Goal: Task Accomplishment & Management: Use online tool/utility

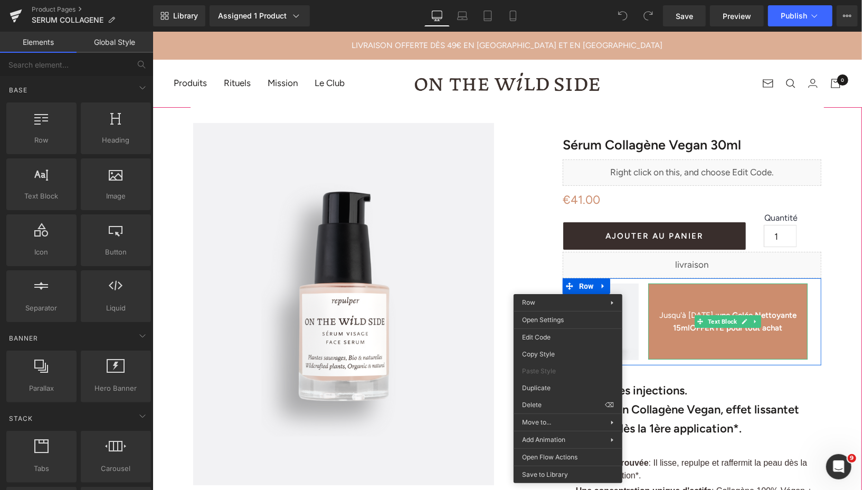
click at [761, 293] on p at bounding box center [727, 289] width 159 height 13
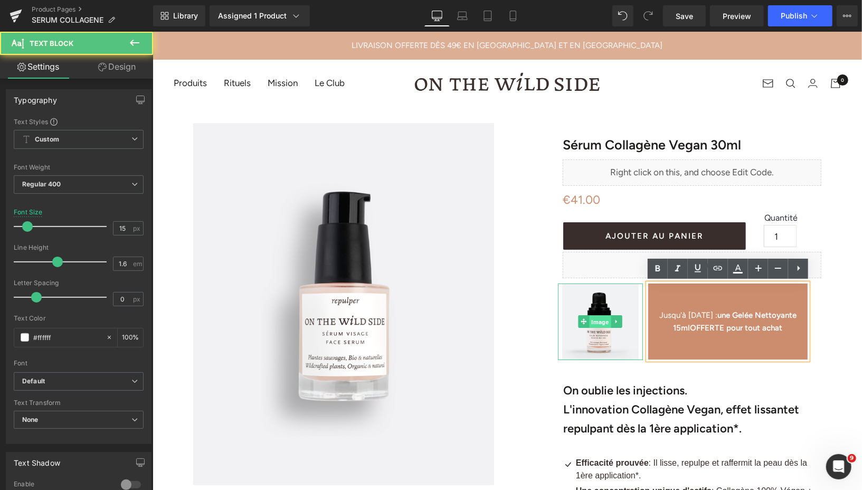
click at [600, 321] on span "Image" at bounding box center [600, 321] width 22 height 13
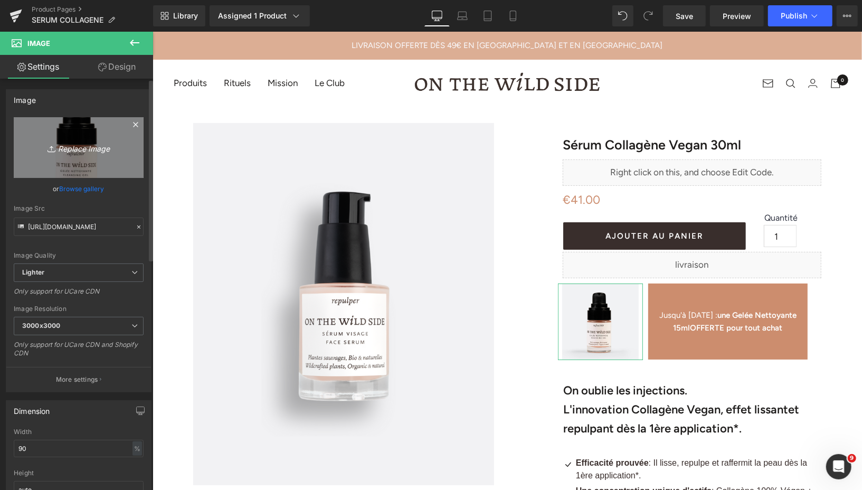
click at [72, 141] on icon "Replace Image" at bounding box center [78, 147] width 84 height 13
type input "C:\fakepath\Masque Exfoliant (5).png"
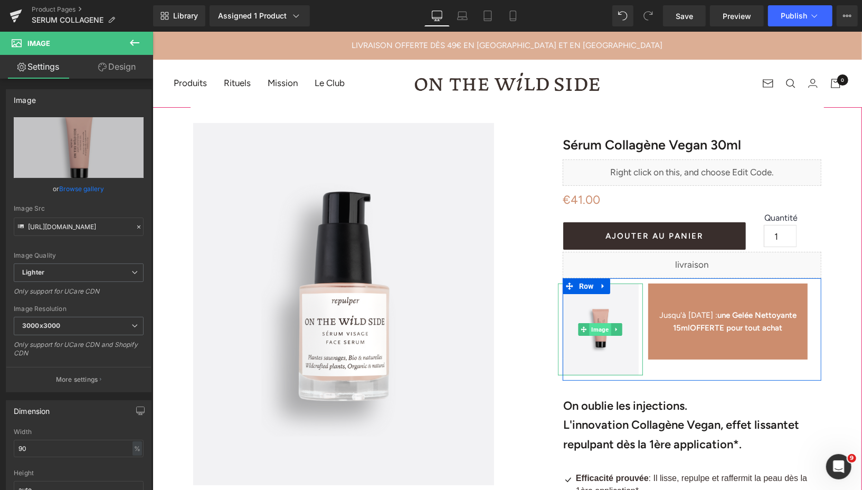
click at [604, 327] on span "Image" at bounding box center [600, 329] width 22 height 13
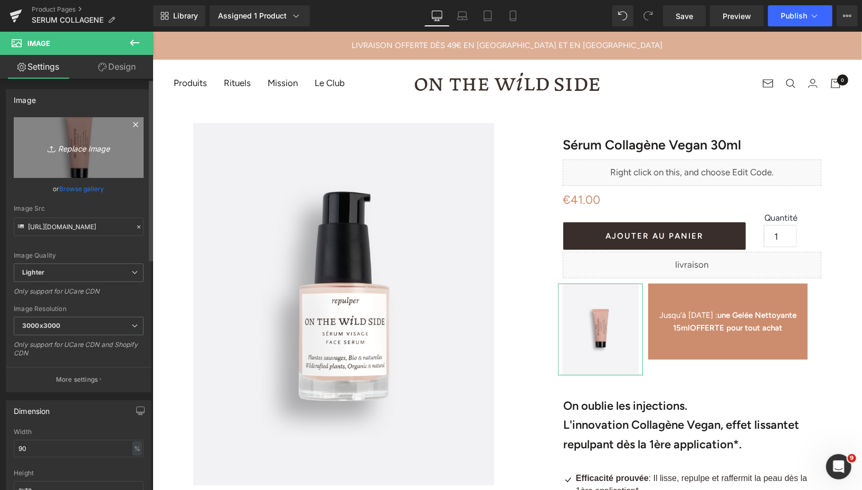
click at [109, 144] on icon "Replace Image" at bounding box center [78, 147] width 84 height 13
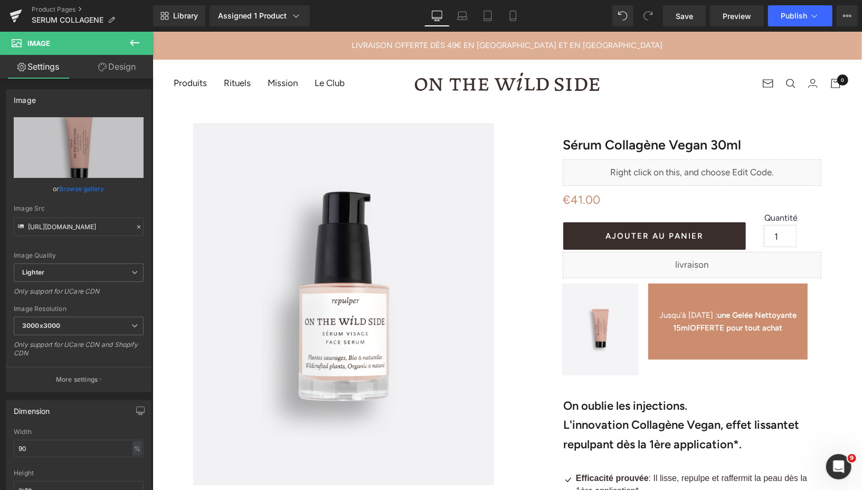
type input "C:\fakepath\Design sans titre (21).png"
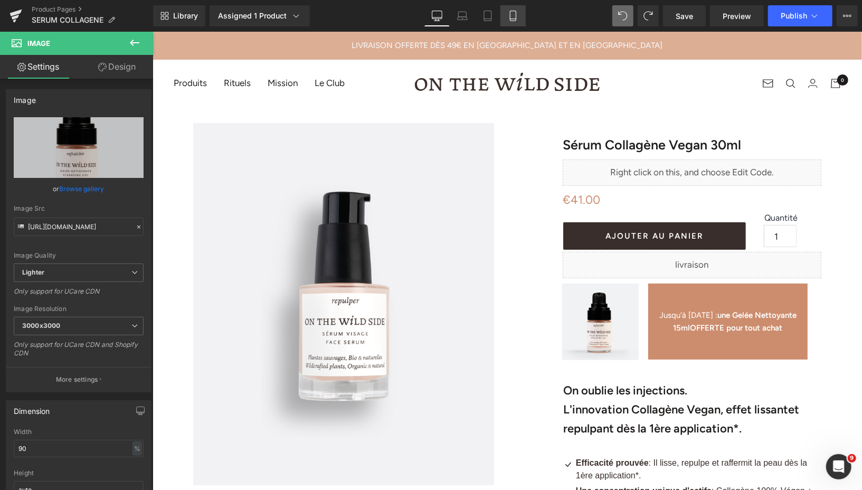
click at [507, 14] on link "Mobile" at bounding box center [513, 15] width 25 height 21
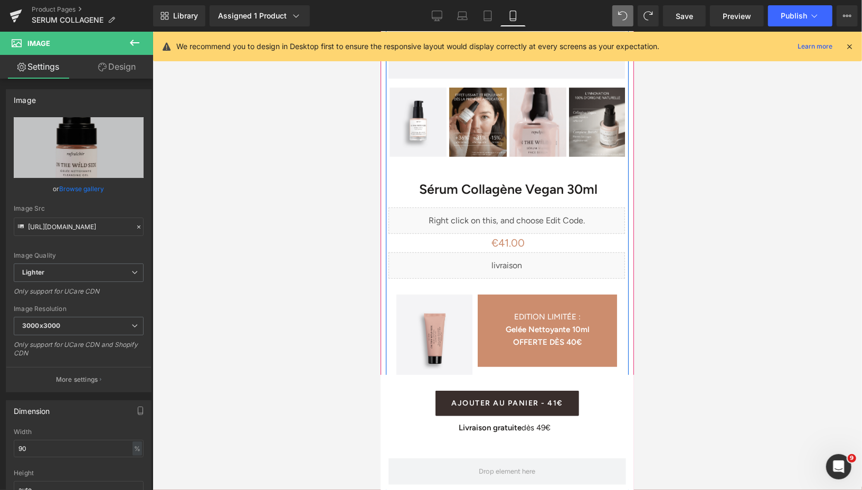
scroll to position [378, 0]
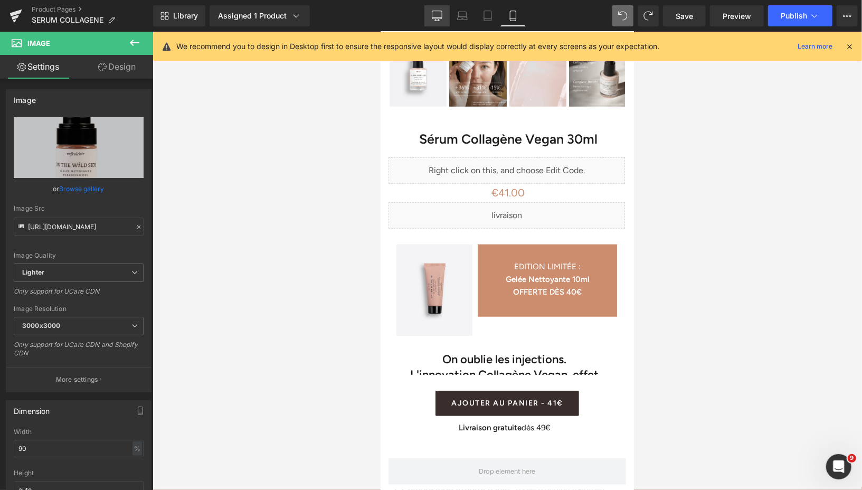
click at [439, 15] on icon at bounding box center [437, 16] width 11 height 11
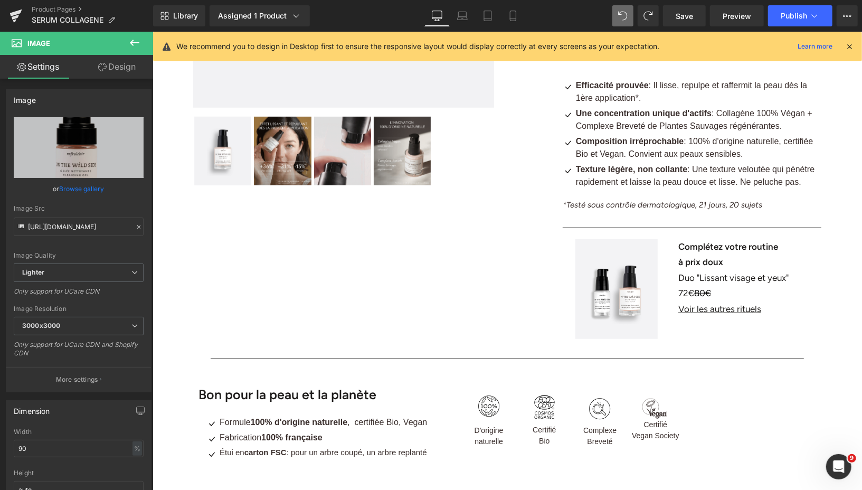
scroll to position [97, 0]
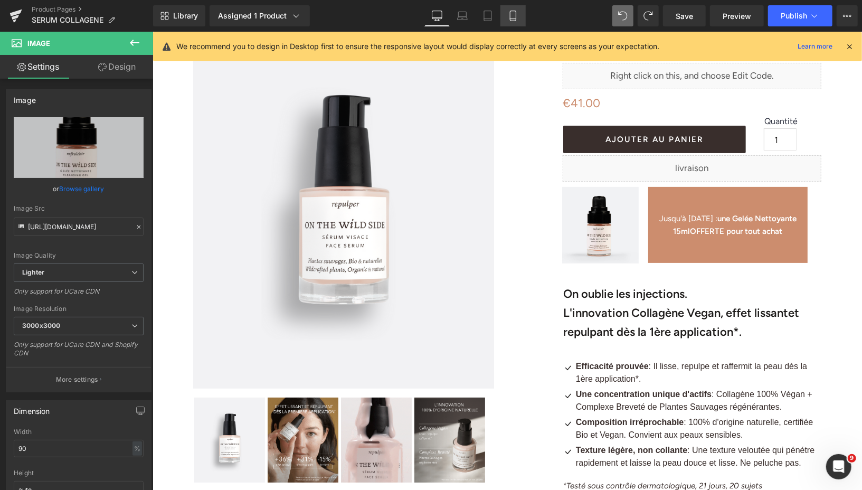
click at [507, 17] on link "Mobile" at bounding box center [513, 15] width 25 height 21
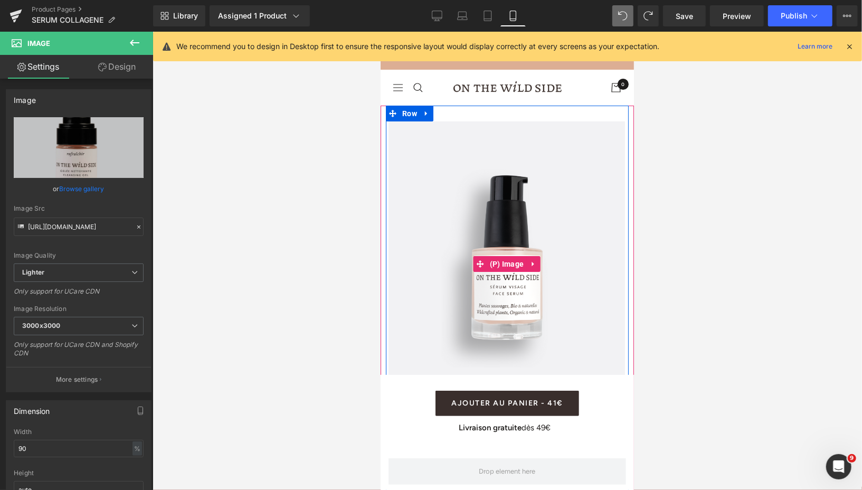
scroll to position [391, 0]
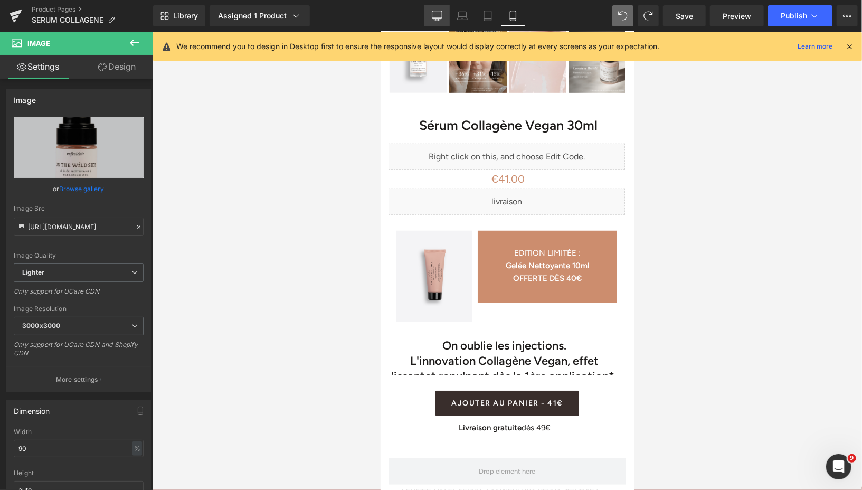
click at [433, 13] on icon at bounding box center [437, 15] width 10 height 8
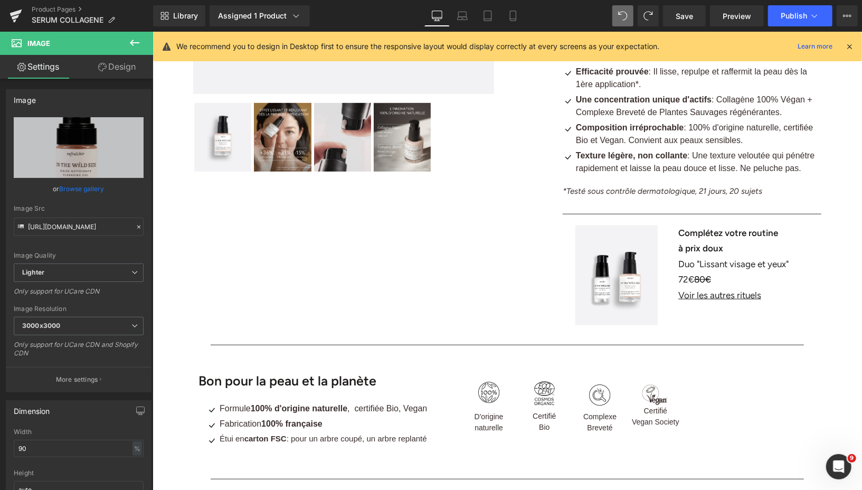
scroll to position [97, 0]
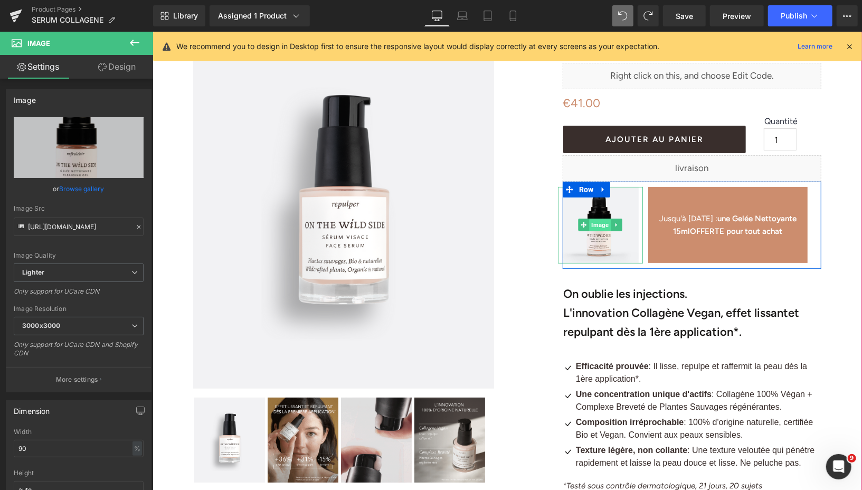
click at [598, 222] on span "Image" at bounding box center [600, 224] width 22 height 13
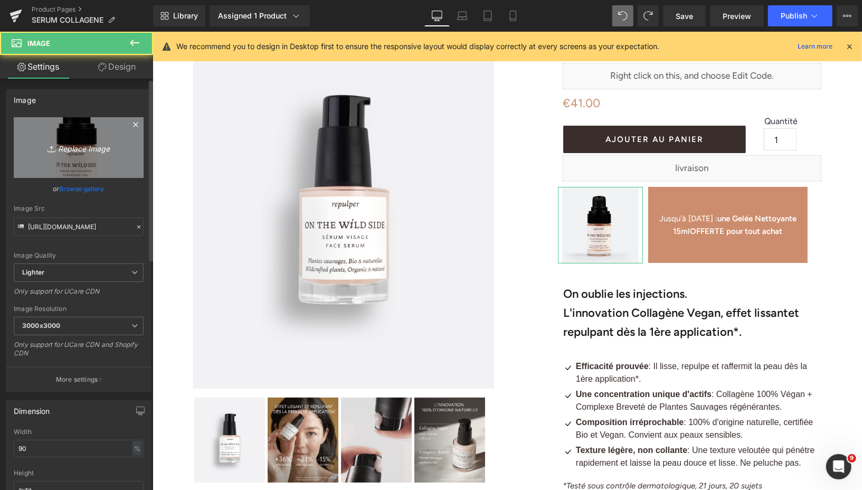
click at [82, 151] on icon "Replace Image" at bounding box center [78, 147] width 84 height 13
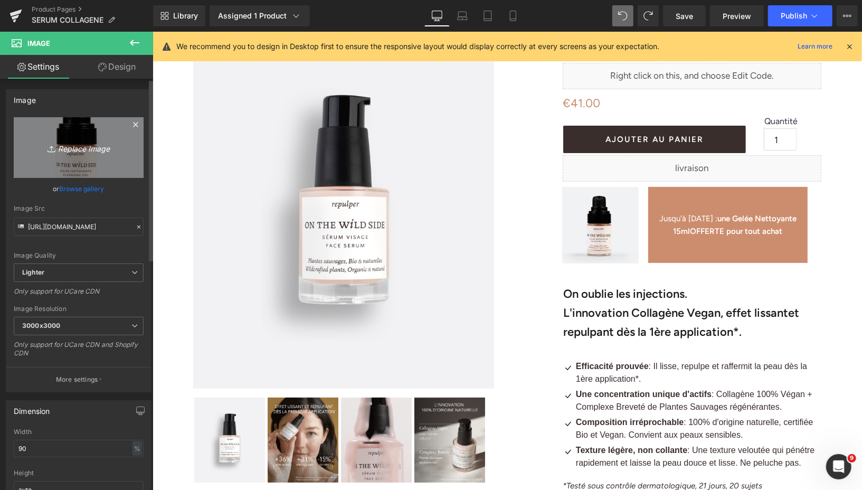
type input "C:\fakepath\Design sans titre (27).png"
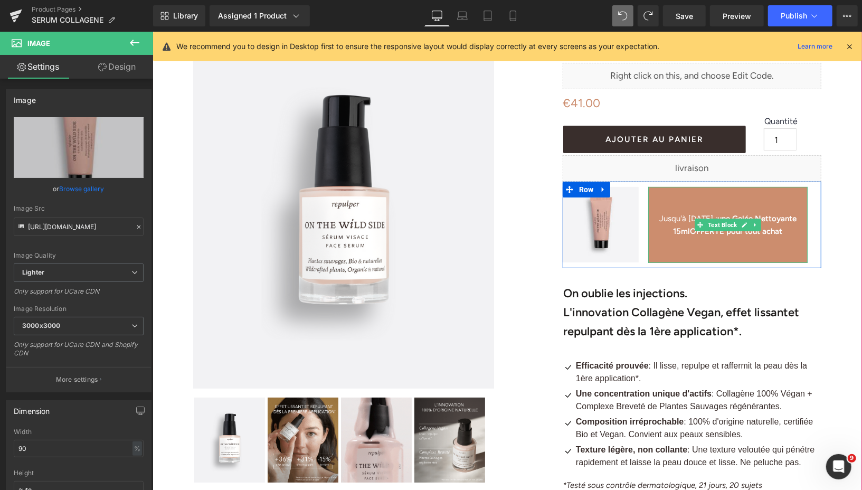
click at [691, 213] on span "Jusqu'à jeudi :" at bounding box center [688, 218] width 58 height 10
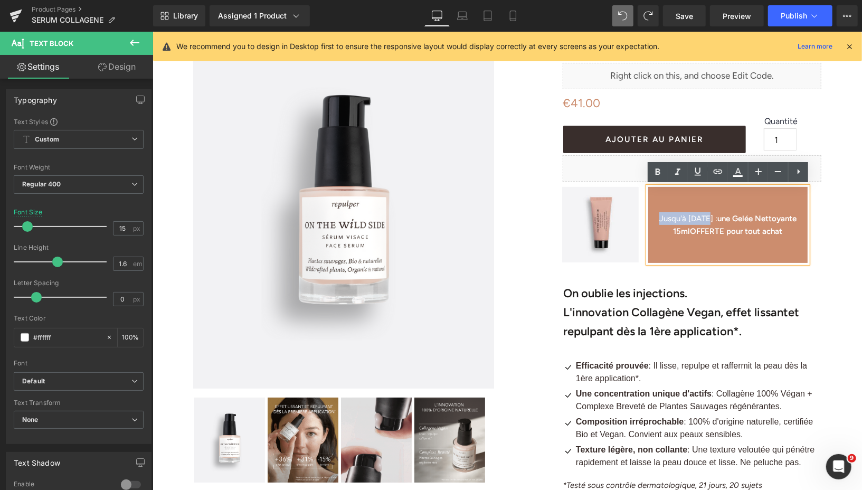
drag, startPoint x: 662, startPoint y: 219, endPoint x: 706, endPoint y: 219, distance: 43.8
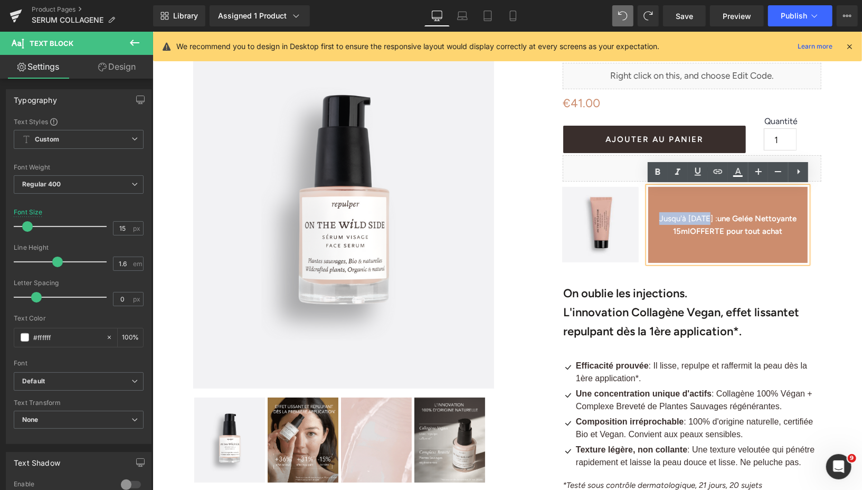
click at [707, 219] on span "Jusqu'à jeudi :" at bounding box center [688, 218] width 58 height 10
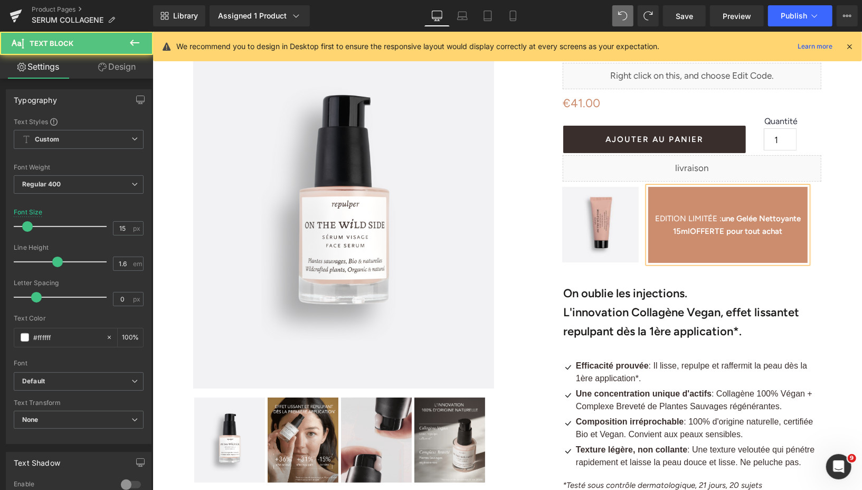
click at [738, 219] on strong "ne Gelée Nettoyante 15ml" at bounding box center [737, 224] width 128 height 22
click at [677, 230] on strong "Gelée Nettoyante 15ml" at bounding box center [733, 224] width 120 height 22
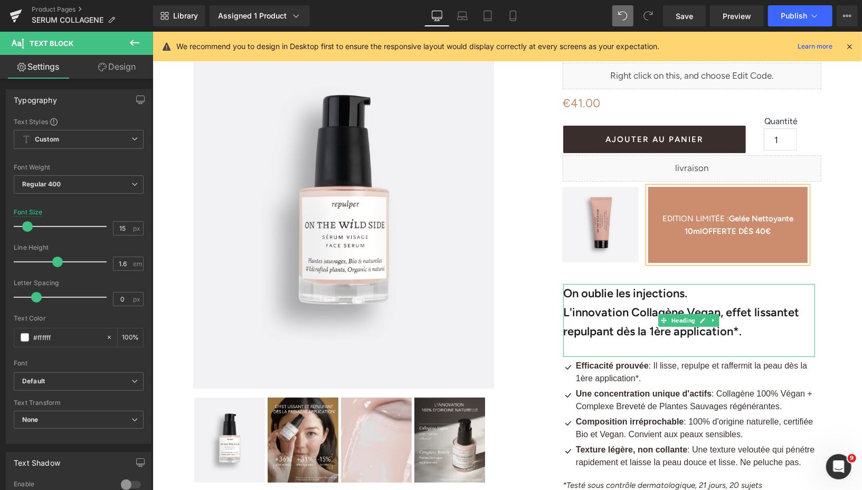
click at [644, 309] on b "L'innovation Collagène Vegan, effet lissant" at bounding box center [675, 312] width 225 height 14
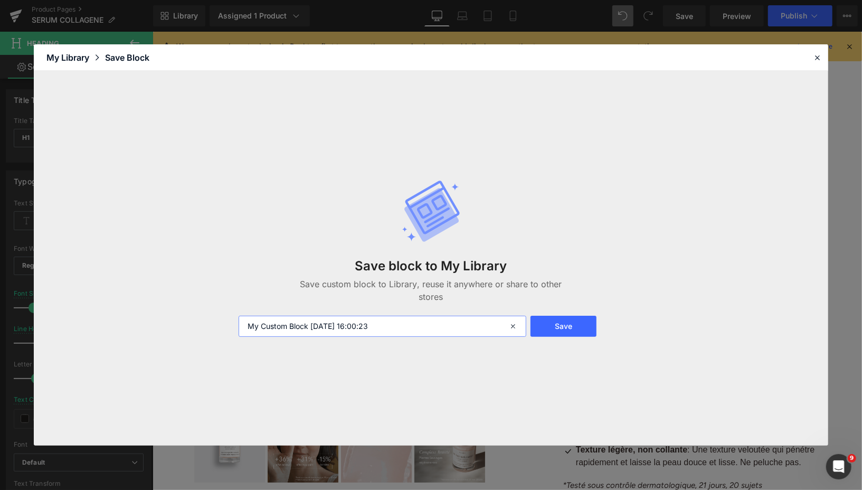
drag, startPoint x: 391, startPoint y: 328, endPoint x: 228, endPoint y: 312, distance: 163.4
click at [228, 312] on div "Save block to My Library Save custom block to Library, reuse it anywhere or sha…" at bounding box center [431, 258] width 795 height 375
type input "M"
type input "ENCART MINI GELÉE 10ML PC"
click at [564, 336] on button "Save" at bounding box center [564, 326] width 66 height 21
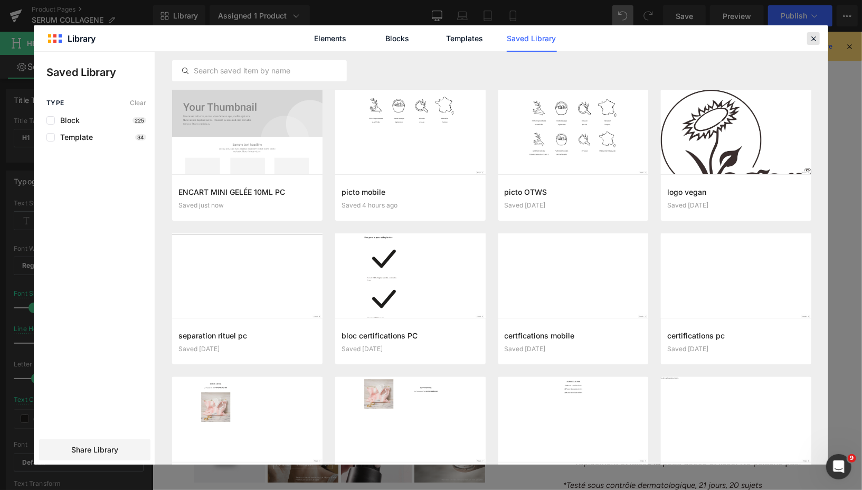
click at [811, 37] on icon at bounding box center [814, 39] width 10 height 10
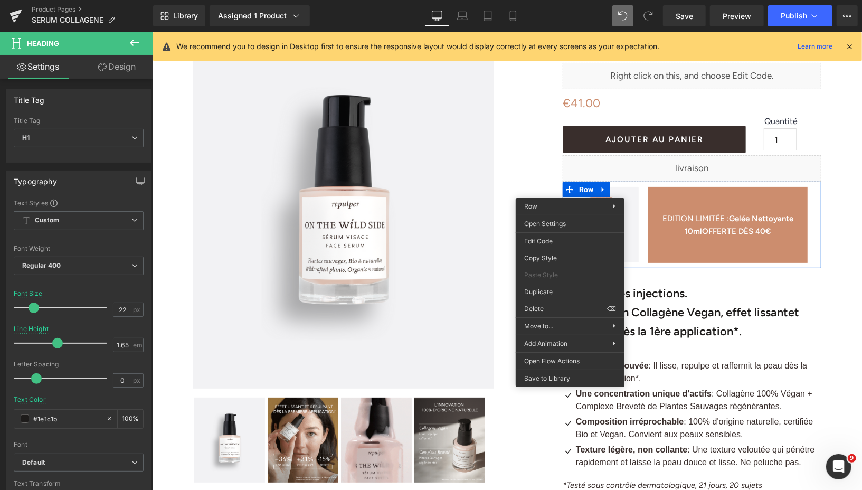
drag, startPoint x: 700, startPoint y: 339, endPoint x: 547, endPoint y: 307, distance: 155.9
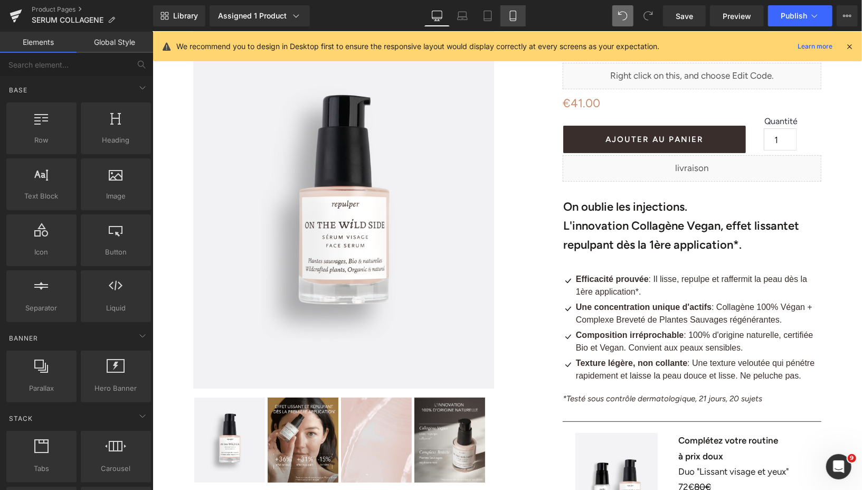
click at [512, 22] on link "Mobile" at bounding box center [513, 15] width 25 height 21
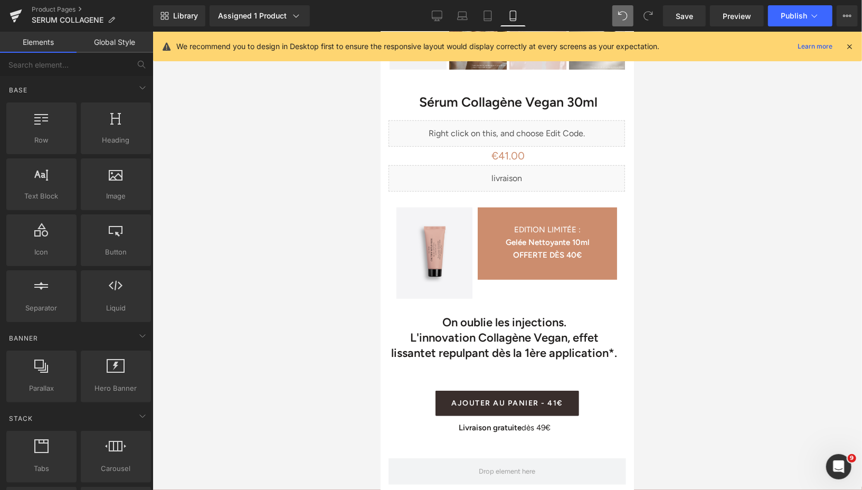
scroll to position [378, 0]
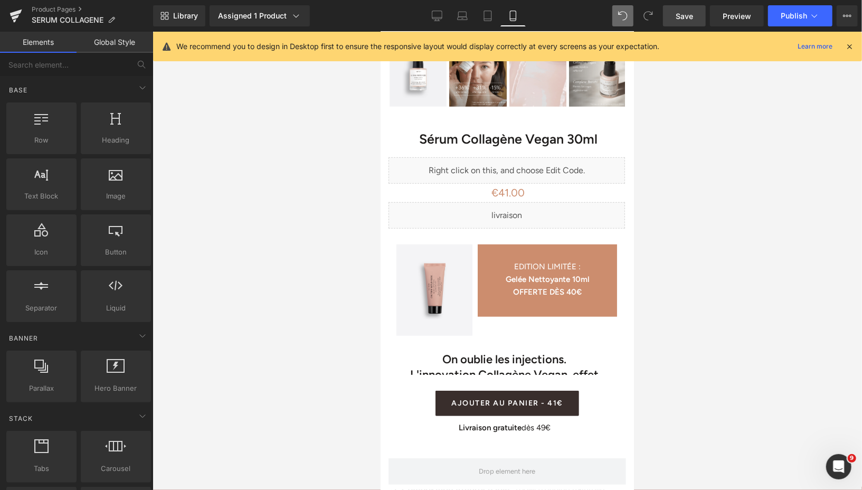
click at [685, 11] on span "Save" at bounding box center [684, 16] width 17 height 11
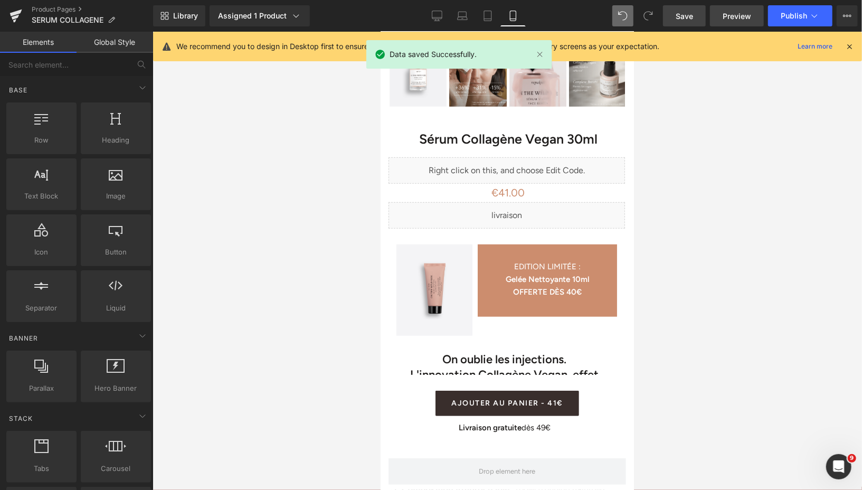
click at [728, 16] on span "Preview" at bounding box center [737, 16] width 29 height 11
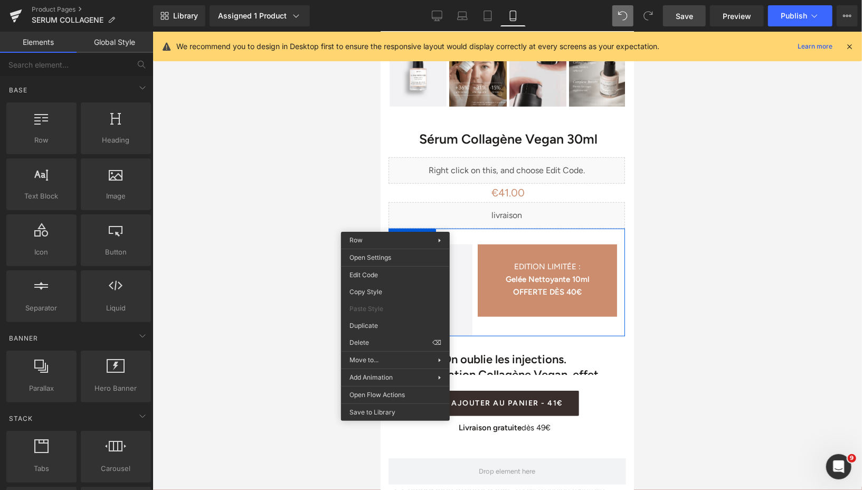
drag, startPoint x: 768, startPoint y: 443, endPoint x: 387, endPoint y: 411, distance: 382.6
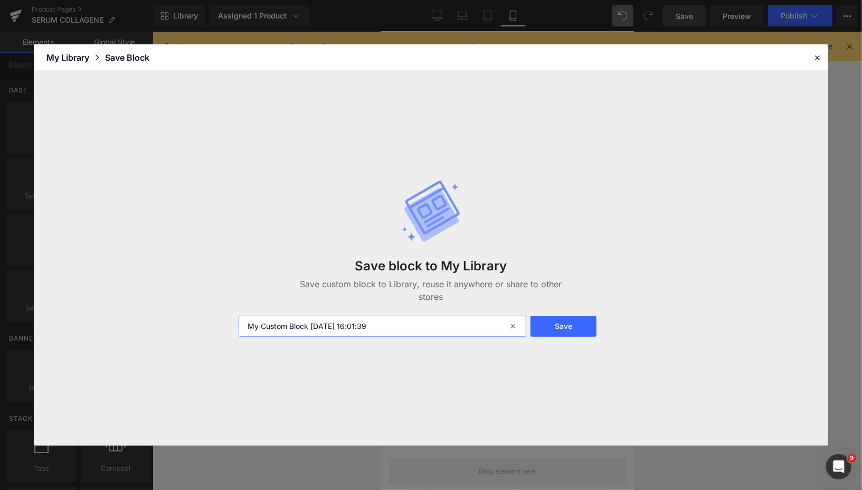
drag, startPoint x: 398, startPoint y: 325, endPoint x: 226, endPoint y: 330, distance: 171.7
click at [226, 330] on div "Save block to My Library Save custom block to Library, reuse it anywhere or sha…" at bounding box center [431, 258] width 795 height 375
type input "ENCART MINI GELÉE 10ML MOBILE"
click at [572, 321] on button "Save" at bounding box center [564, 326] width 66 height 21
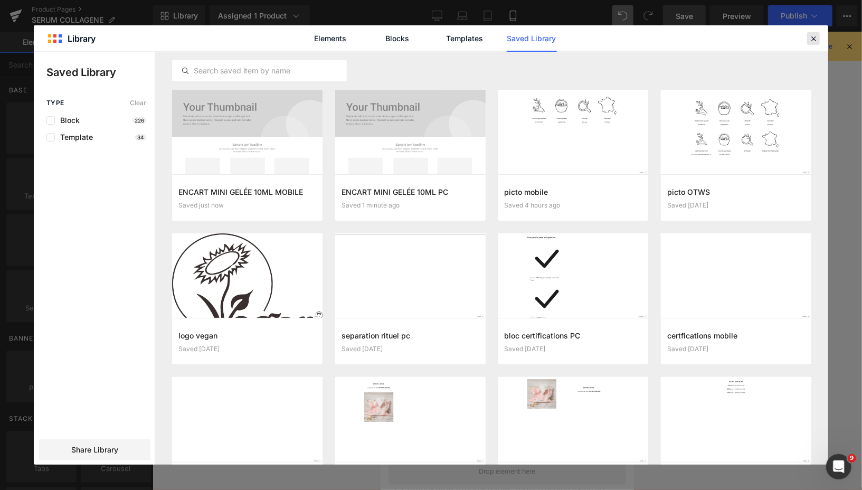
click at [814, 41] on icon at bounding box center [814, 39] width 10 height 10
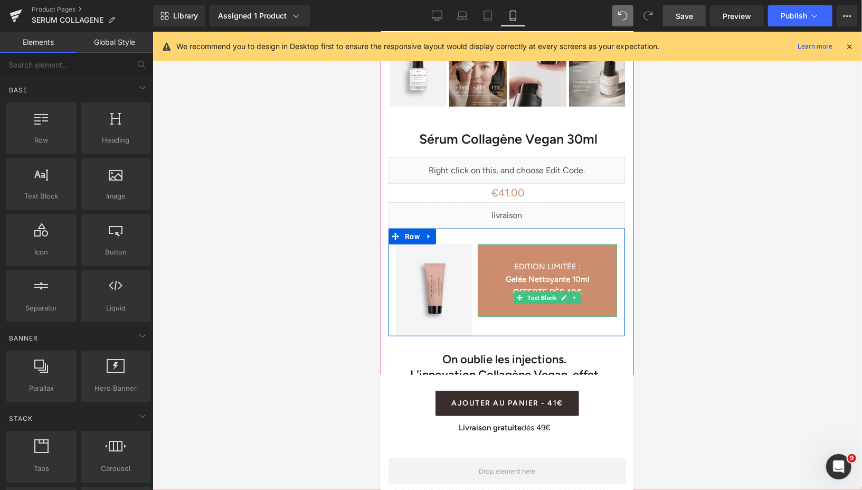
scroll to position [0, 0]
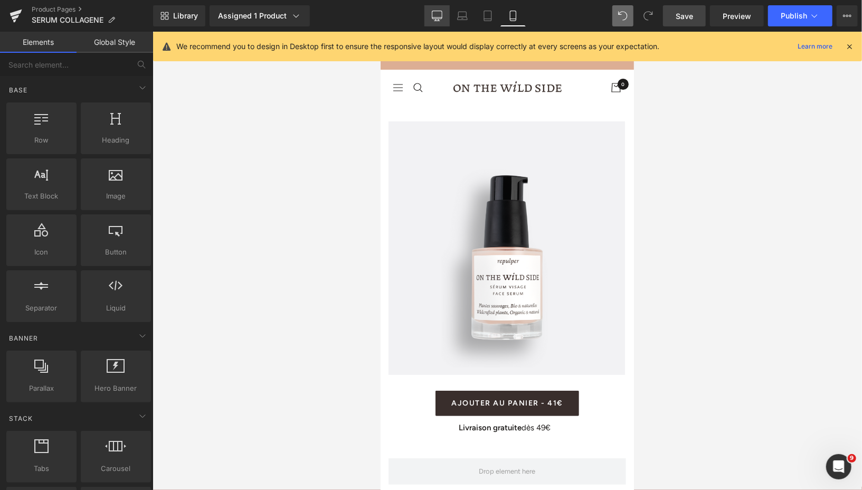
click at [436, 18] on icon at bounding box center [437, 16] width 11 height 11
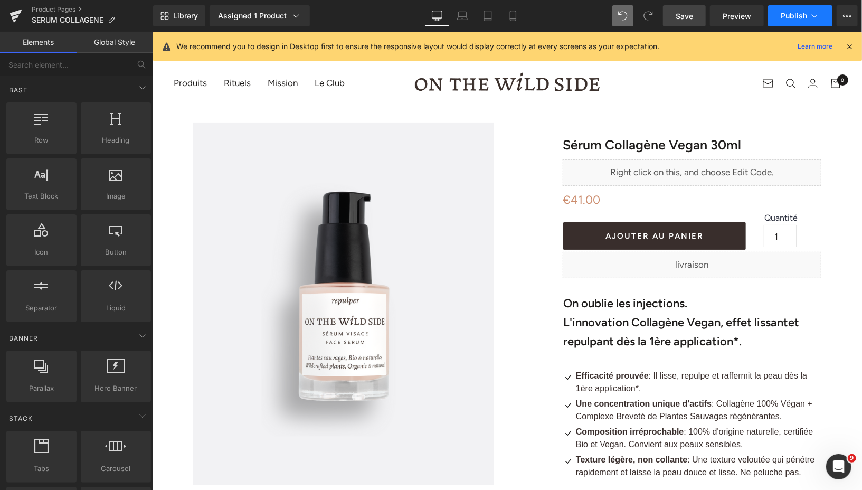
click at [788, 18] on span "Publish" at bounding box center [794, 16] width 26 height 8
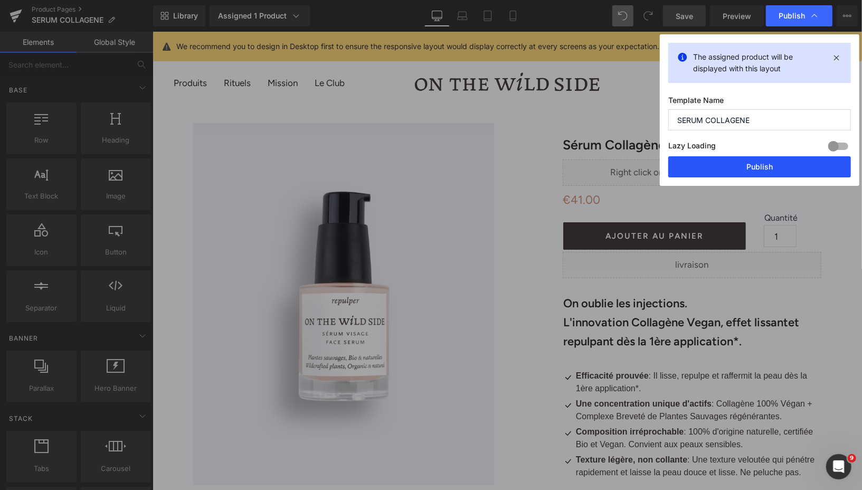
click at [729, 163] on button "Publish" at bounding box center [760, 166] width 183 height 21
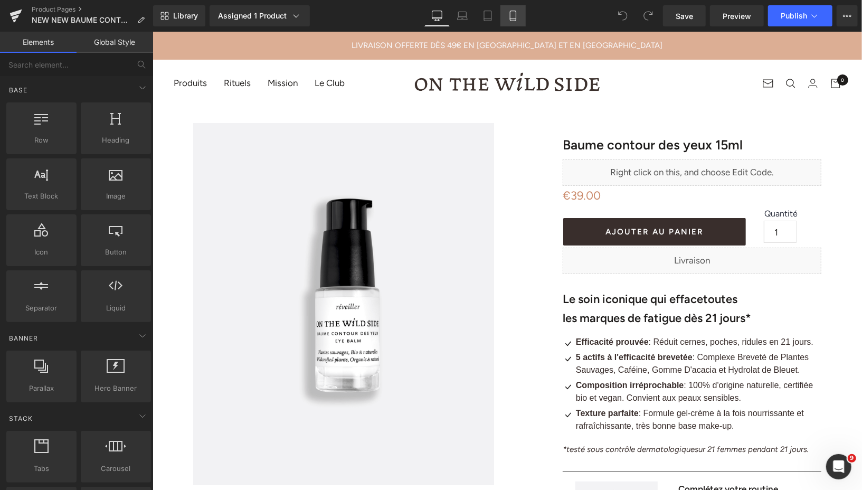
click at [512, 16] on icon at bounding box center [513, 16] width 11 height 11
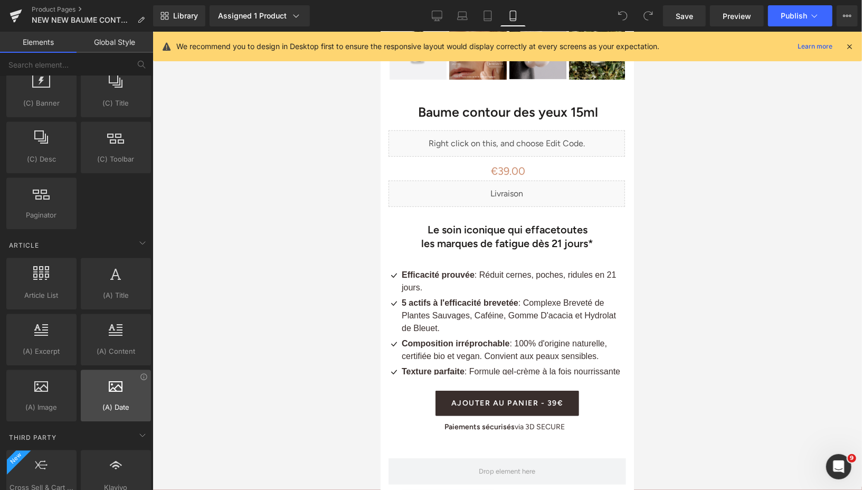
scroll to position [1897, 0]
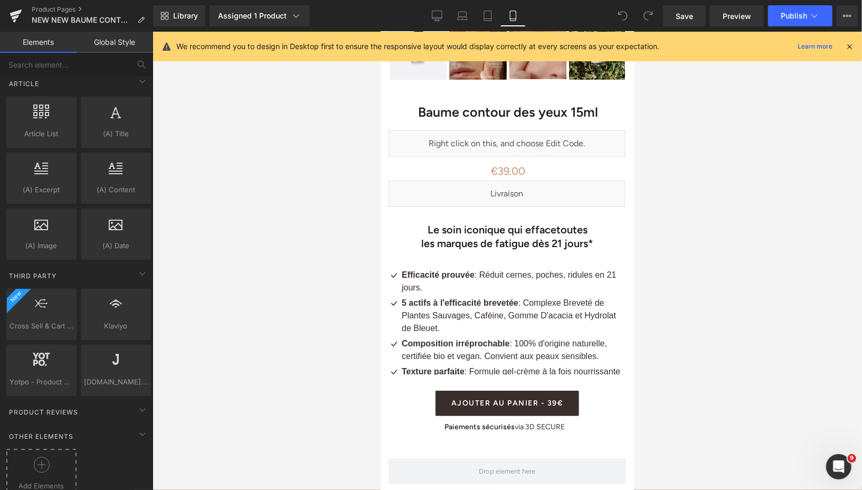
click at [44, 457] on icon at bounding box center [42, 465] width 16 height 16
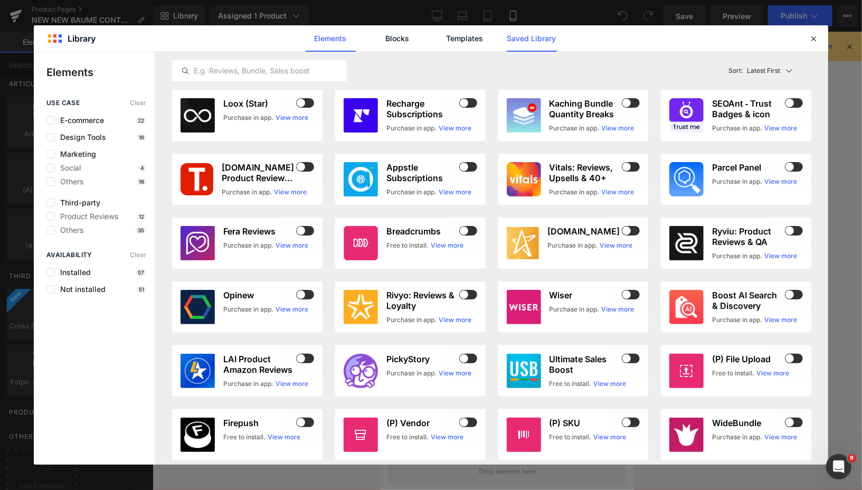
click at [527, 43] on link "Saved Library" at bounding box center [532, 38] width 50 height 26
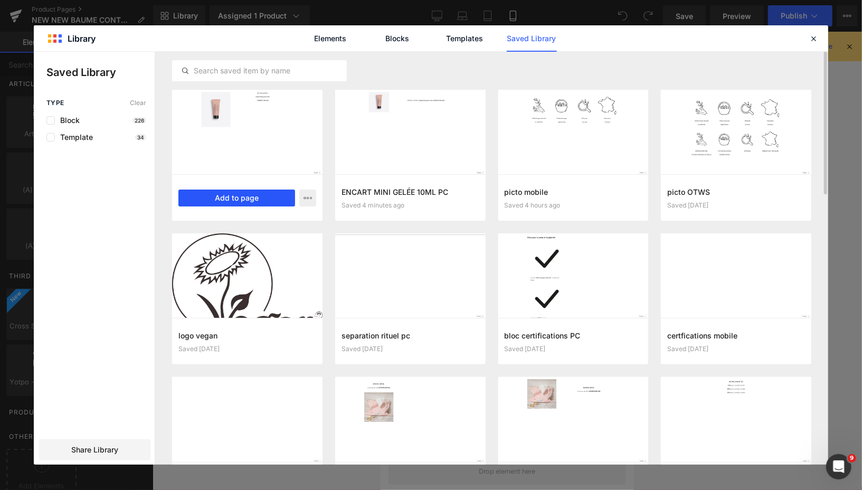
click at [227, 201] on button "Add to page" at bounding box center [236, 198] width 117 height 17
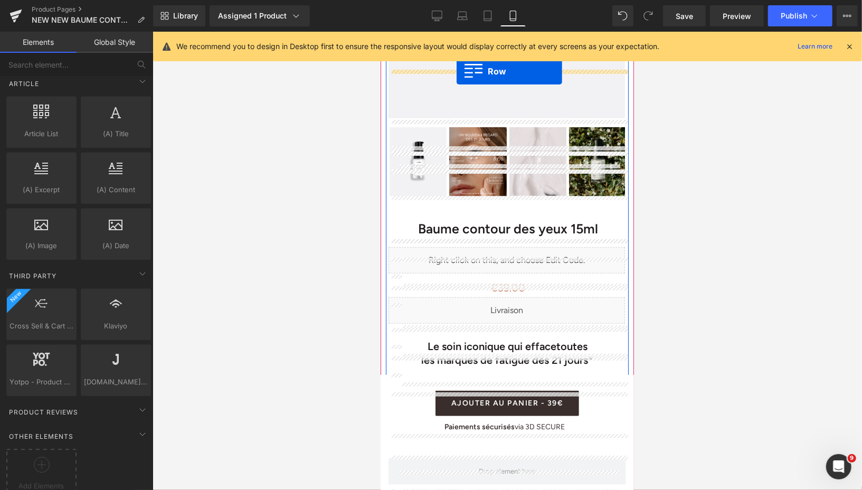
scroll to position [267, 0]
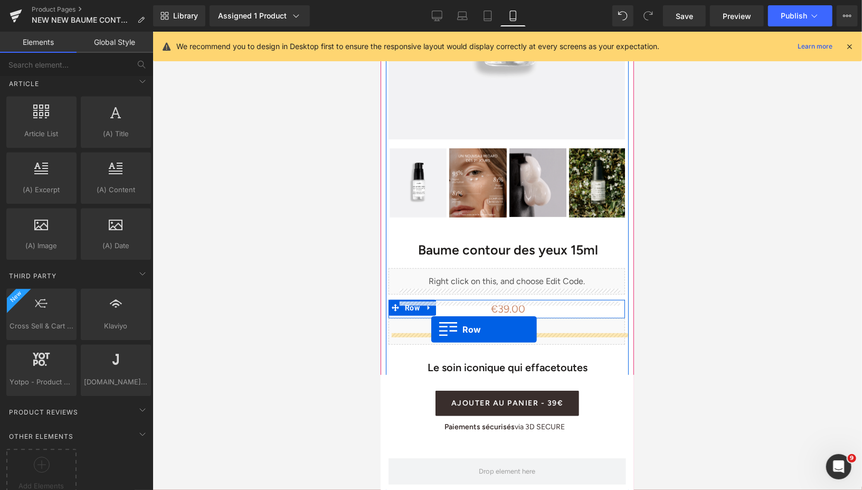
drag, startPoint x: 389, startPoint y: 94, endPoint x: 431, endPoint y: 329, distance: 238.8
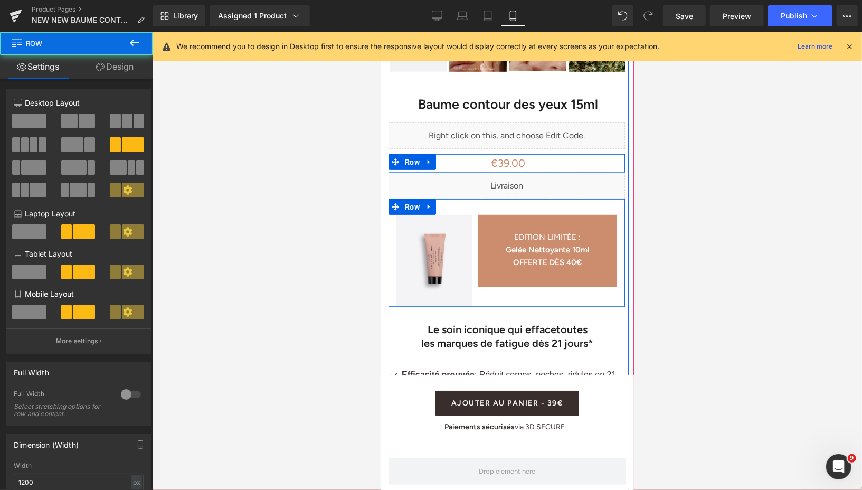
scroll to position [424, 0]
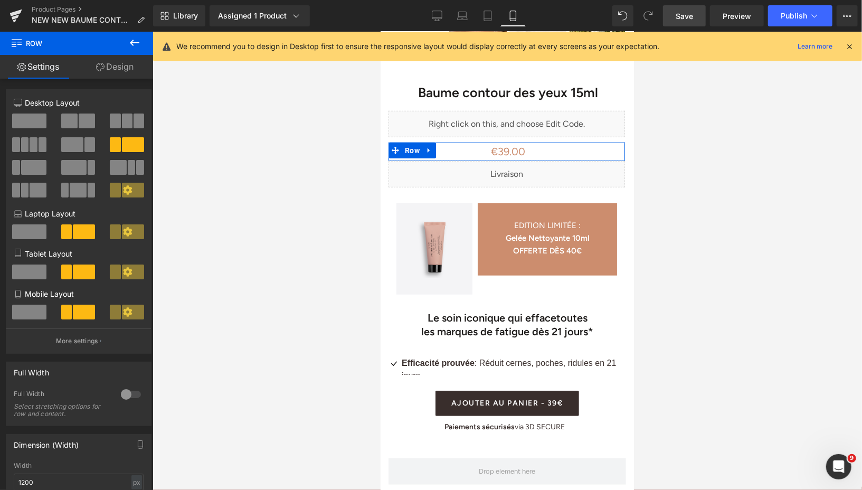
click at [686, 14] on span "Save" at bounding box center [684, 16] width 17 height 11
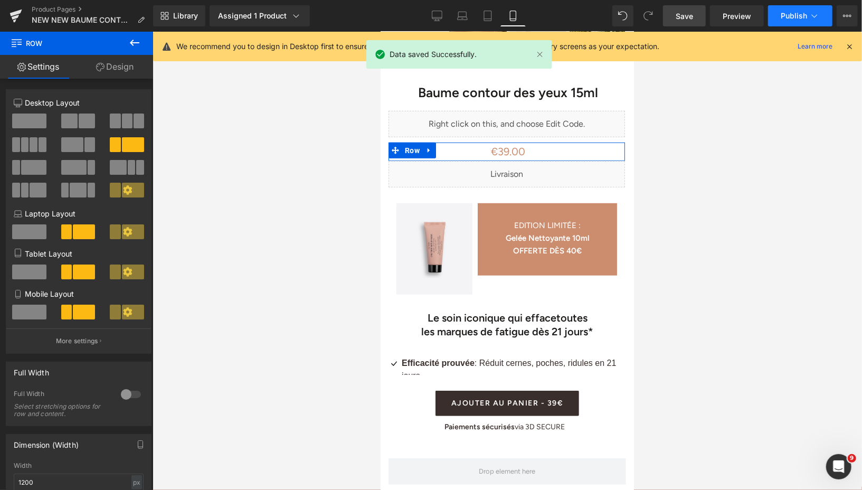
click at [784, 17] on span "Publish" at bounding box center [794, 16] width 26 height 8
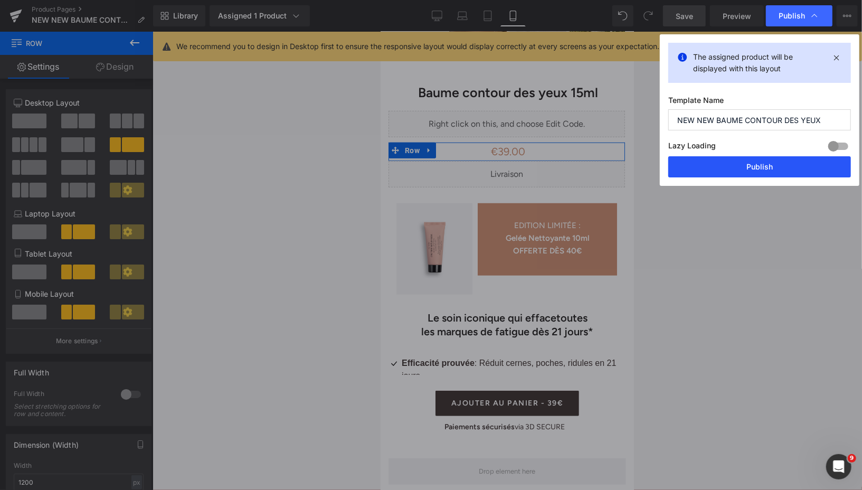
click at [703, 161] on button "Publish" at bounding box center [760, 166] width 183 height 21
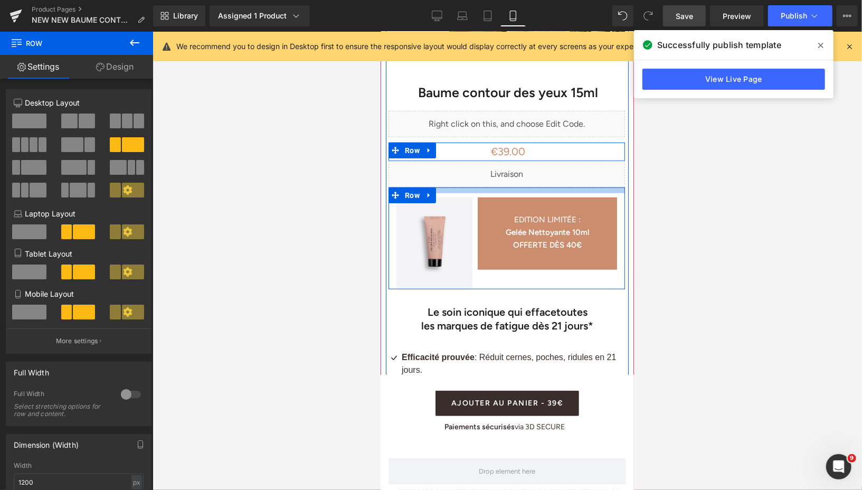
drag, startPoint x: 561, startPoint y: 176, endPoint x: 562, endPoint y: 171, distance: 5.8
click at [562, 171] on div "Baume contour des yeux 15ml (P) Title Liquid Liquid €39.00 €0 (P) Price Liquid …" at bounding box center [507, 359] width 242 height 597
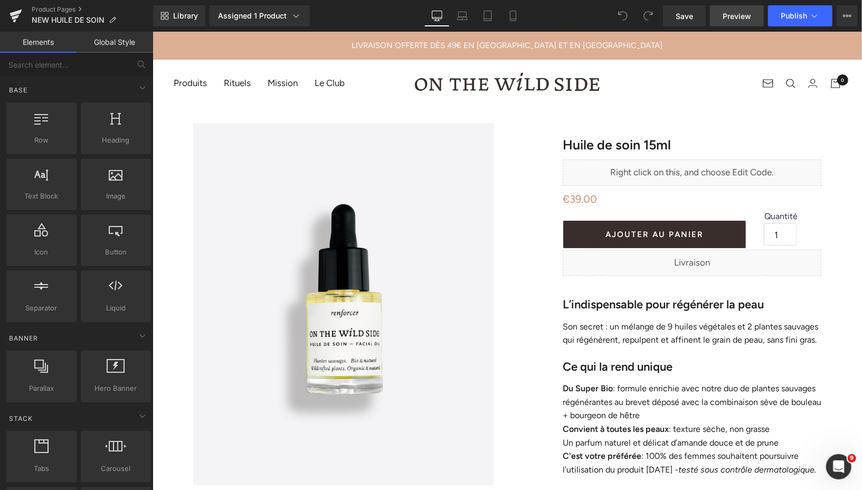
click at [726, 16] on span "Preview" at bounding box center [737, 16] width 29 height 11
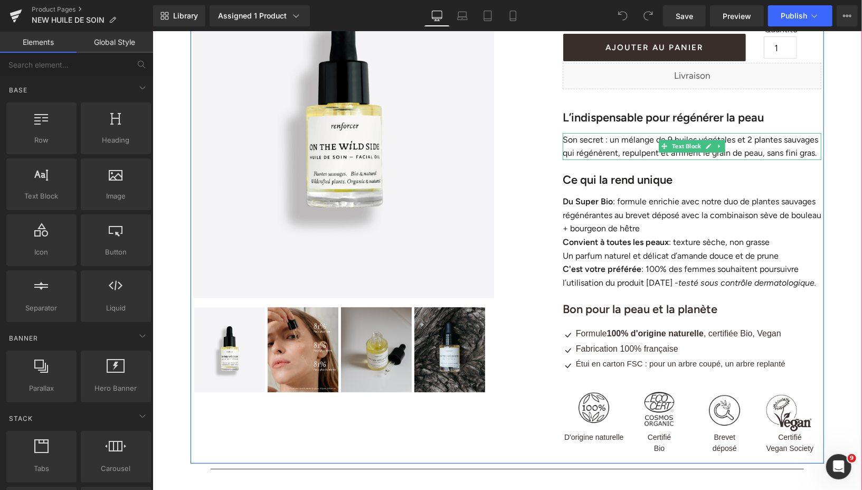
scroll to position [283, 0]
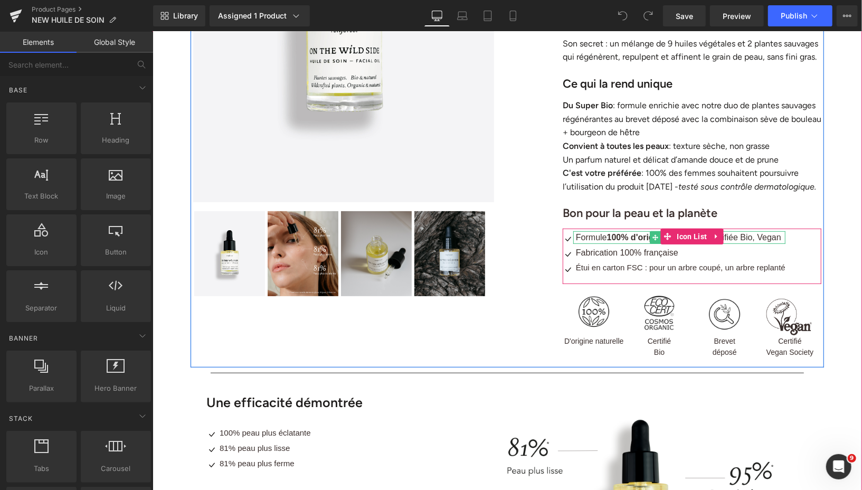
click at [742, 241] on span "Formule 100% d'origine naturelle , certifiée Bio, Vegan" at bounding box center [678, 236] width 205 height 9
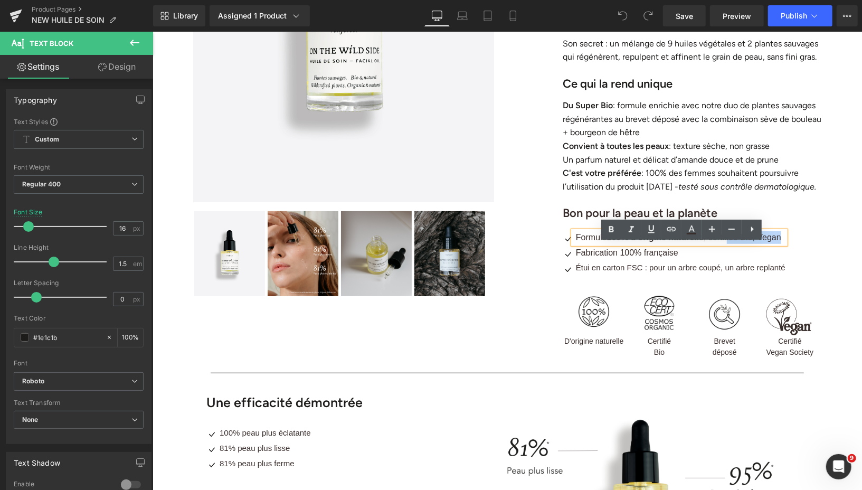
drag, startPoint x: 730, startPoint y: 249, endPoint x: 784, endPoint y: 249, distance: 53.3
click at [781, 241] on span "Formule 100% d'origine naturelle , certifiée Bio, Vegan" at bounding box center [678, 236] width 205 height 9
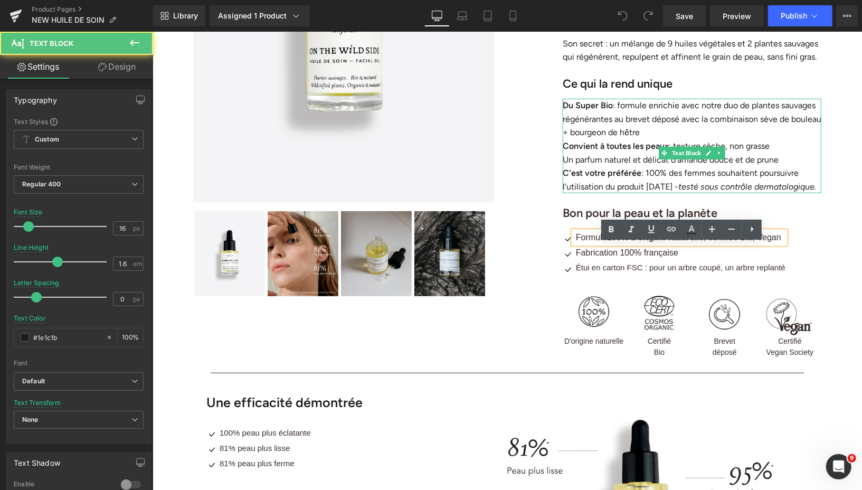
click at [743, 145] on p "Convient à toutes les peaux : texture sèche, non grasse" at bounding box center [691, 146] width 259 height 14
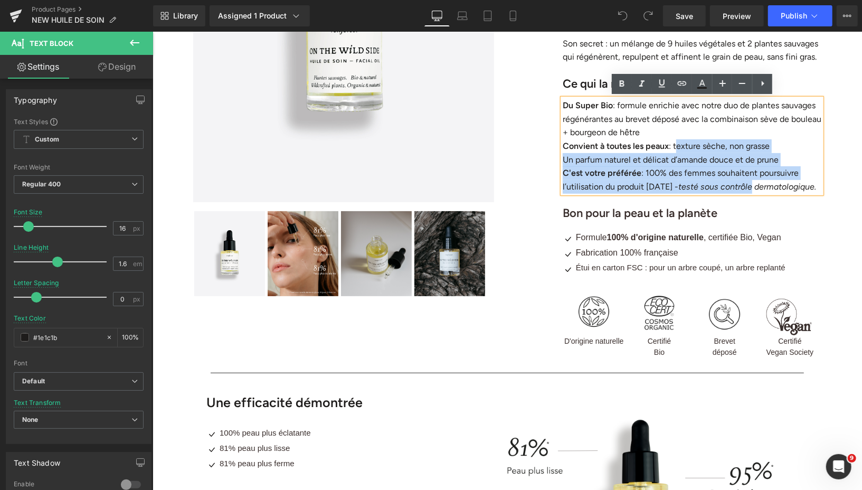
drag, startPoint x: 680, startPoint y: 143, endPoint x: 779, endPoint y: 181, distance: 106.0
click at [779, 181] on div "Du Super Bio : formule enrichie avec notre duo de plantes sauvages régénérantes…" at bounding box center [691, 145] width 259 height 95
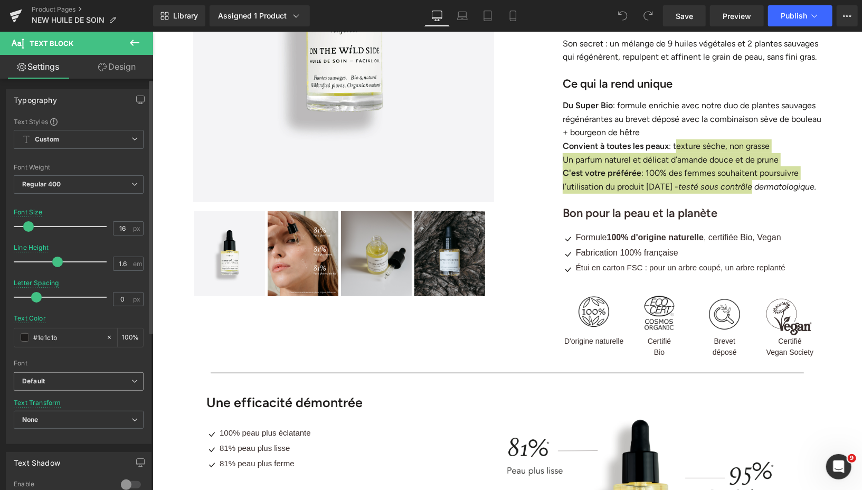
click at [111, 387] on span "Default" at bounding box center [79, 381] width 130 height 18
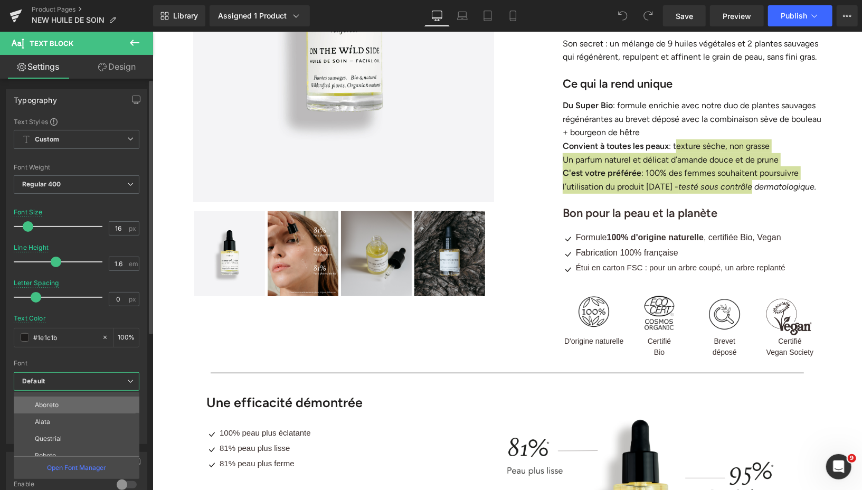
scroll to position [32, 0]
click at [80, 451] on li "Roboto" at bounding box center [79, 453] width 130 height 17
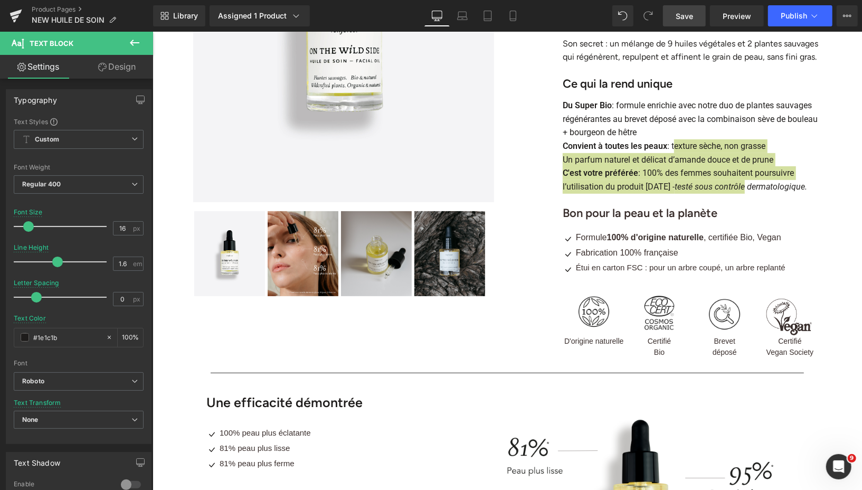
click at [679, 13] on span "Save" at bounding box center [684, 16] width 17 height 11
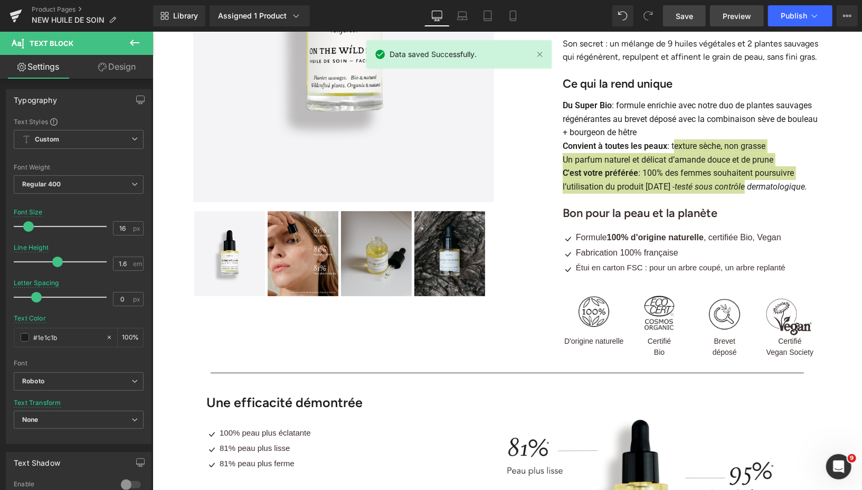
click at [730, 11] on span "Preview" at bounding box center [737, 16] width 29 height 11
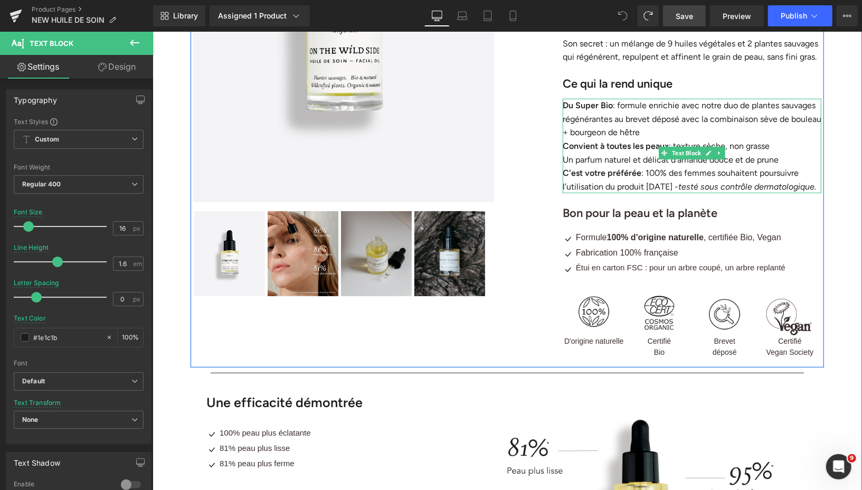
click at [717, 171] on p "C'est votre préférée : 100% des femmes souhaitent poursuivre l’utilisation du p…" at bounding box center [691, 179] width 259 height 27
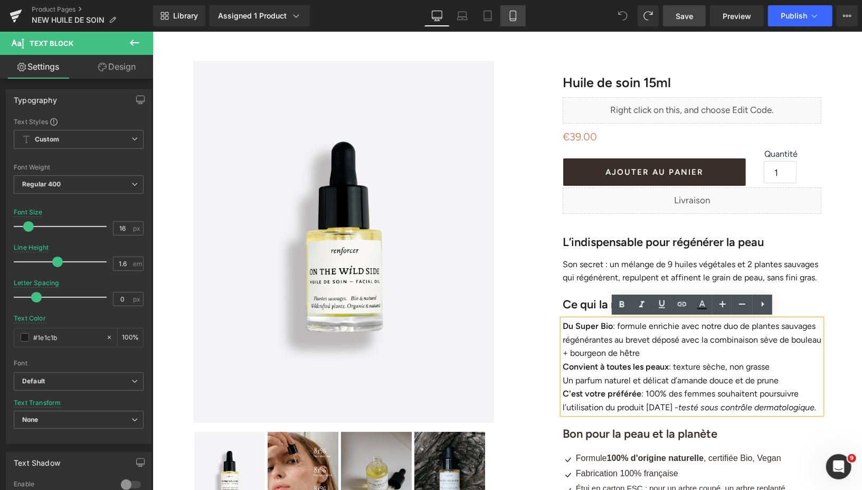
click at [515, 7] on link "Mobile" at bounding box center [513, 15] width 25 height 21
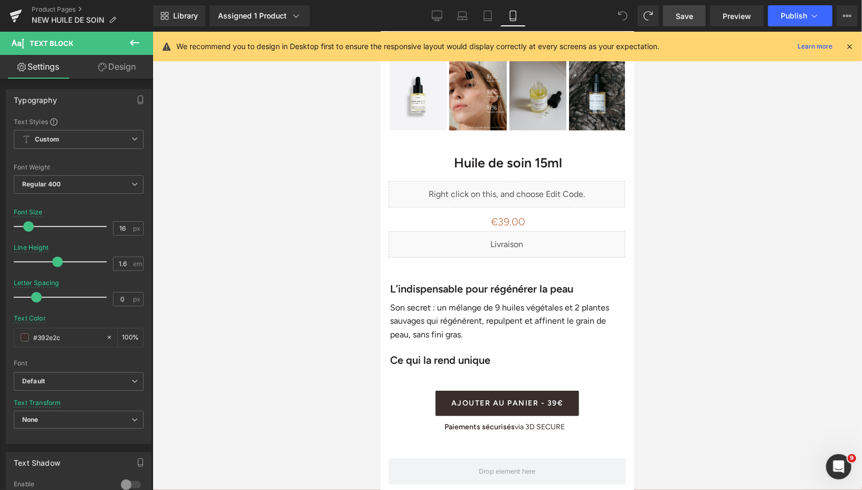
scroll to position [346, 0]
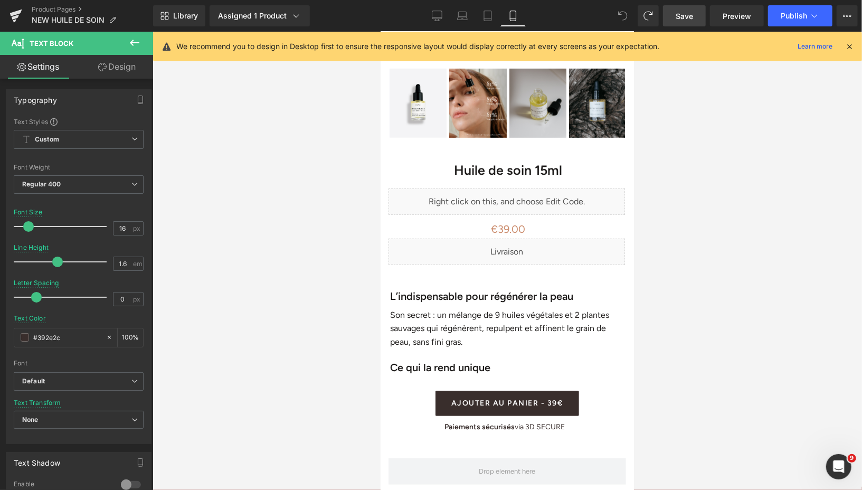
click at [131, 43] on icon at bounding box center [135, 43] width 10 height 6
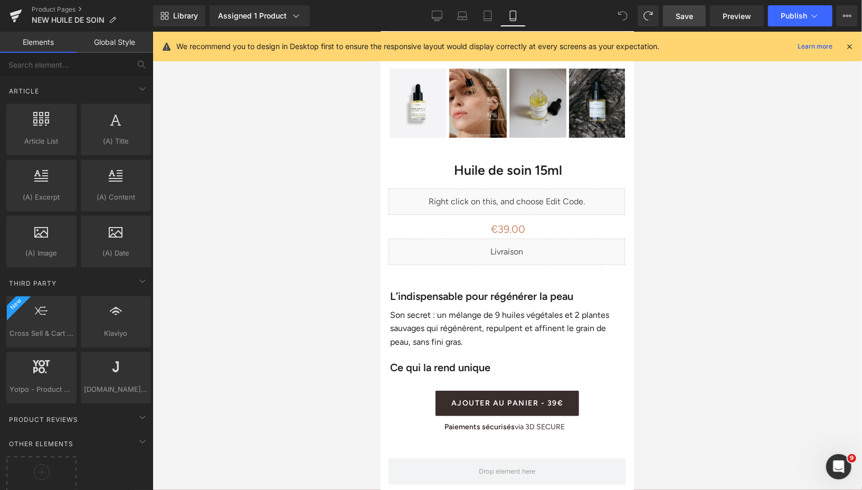
scroll to position [1897, 0]
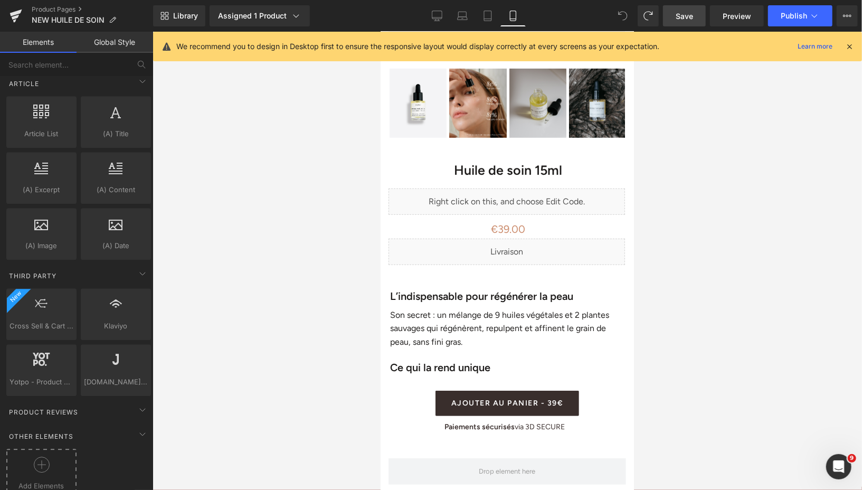
click at [37, 457] on icon at bounding box center [42, 465] width 16 height 16
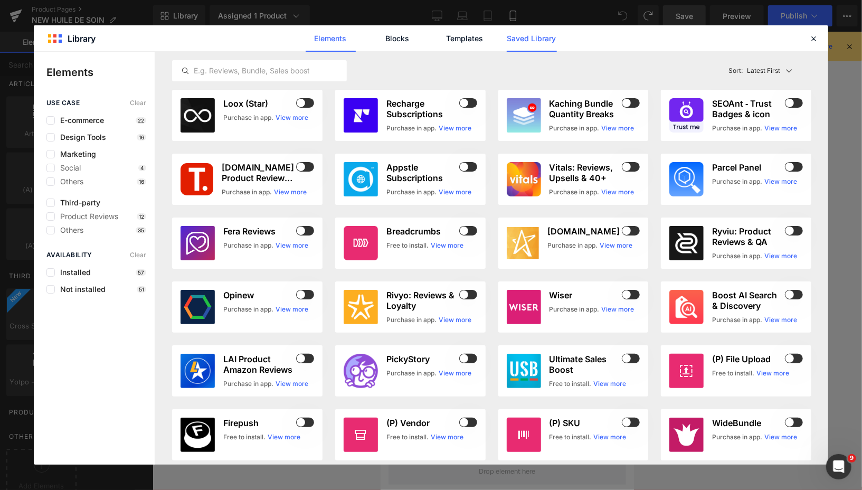
click at [550, 38] on link "Saved Library" at bounding box center [532, 38] width 50 height 26
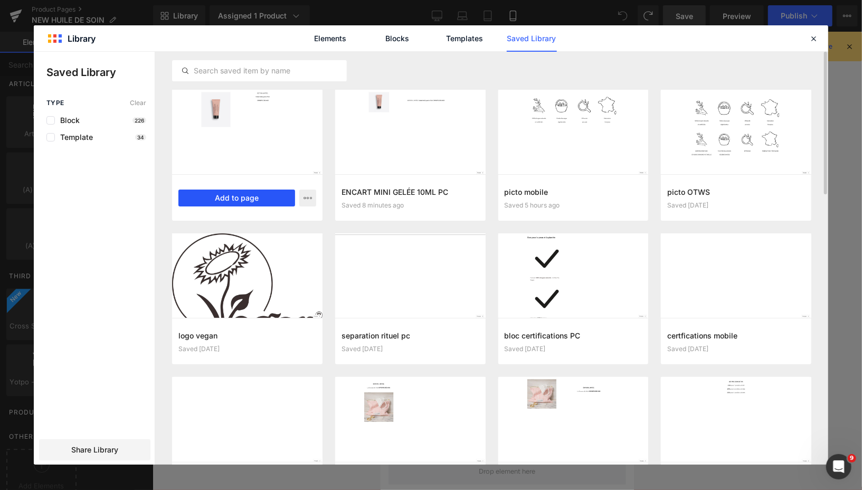
click at [226, 200] on button "Add to page" at bounding box center [236, 198] width 117 height 17
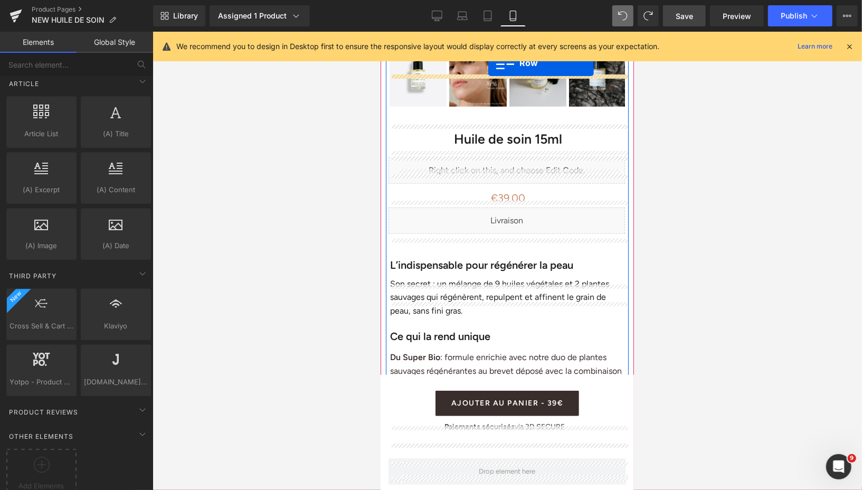
scroll to position [356, 0]
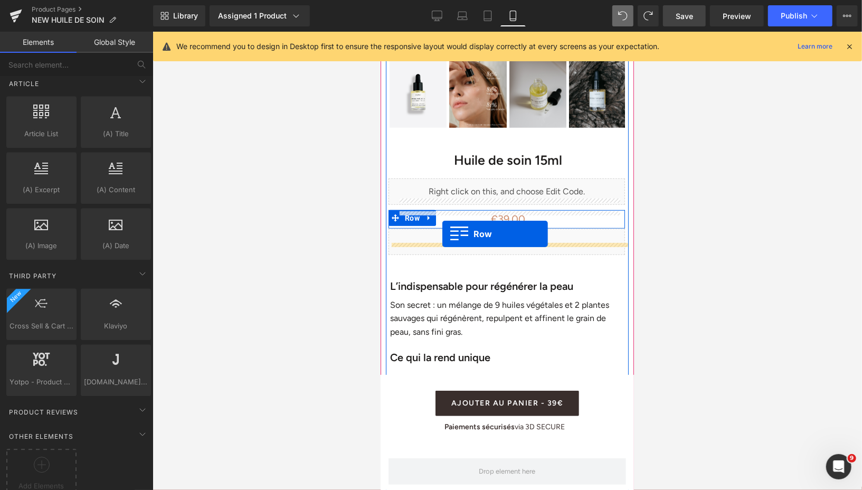
drag, startPoint x: 388, startPoint y: 89, endPoint x: 442, endPoint y: 234, distance: 154.6
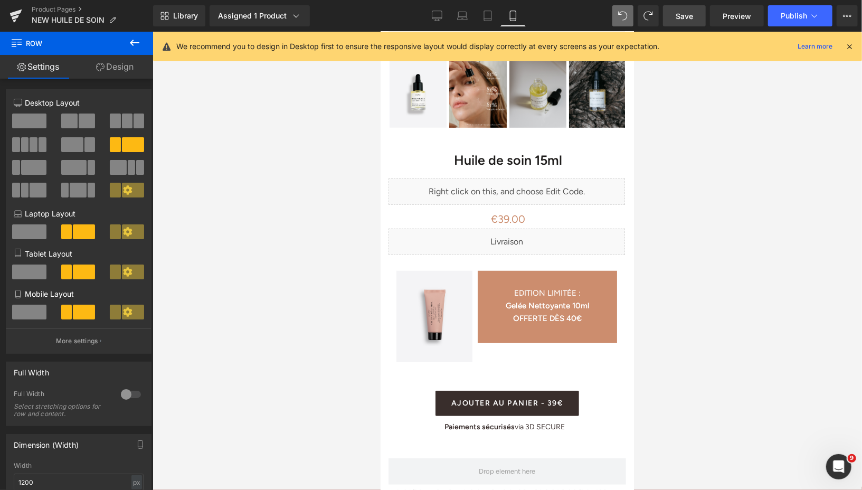
click at [680, 17] on span "Save" at bounding box center [684, 16] width 17 height 11
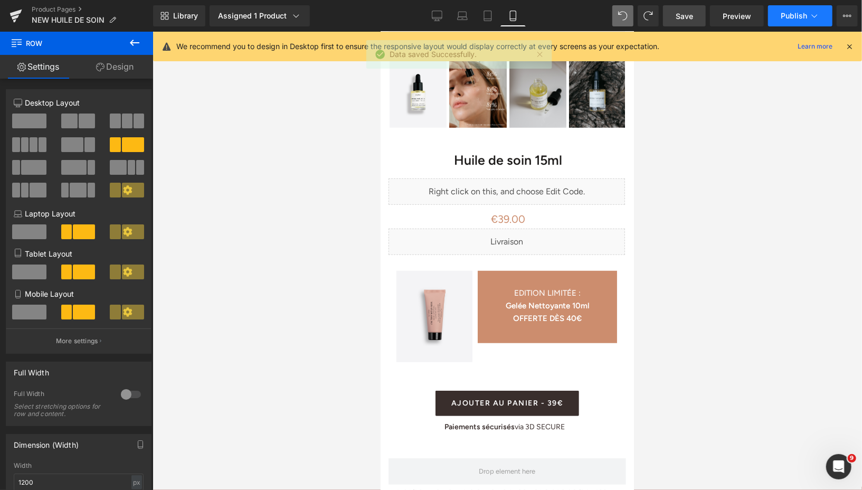
click at [778, 17] on button "Publish" at bounding box center [800, 15] width 64 height 21
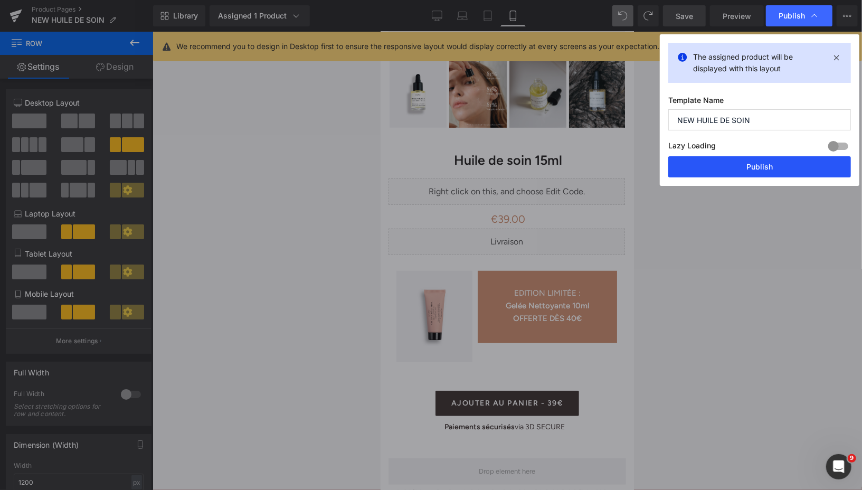
click at [738, 167] on button "Publish" at bounding box center [760, 166] width 183 height 21
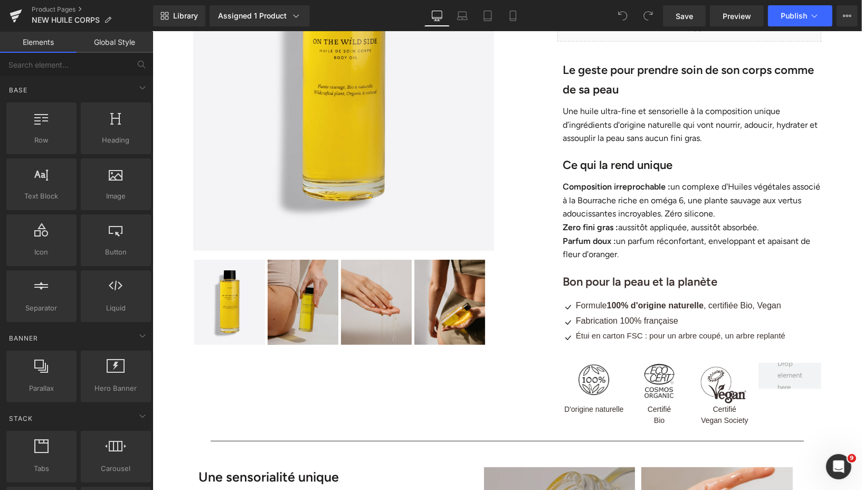
scroll to position [213, 0]
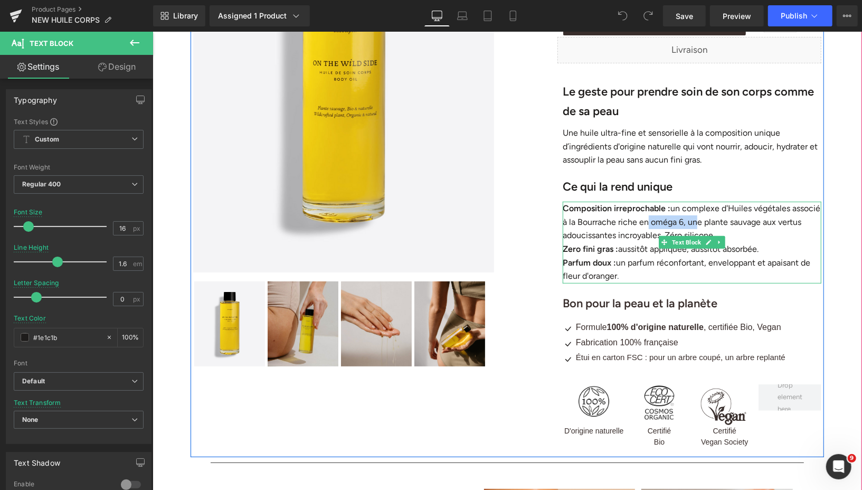
drag, startPoint x: 679, startPoint y: 220, endPoint x: 731, endPoint y: 218, distance: 52.3
click at [731, 218] on p "Composition irreprochable : un complexe d'Huiles végétales associé à la Bourrac…" at bounding box center [691, 221] width 259 height 41
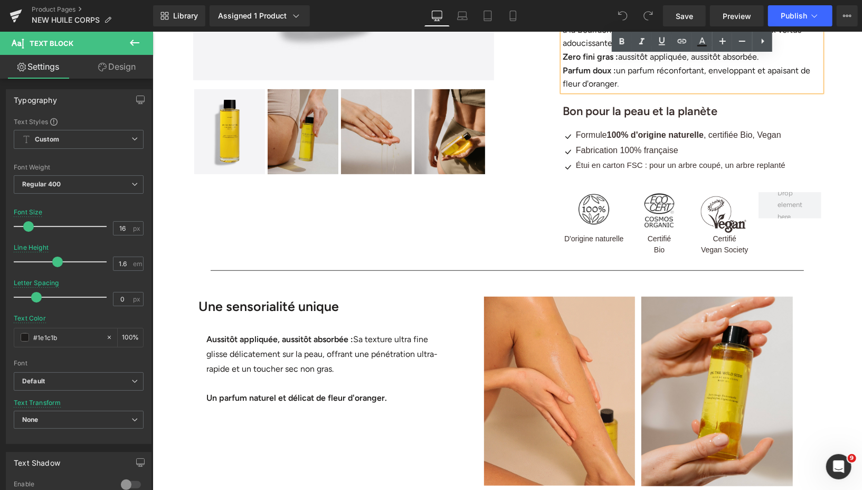
scroll to position [342, 0]
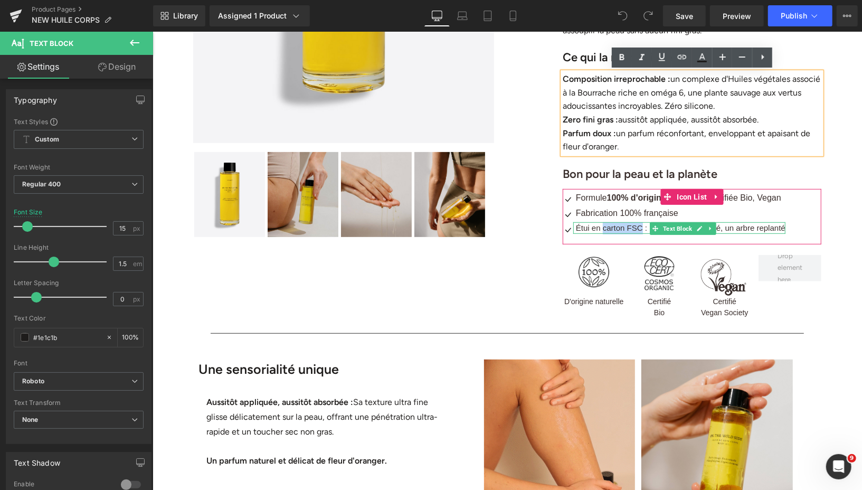
drag, startPoint x: 603, startPoint y: 227, endPoint x: 641, endPoint y: 226, distance: 38.0
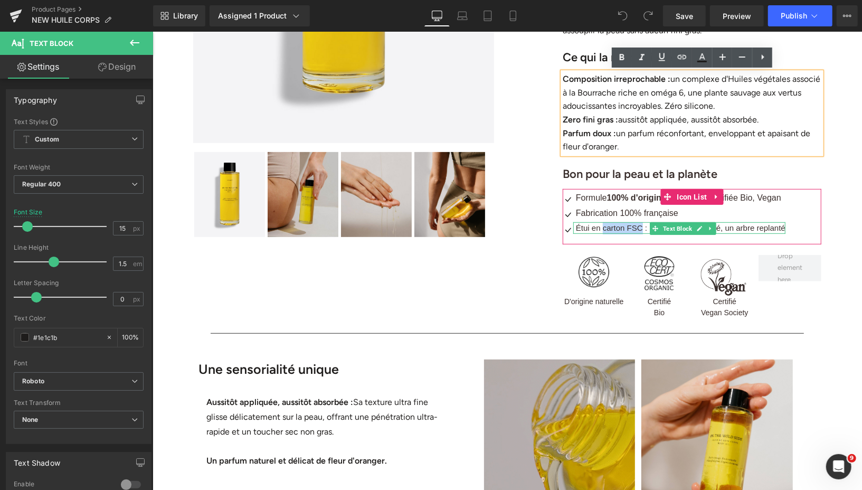
click at [641, 226] on span "Étui en carton FSC : pour un arbre coupé, un arbre replanté" at bounding box center [681, 227] width 210 height 9
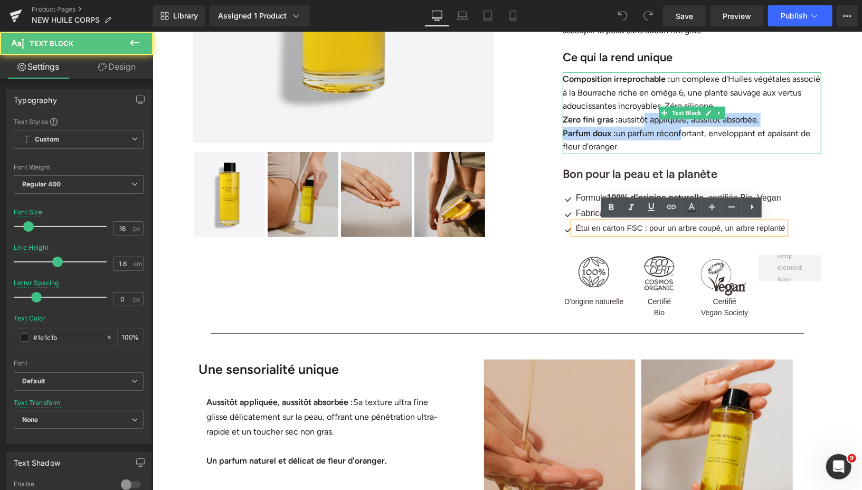
drag, startPoint x: 646, startPoint y: 118, endPoint x: 682, endPoint y: 126, distance: 36.8
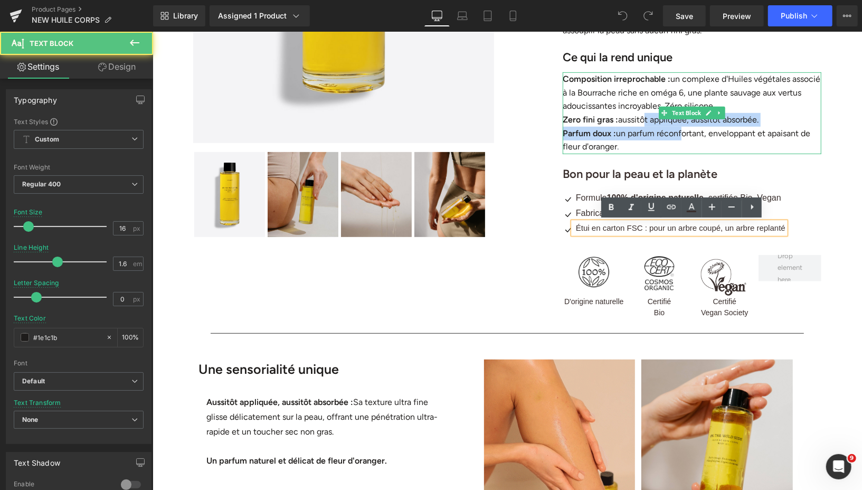
click at [682, 127] on div "Composition irreprochable : un complexe d'Huiles végétales associé à la Bourrac…" at bounding box center [691, 113] width 259 height 82
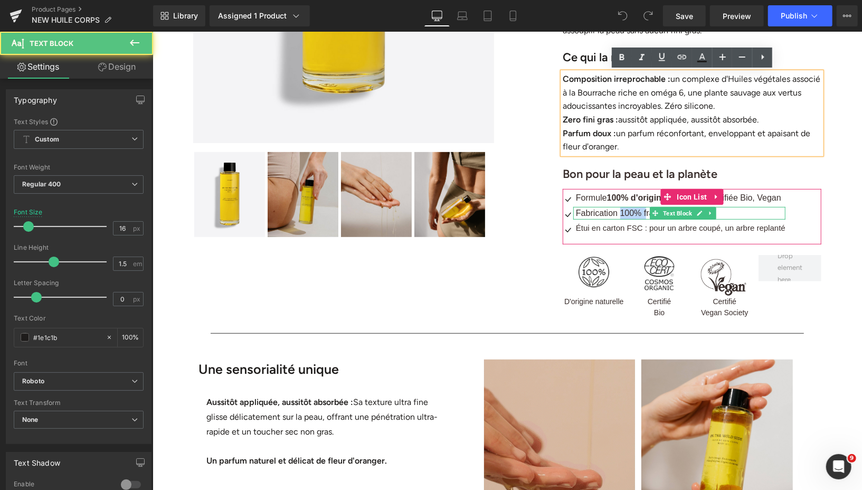
drag, startPoint x: 621, startPoint y: 211, endPoint x: 647, endPoint y: 210, distance: 26.4
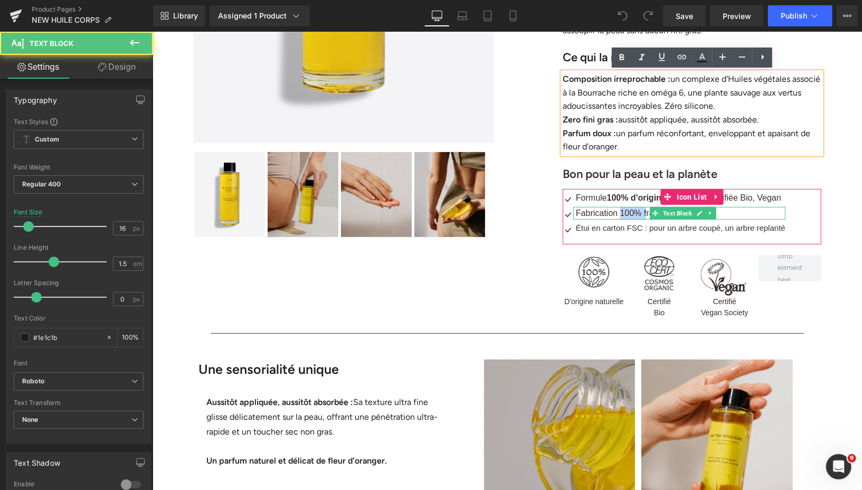
click at [647, 210] on span "Fabrication 100% française" at bounding box center [627, 212] width 102 height 9
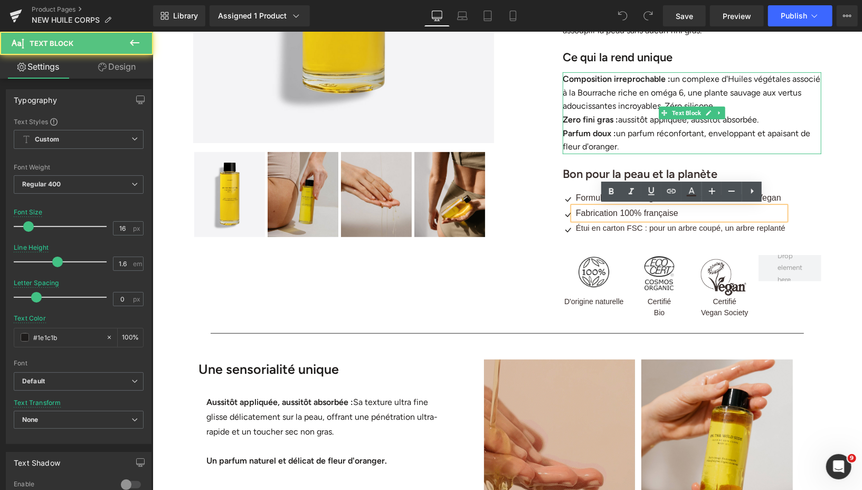
drag, startPoint x: 642, startPoint y: 112, endPoint x: 683, endPoint y: 118, distance: 41.1
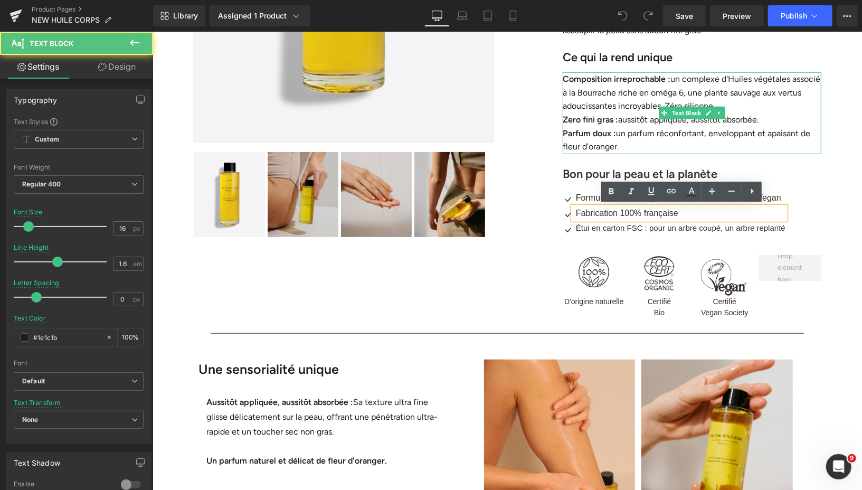
click at [683, 118] on p "Zero fini gras : aussitôt appliquée, aussitôt absorbée." at bounding box center [691, 119] width 259 height 14
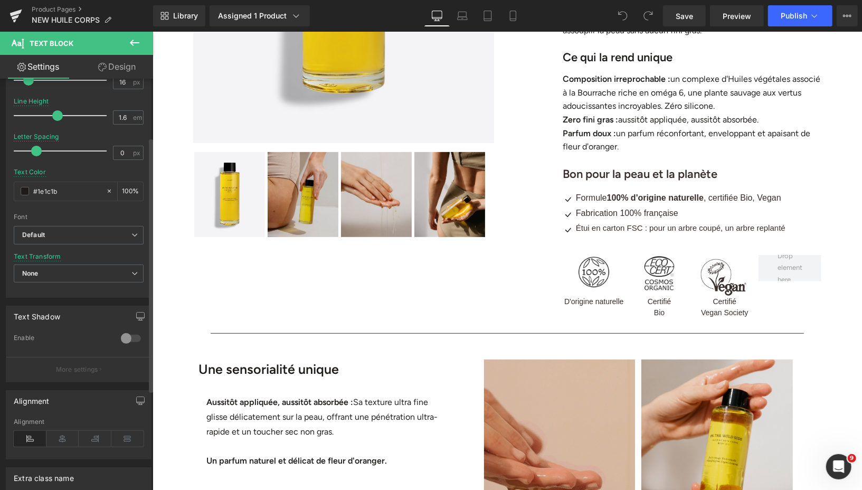
scroll to position [186, 0]
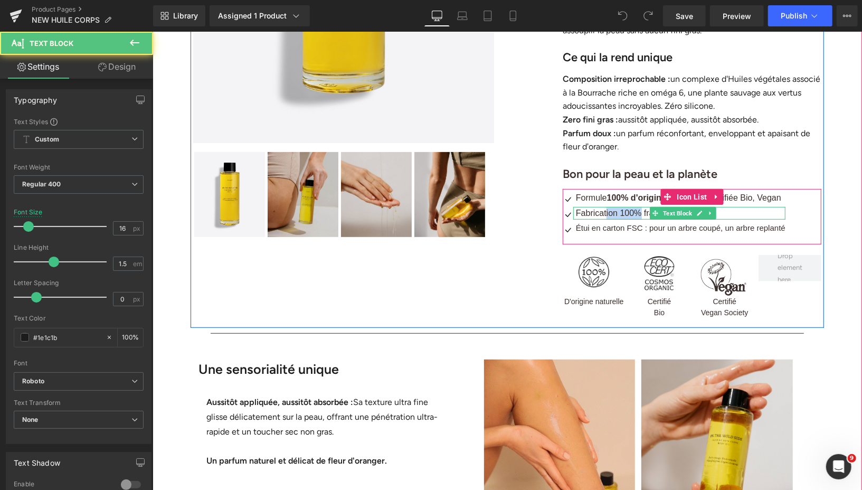
drag, startPoint x: 607, startPoint y: 212, endPoint x: 639, endPoint y: 211, distance: 32.2
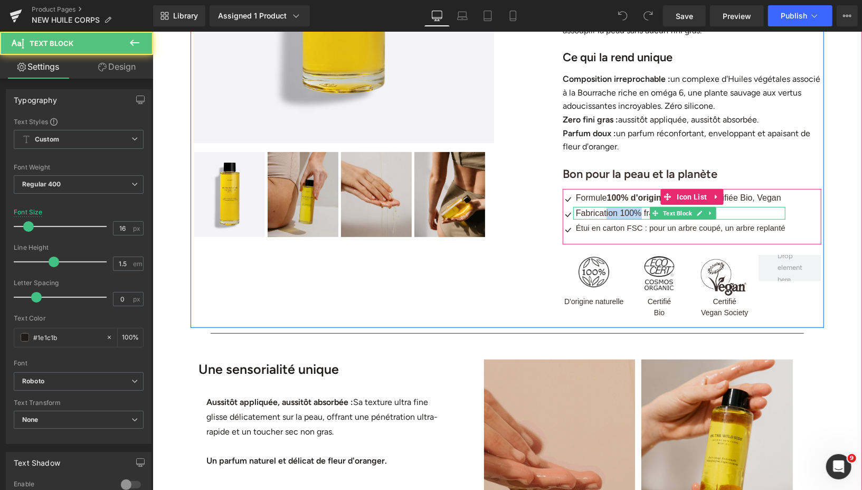
click at [640, 212] on span "Fabrication 100% française" at bounding box center [627, 212] width 102 height 9
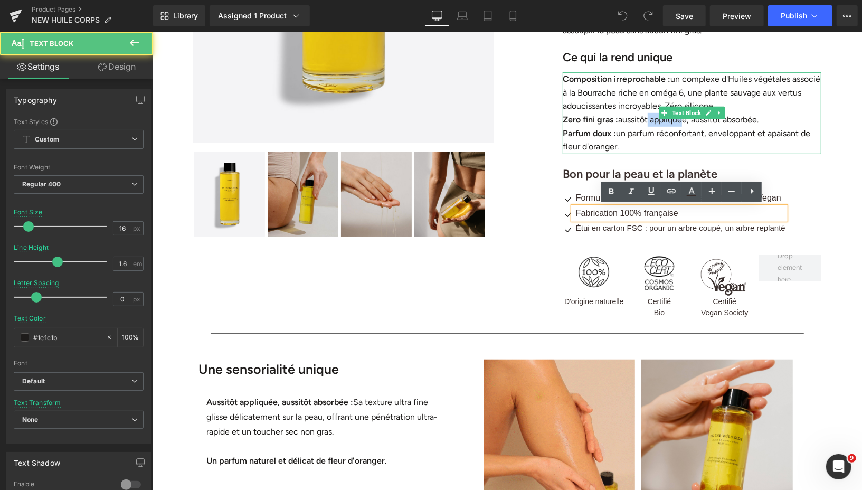
drag, startPoint x: 649, startPoint y: 121, endPoint x: 682, endPoint y: 124, distance: 33.3
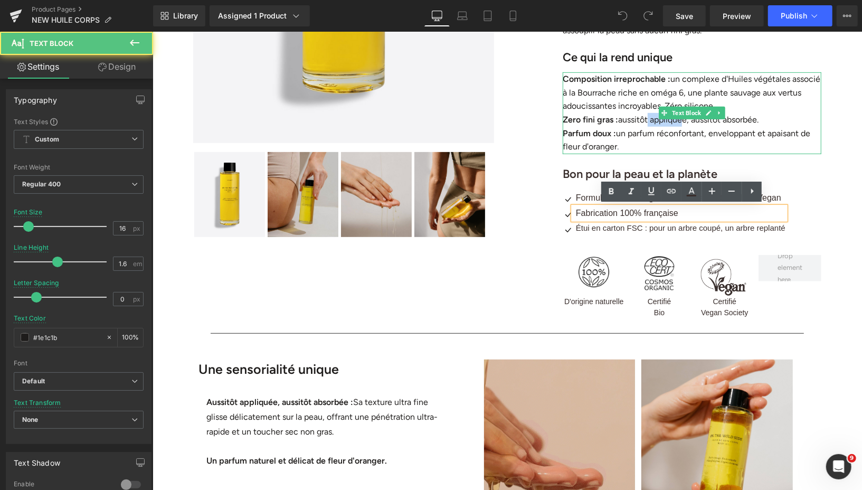
click at [682, 124] on p "Zero fini gras : aussitôt appliquée, aussitôt absorbée." at bounding box center [691, 119] width 259 height 14
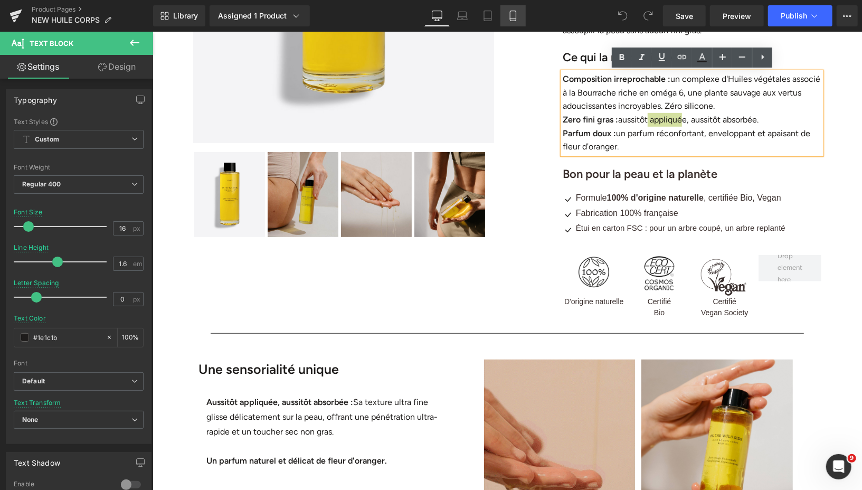
click at [513, 14] on icon at bounding box center [513, 16] width 11 height 11
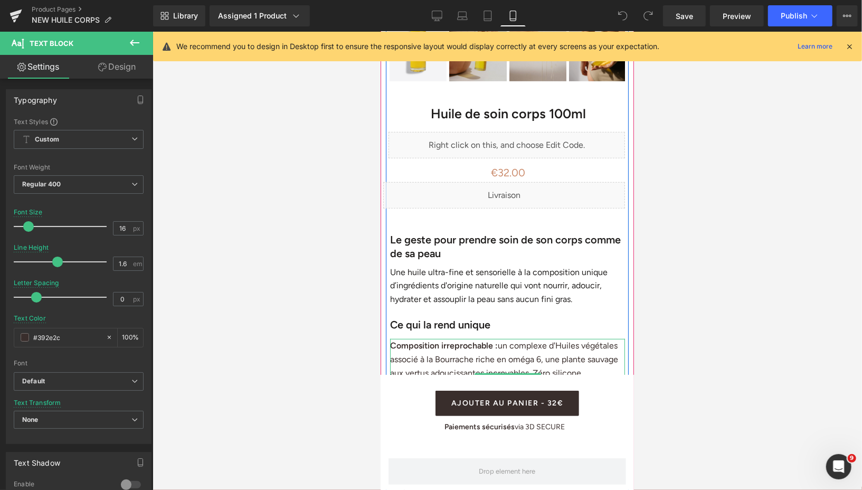
scroll to position [401, 0]
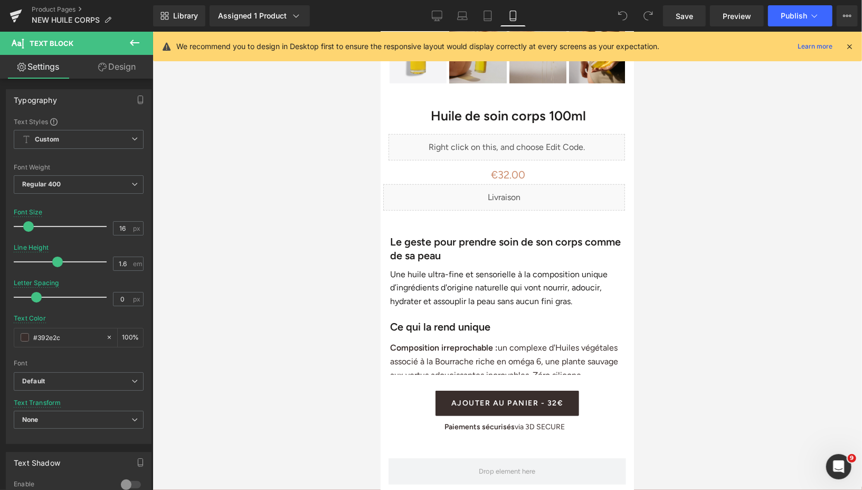
click at [135, 40] on icon at bounding box center [134, 42] width 13 height 13
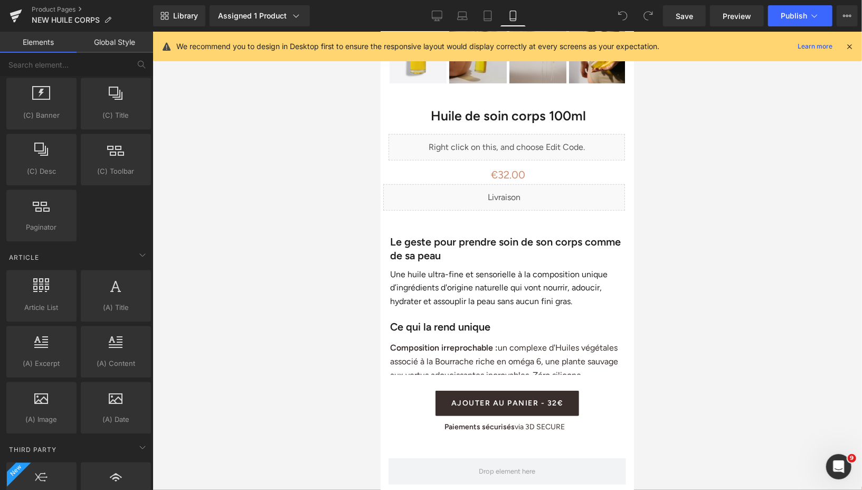
scroll to position [1897, 0]
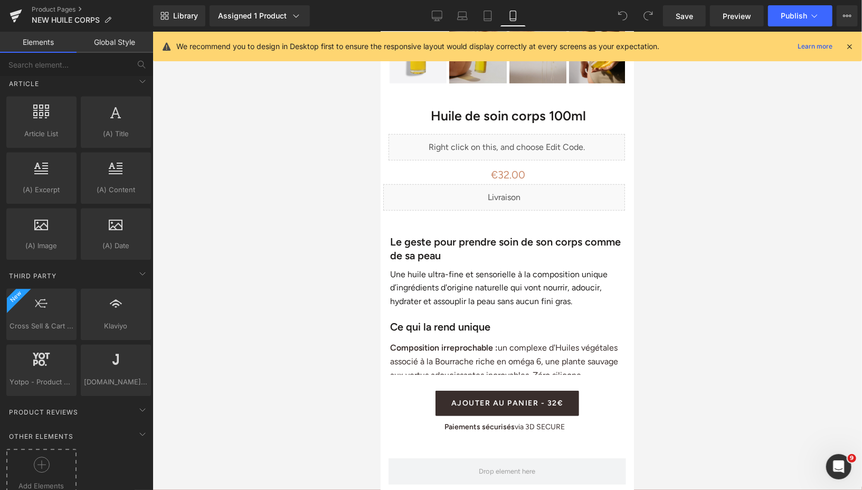
click at [44, 457] on icon at bounding box center [42, 465] width 16 height 16
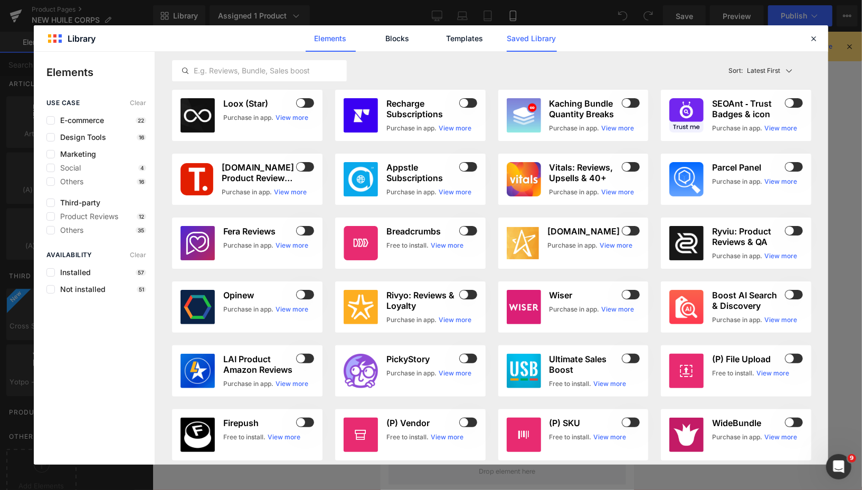
click at [509, 44] on link "Saved Library" at bounding box center [532, 38] width 50 height 26
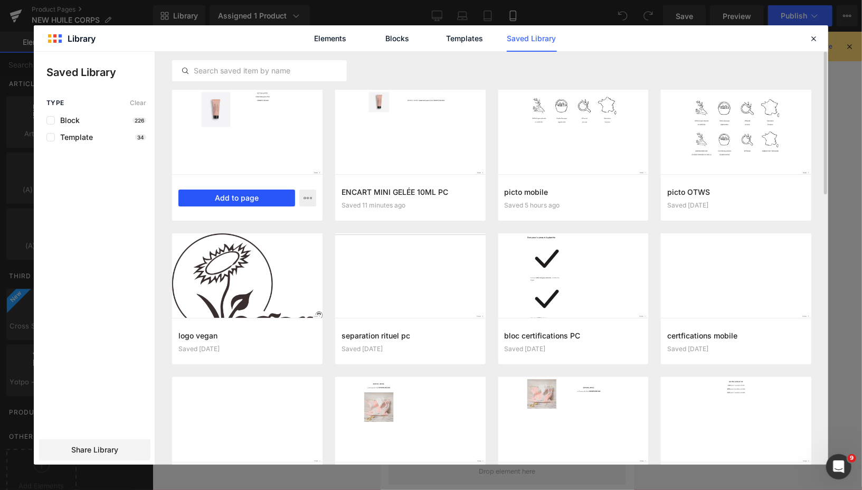
click at [261, 201] on button "Add to page" at bounding box center [236, 198] width 117 height 17
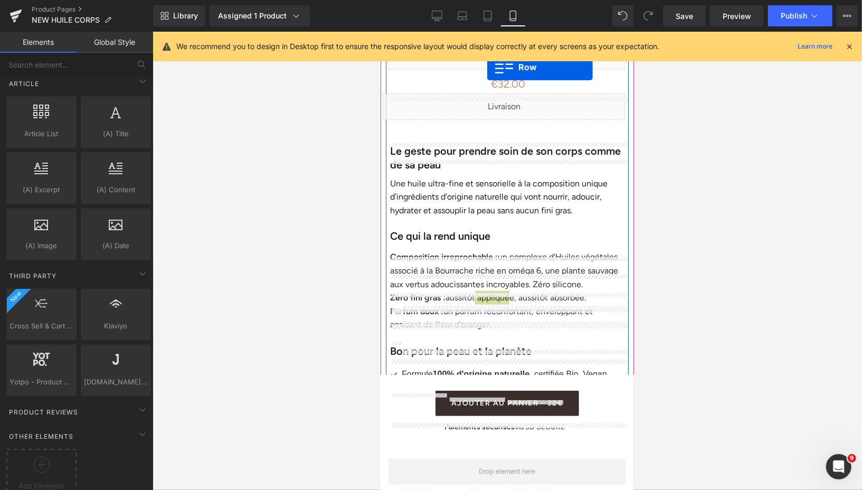
scroll to position [481, 0]
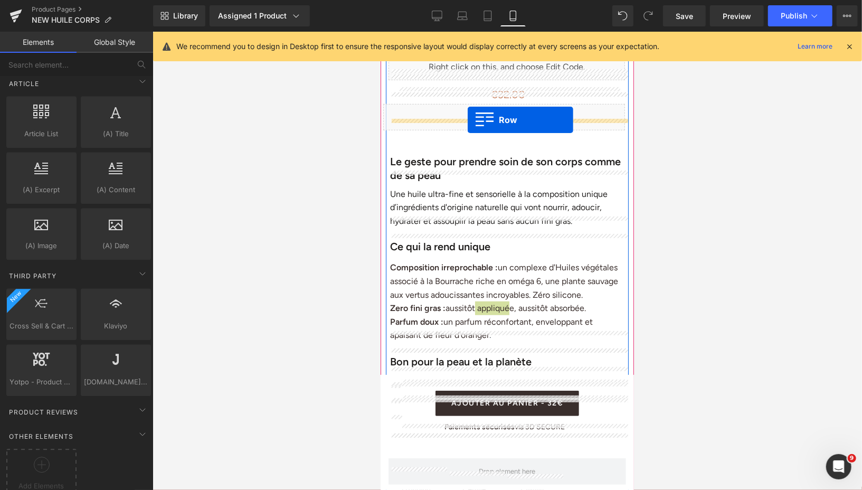
drag, startPoint x: 387, startPoint y: 92, endPoint x: 467, endPoint y: 119, distance: 84.8
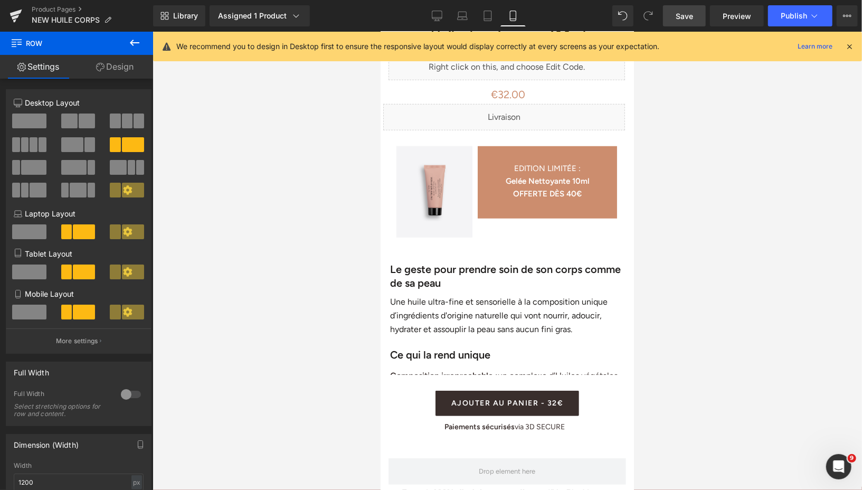
click at [675, 17] on link "Save" at bounding box center [684, 15] width 43 height 21
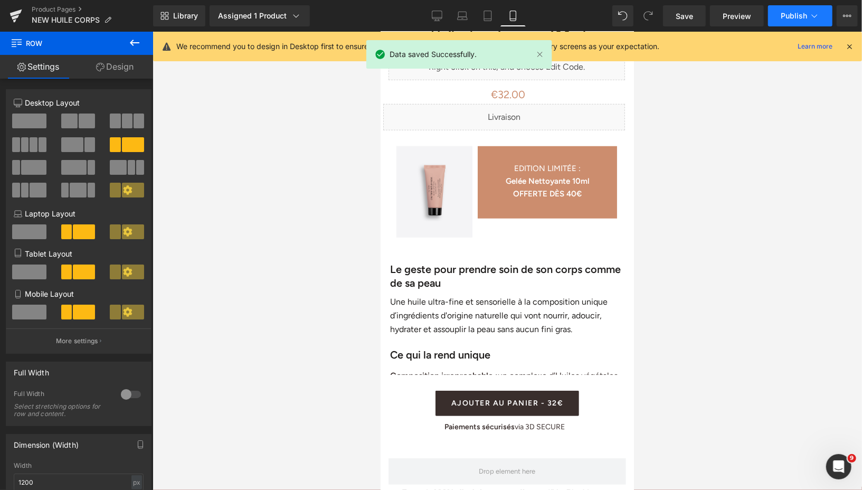
click at [778, 13] on button "Publish" at bounding box center [800, 15] width 64 height 21
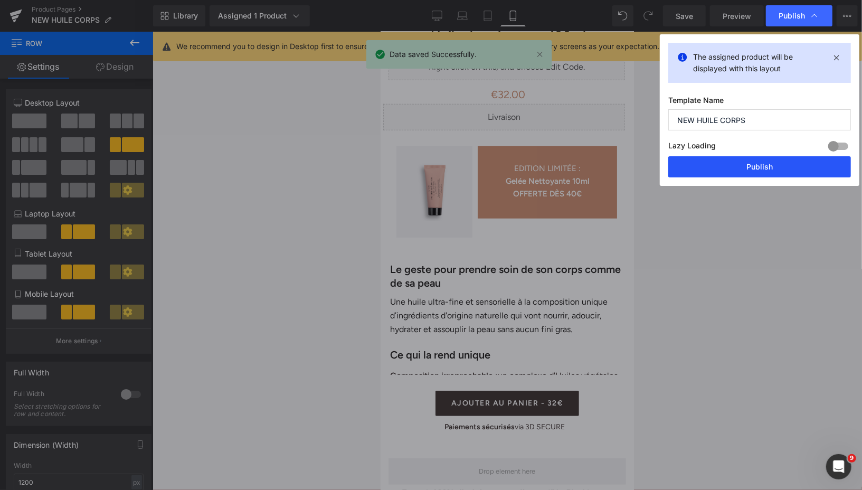
click at [717, 167] on button "Publish" at bounding box center [760, 166] width 183 height 21
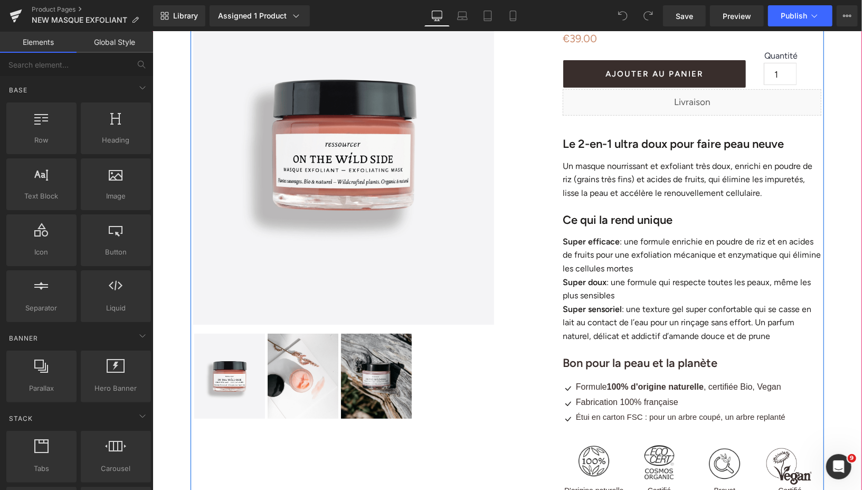
scroll to position [146, 0]
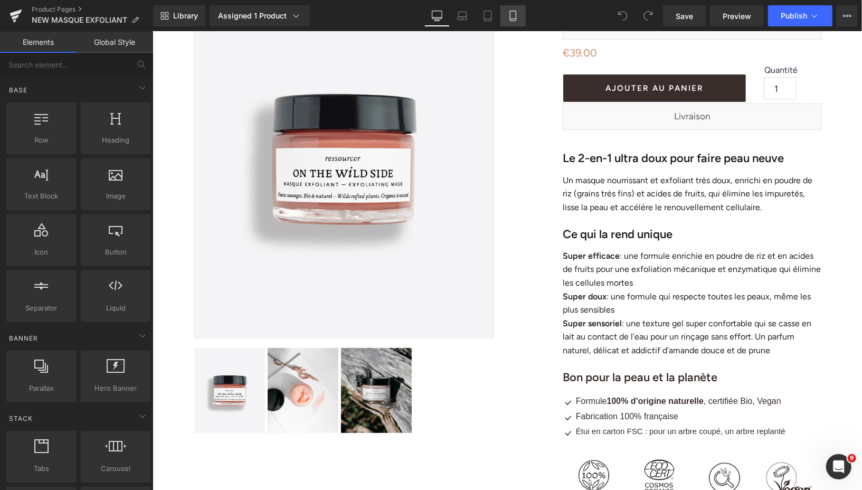
click at [511, 18] on icon at bounding box center [513, 16] width 11 height 11
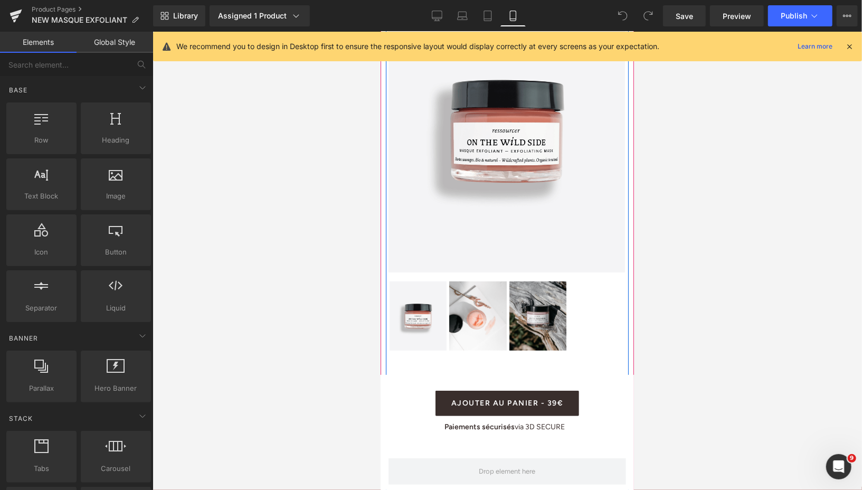
scroll to position [0, 0]
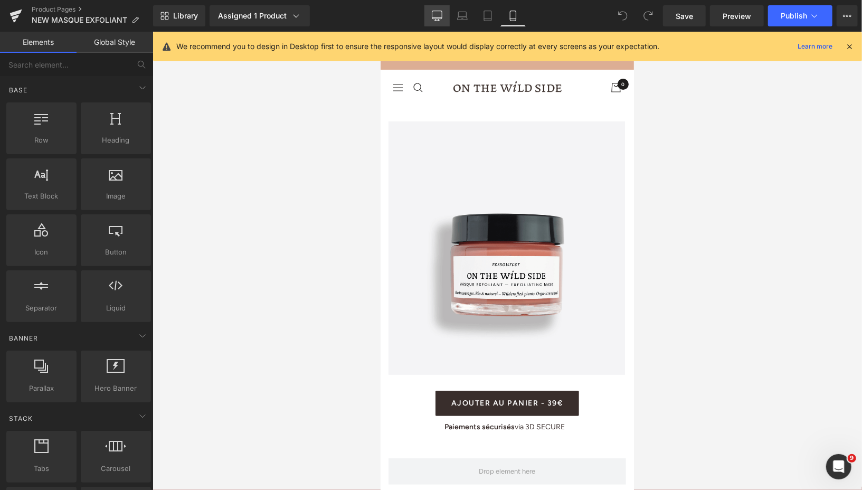
click at [437, 17] on icon at bounding box center [437, 16] width 11 height 11
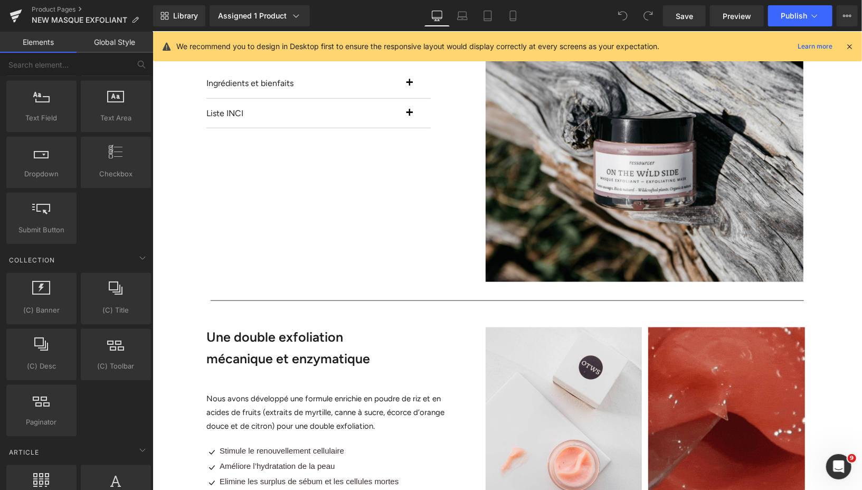
scroll to position [1897, 0]
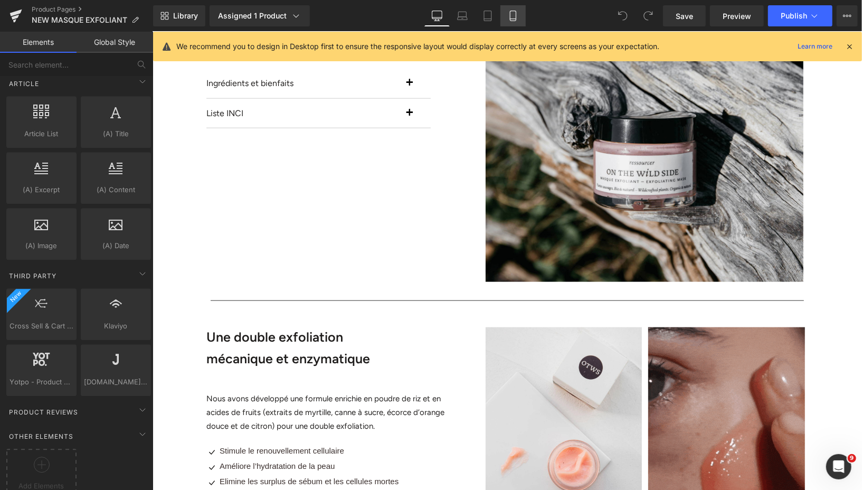
click at [513, 17] on icon at bounding box center [513, 16] width 11 height 11
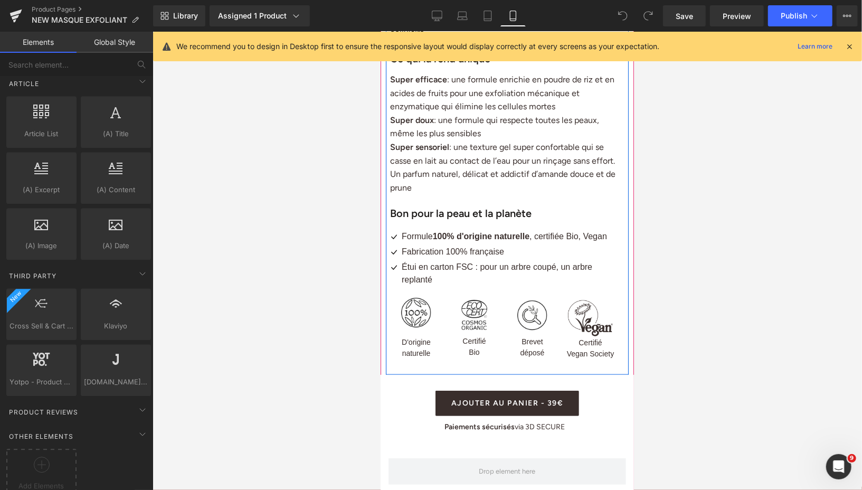
scroll to position [692, 0]
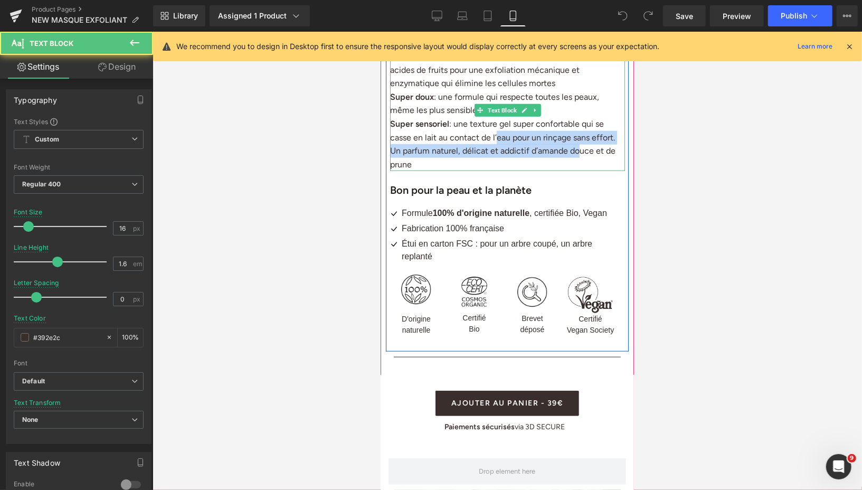
drag, startPoint x: 495, startPoint y: 127, endPoint x: 570, endPoint y: 136, distance: 76.1
click at [570, 136] on p "Super sensorie l : une texture gel super confortable qui se casse en lait au co…" at bounding box center [507, 144] width 235 height 54
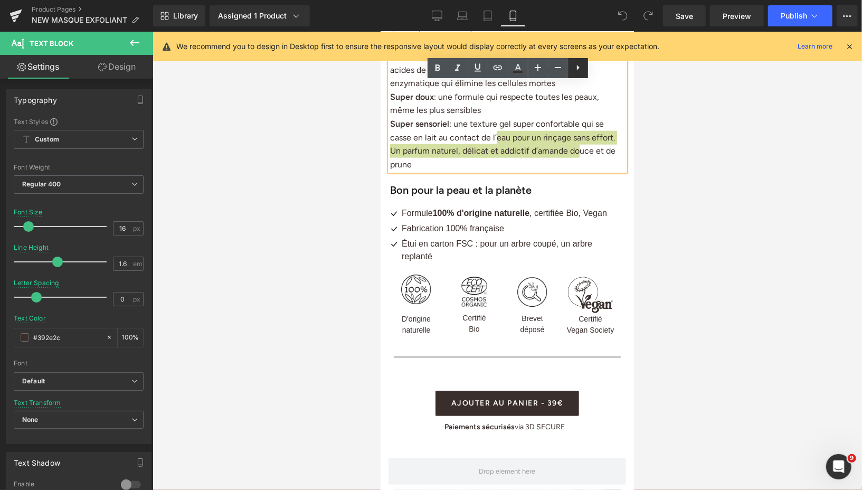
click at [580, 70] on icon at bounding box center [578, 67] width 13 height 13
click at [598, 69] on icon at bounding box center [598, 67] width 13 height 13
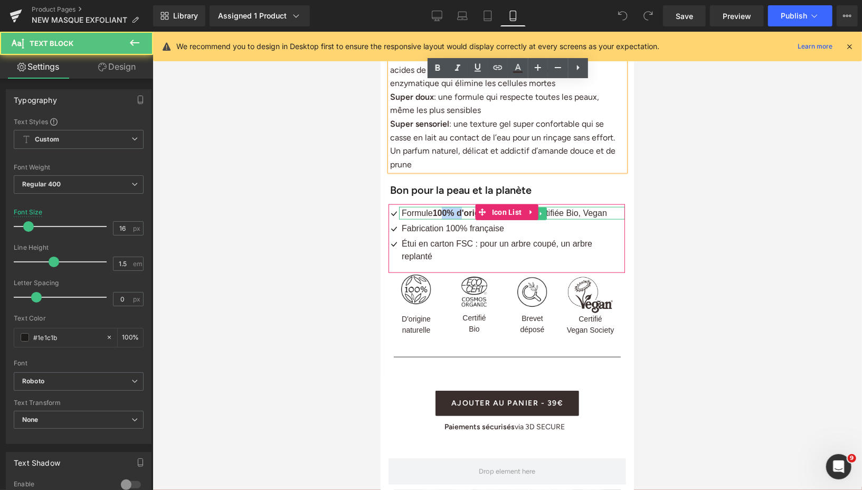
drag, startPoint x: 446, startPoint y: 203, endPoint x: 466, endPoint y: 203, distance: 20.1
click at [466, 208] on strong "100% d'origine naturelle" at bounding box center [481, 212] width 97 height 9
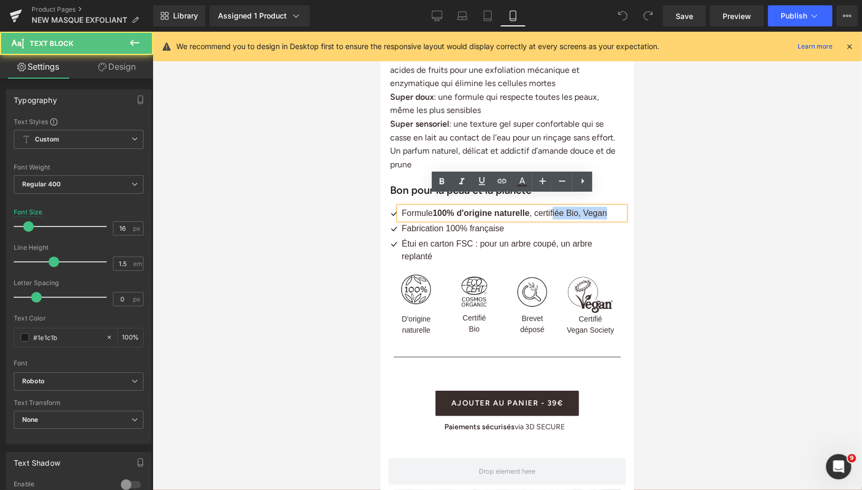
drag, startPoint x: 557, startPoint y: 201, endPoint x: 610, endPoint y: 203, distance: 53.4
click at [607, 208] on span "Formule 100% d'origine naturelle , certifiée Bio, Vegan" at bounding box center [503, 212] width 205 height 9
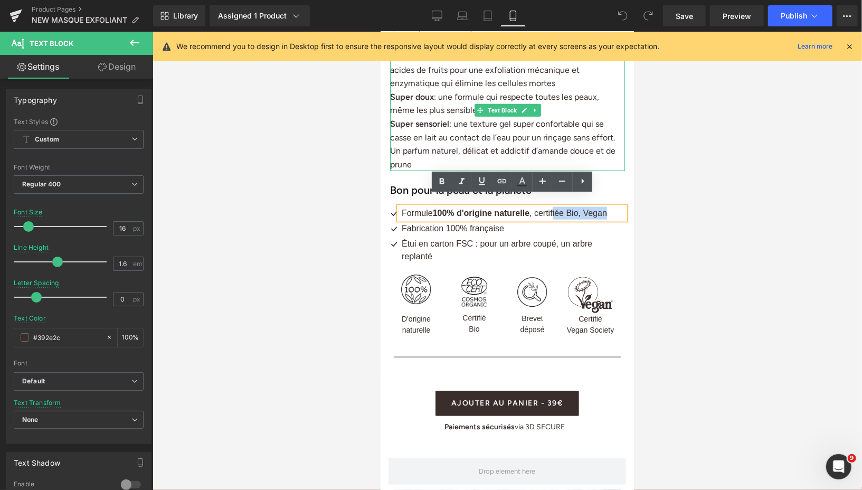
drag, startPoint x: 461, startPoint y: 111, endPoint x: 525, endPoint y: 148, distance: 74.0
click at [525, 148] on p "Super sensorie l : une texture gel super confortable qui se casse en lait au co…" at bounding box center [507, 144] width 235 height 54
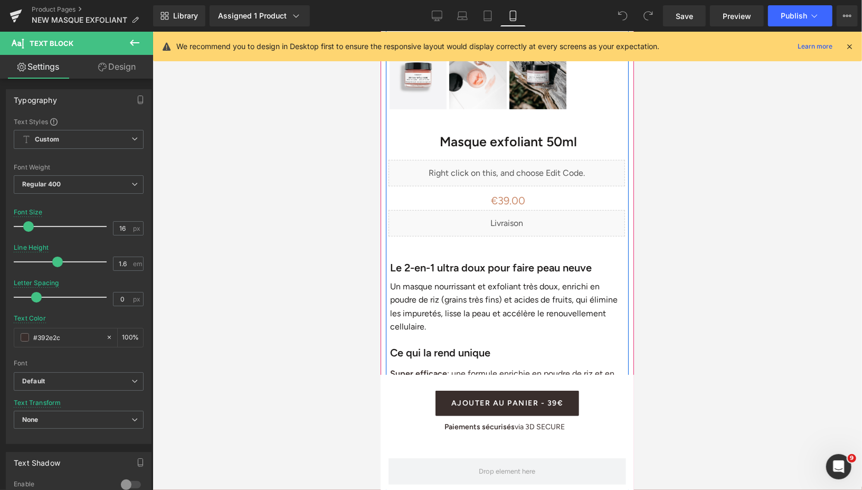
scroll to position [374, 0]
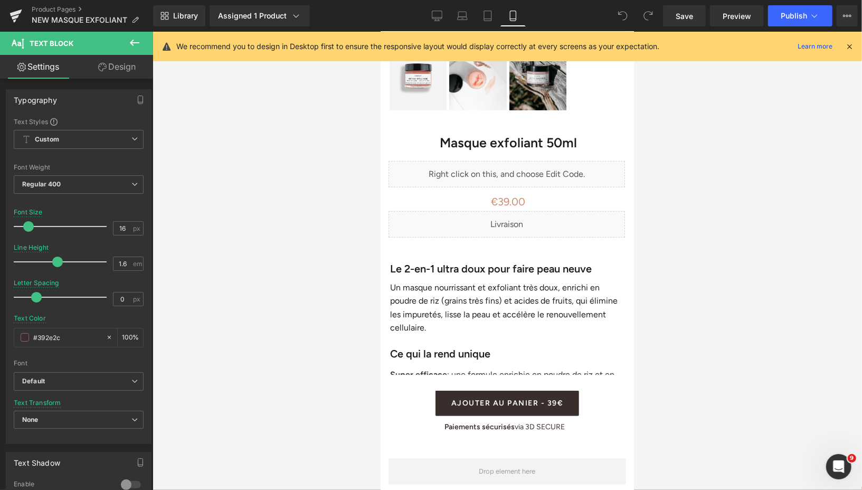
click at [132, 44] on icon at bounding box center [135, 43] width 10 height 6
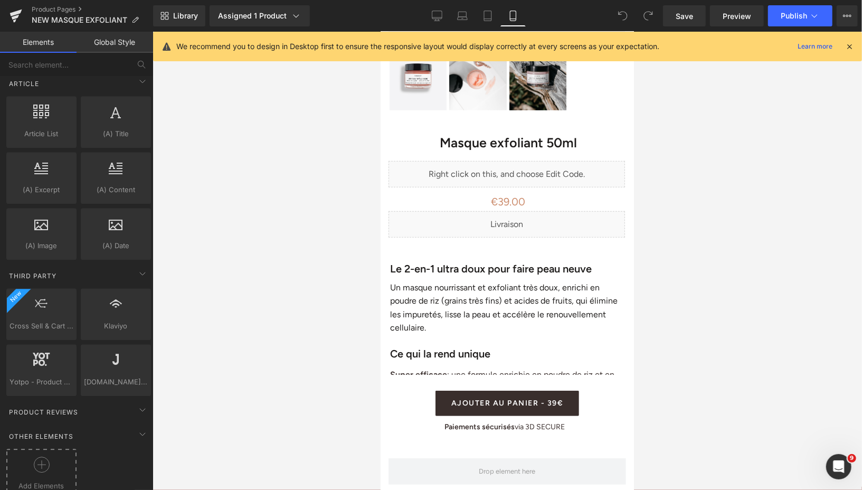
click at [40, 457] on icon at bounding box center [42, 465] width 16 height 16
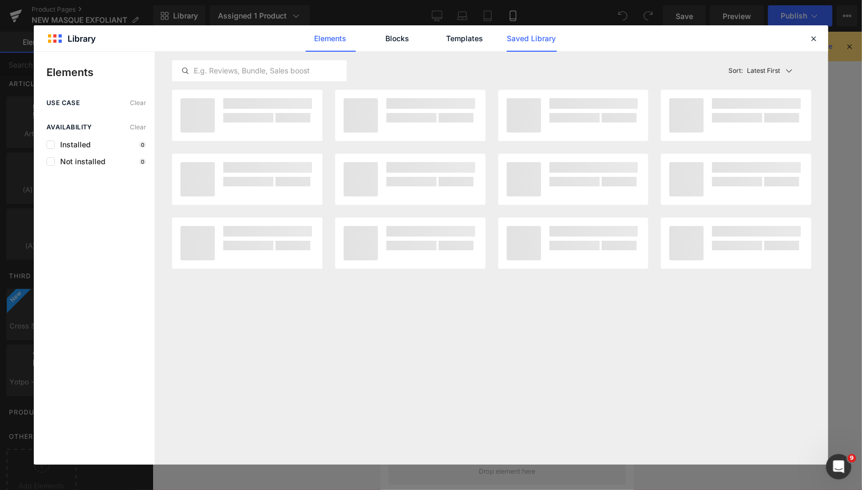
click at [539, 44] on link "Saved Library" at bounding box center [532, 38] width 50 height 26
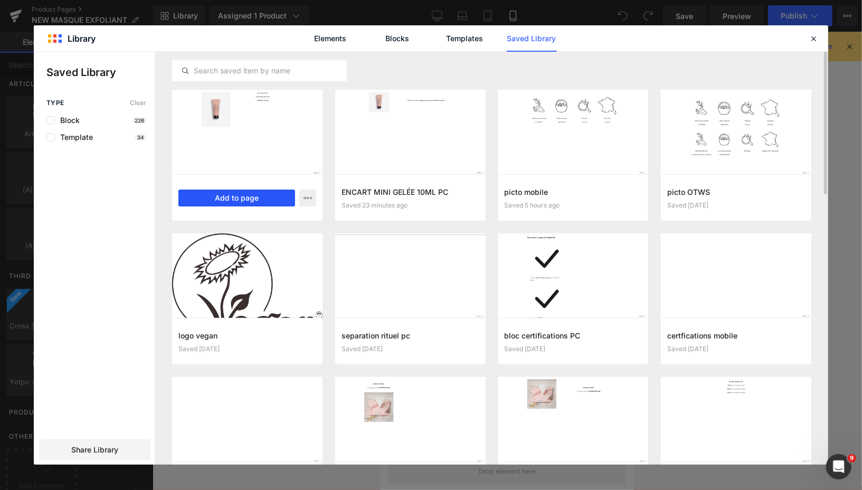
click at [250, 202] on button "Add to page" at bounding box center [236, 198] width 117 height 17
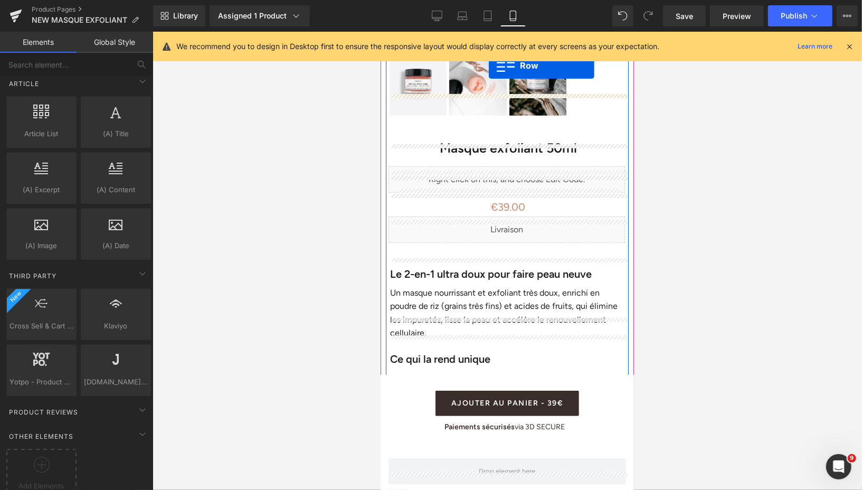
scroll to position [316, 0]
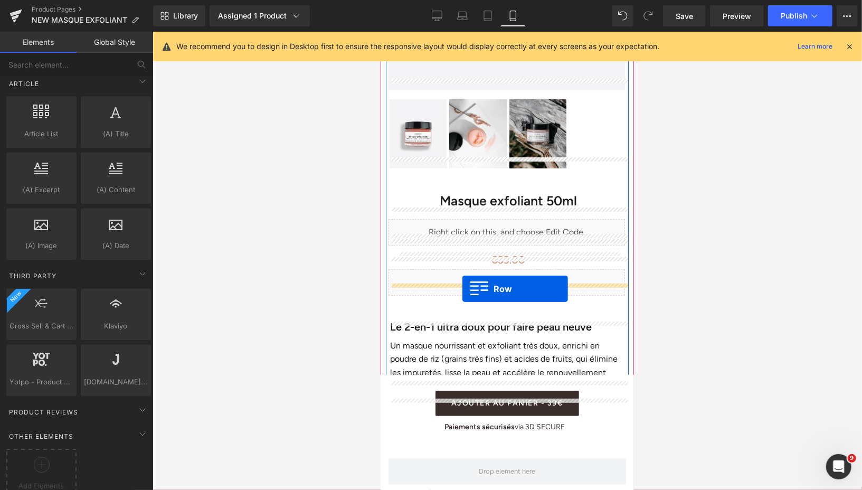
drag, startPoint x: 387, startPoint y: 92, endPoint x: 462, endPoint y: 288, distance: 210.0
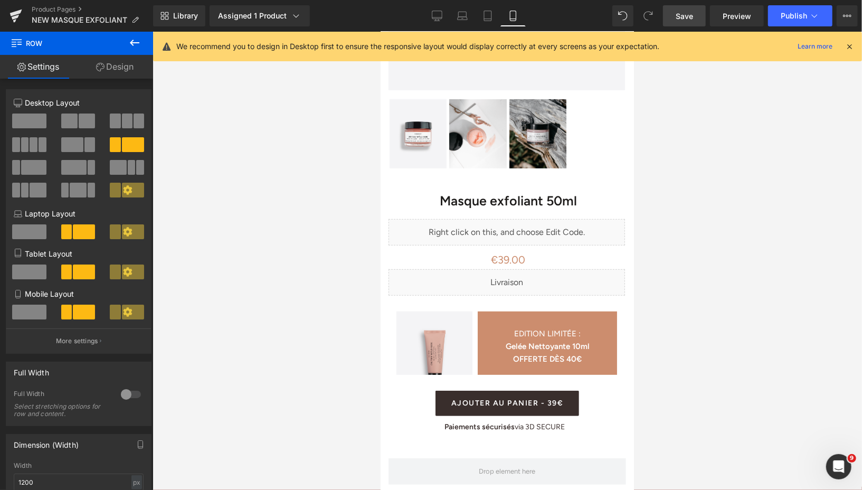
click at [684, 17] on span "Save" at bounding box center [684, 16] width 17 height 11
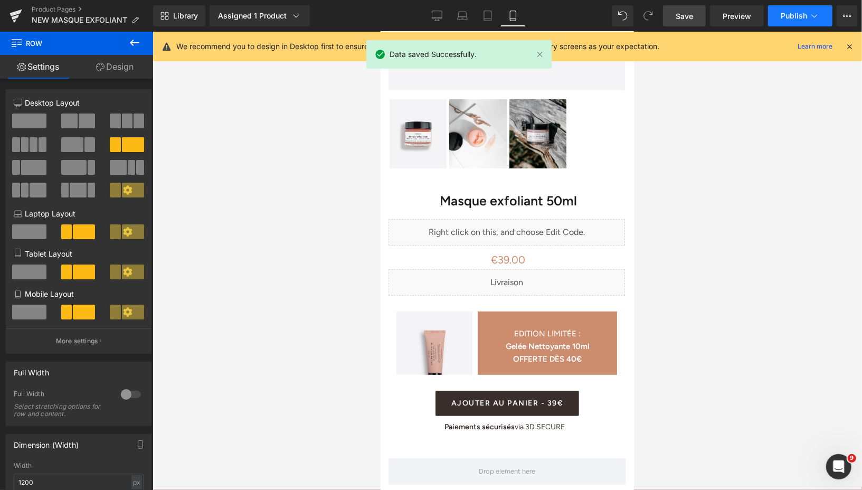
click at [778, 17] on button "Publish" at bounding box center [800, 15] width 64 height 21
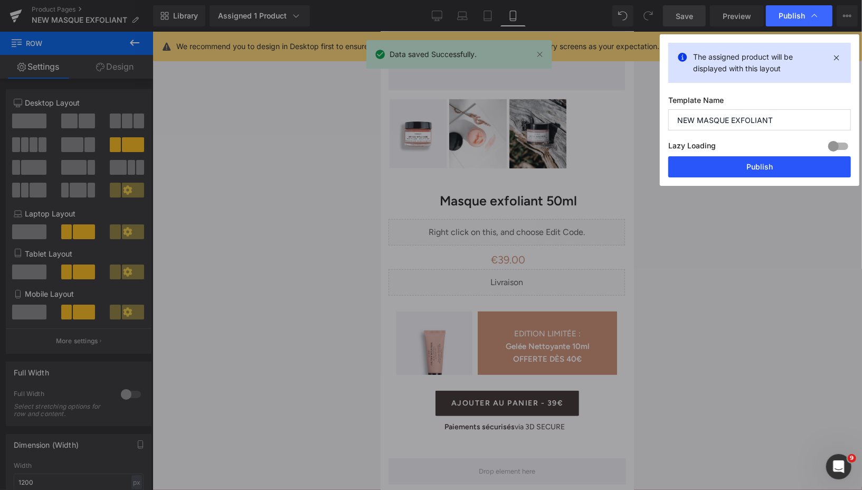
click at [698, 165] on button "Publish" at bounding box center [760, 166] width 183 height 21
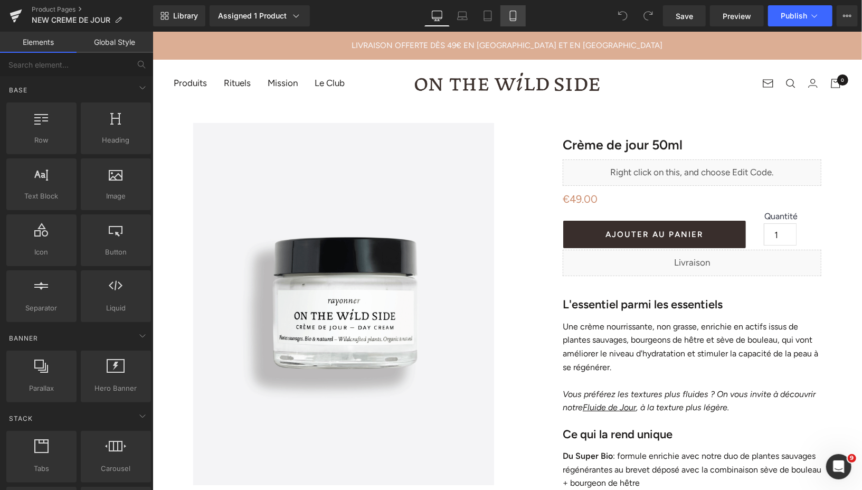
click at [514, 13] on icon at bounding box center [513, 16] width 11 height 11
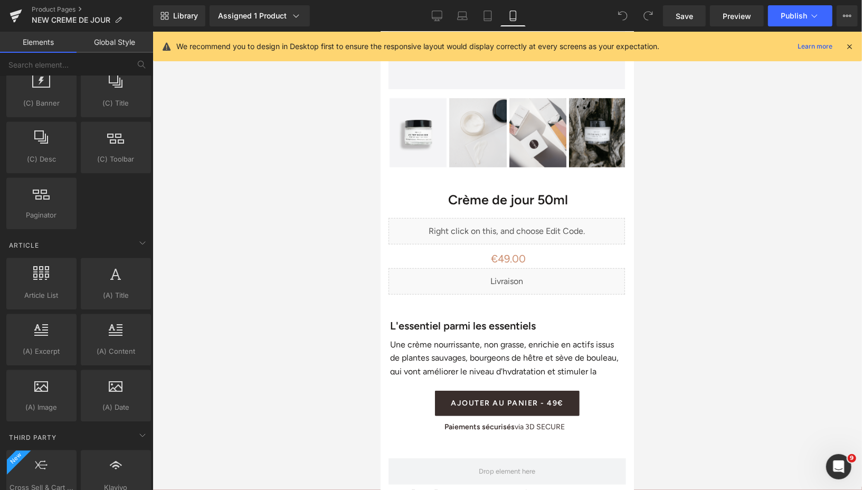
scroll to position [1897, 0]
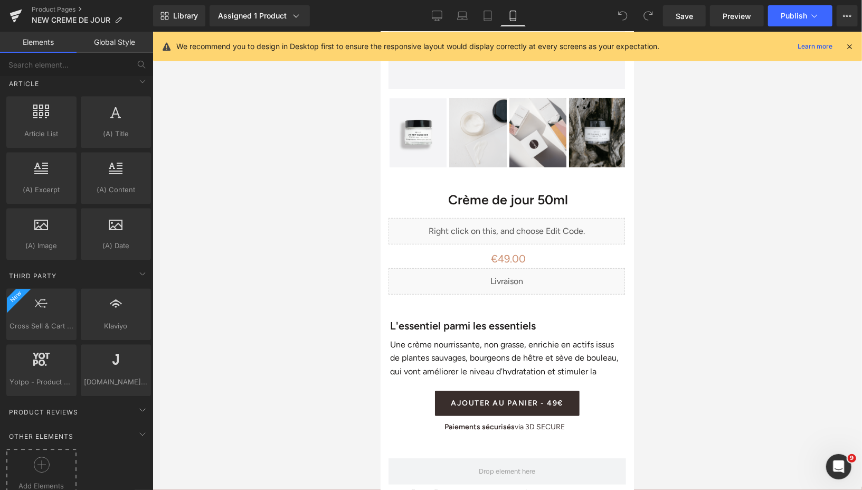
click at [37, 457] on icon at bounding box center [42, 465] width 16 height 16
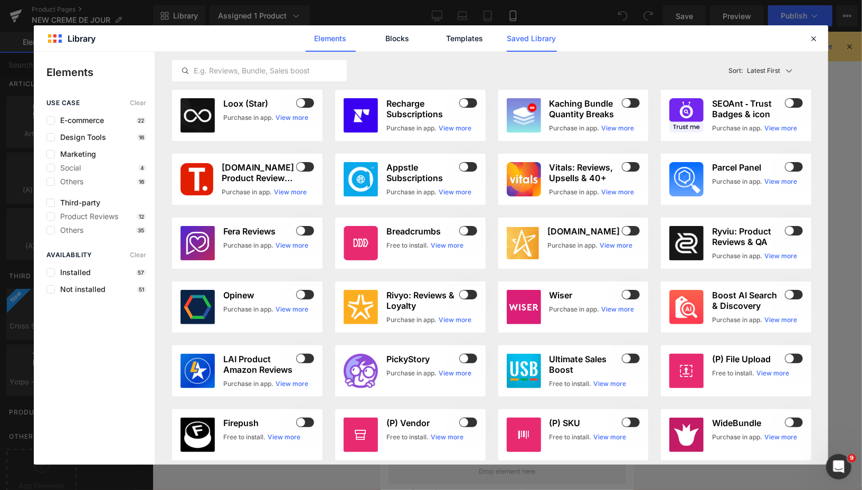
click at [538, 41] on link "Saved Library" at bounding box center [532, 38] width 50 height 26
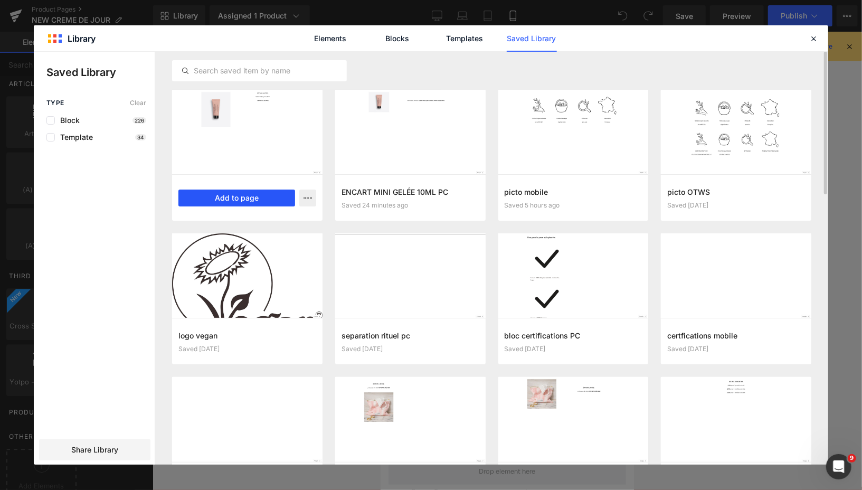
click at [260, 196] on button "Add to page" at bounding box center [236, 198] width 117 height 17
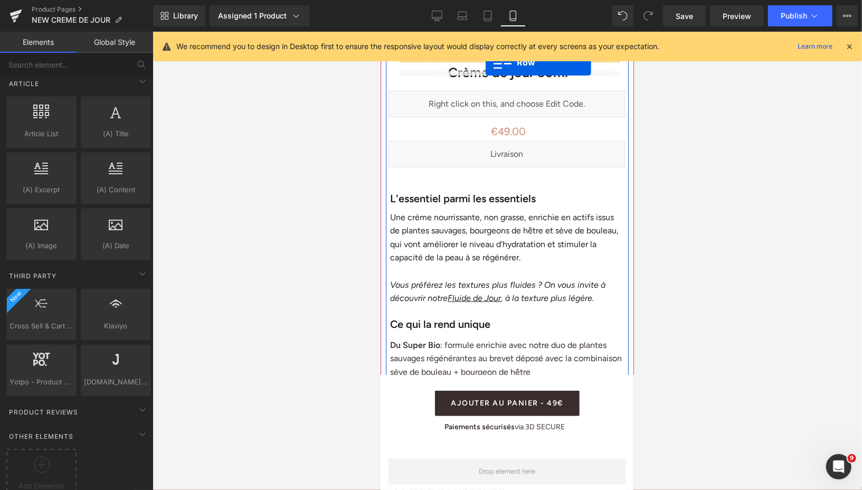
scroll to position [412, 0]
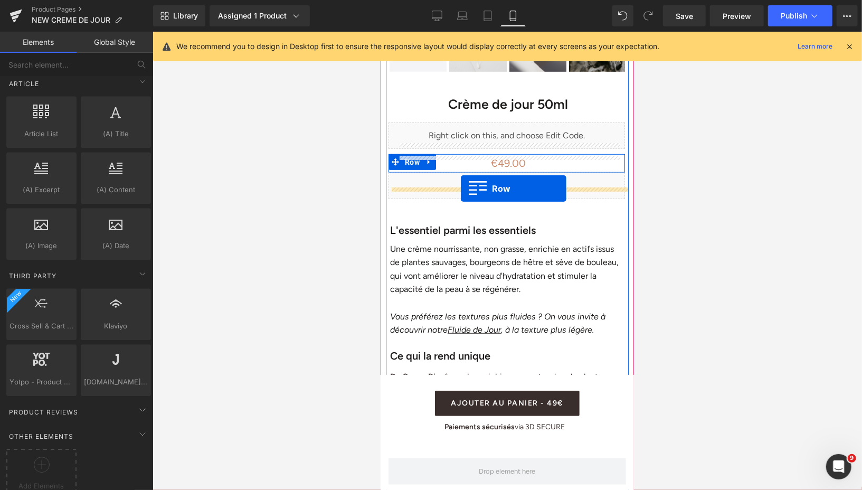
drag, startPoint x: 387, startPoint y: 92, endPoint x: 461, endPoint y: 189, distance: 120.9
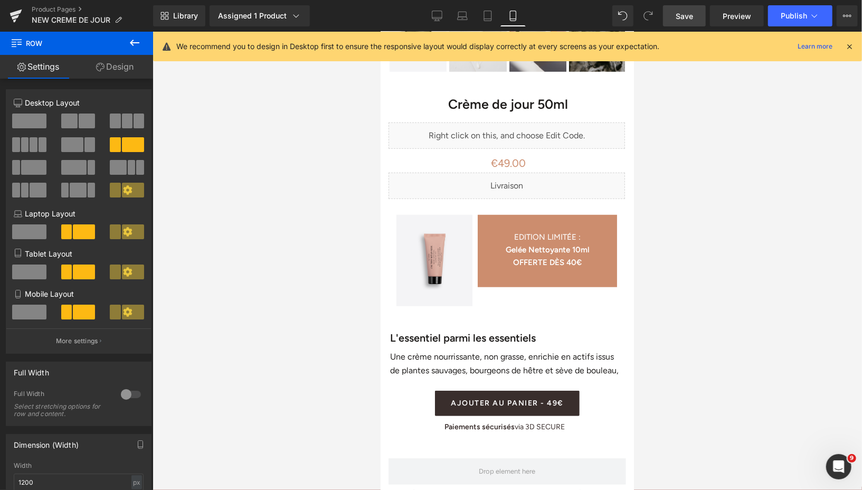
click at [685, 16] on span "Save" at bounding box center [684, 16] width 17 height 11
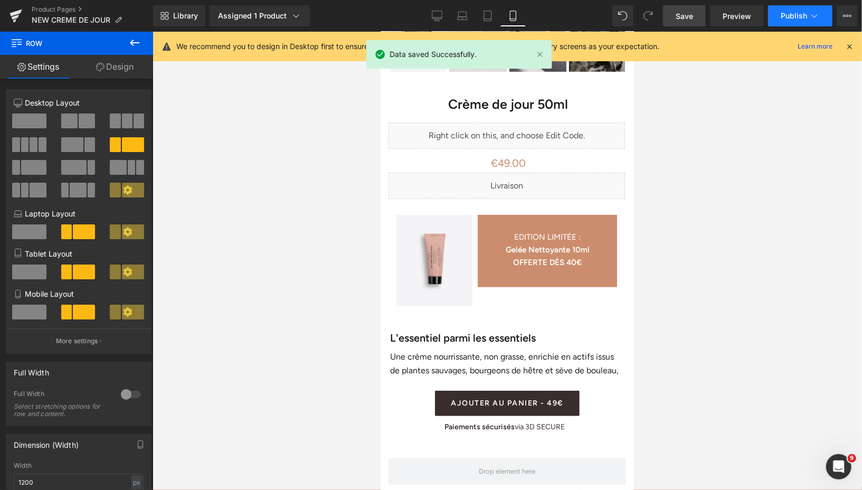
click at [798, 12] on span "Publish" at bounding box center [794, 16] width 26 height 8
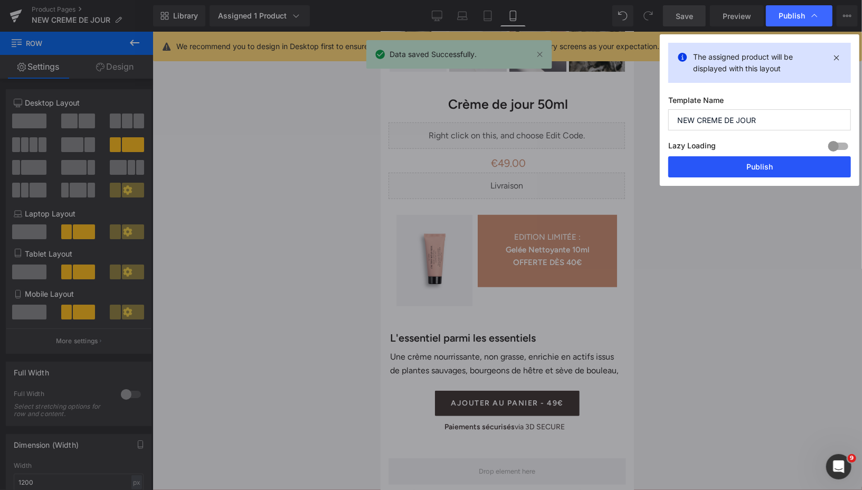
click at [708, 172] on button "Publish" at bounding box center [760, 166] width 183 height 21
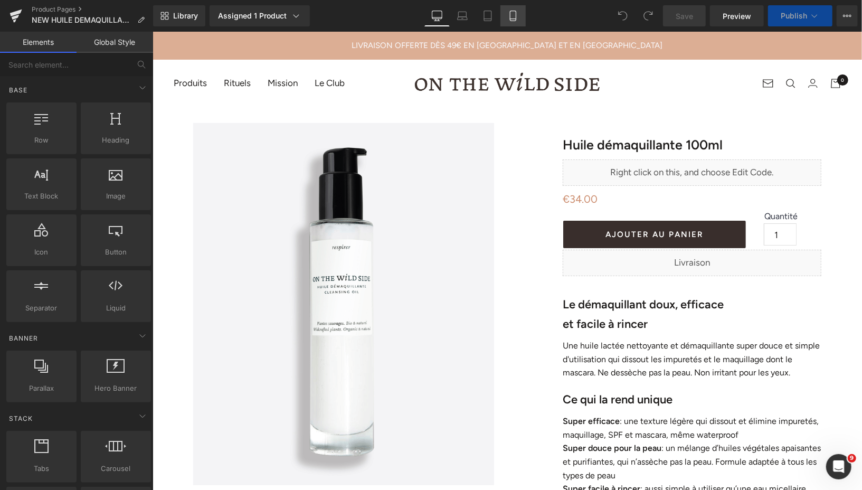
click at [513, 14] on icon at bounding box center [513, 16] width 11 height 11
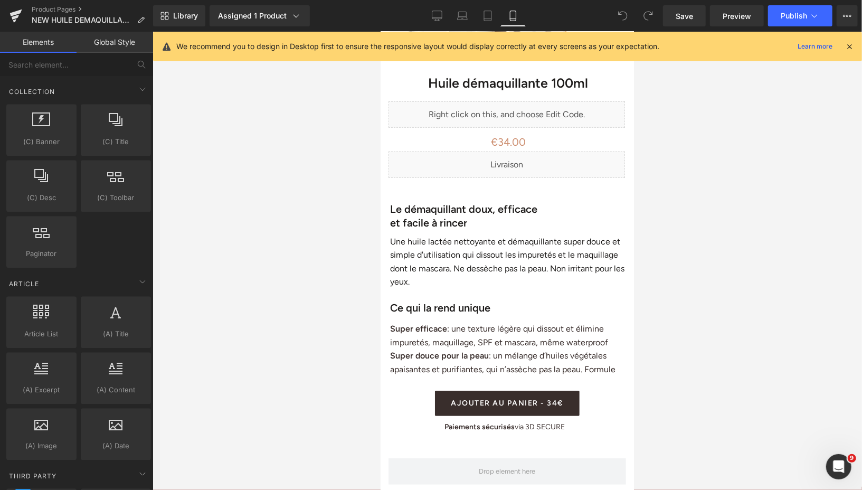
scroll to position [1897, 0]
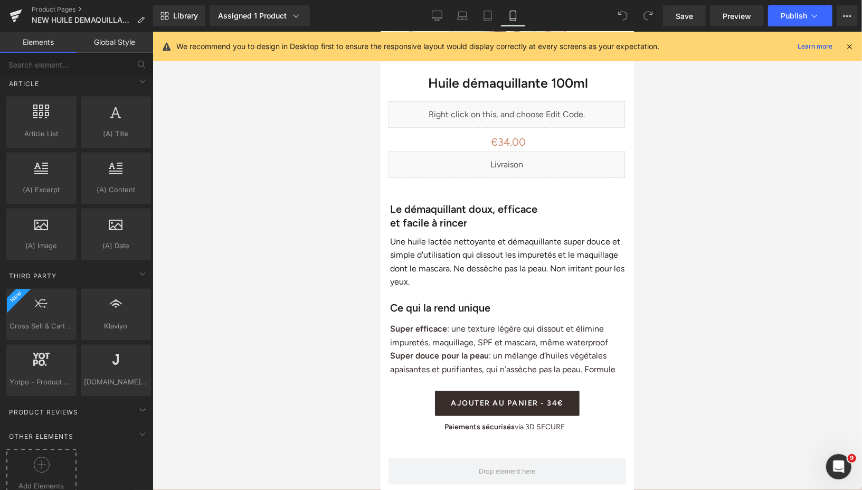
click at [34, 457] on icon at bounding box center [42, 465] width 16 height 16
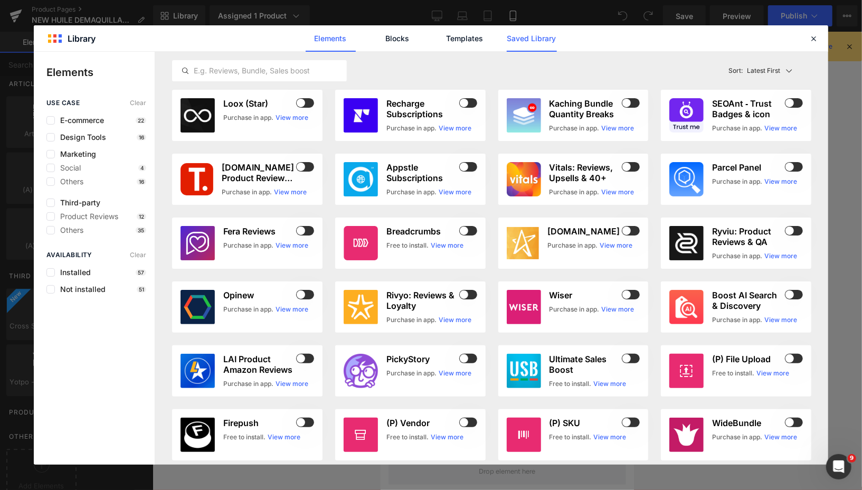
click at [538, 39] on link "Saved Library" at bounding box center [532, 38] width 50 height 26
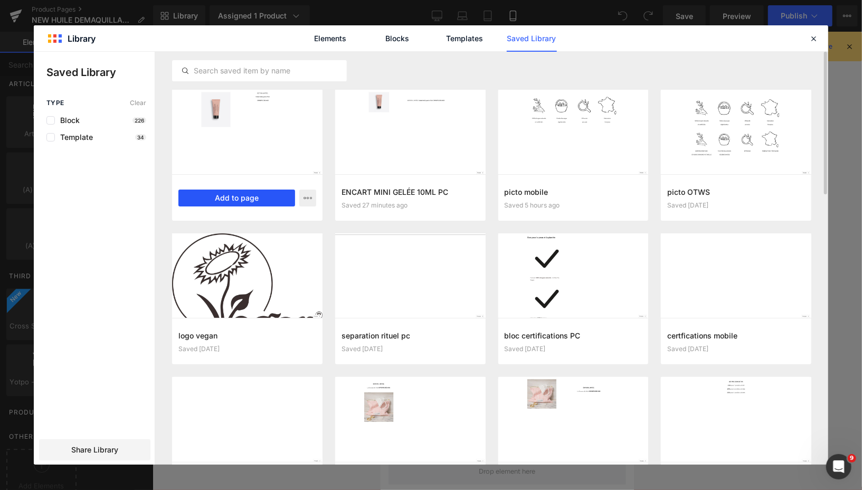
click at [264, 200] on button "Add to page" at bounding box center [236, 198] width 117 height 17
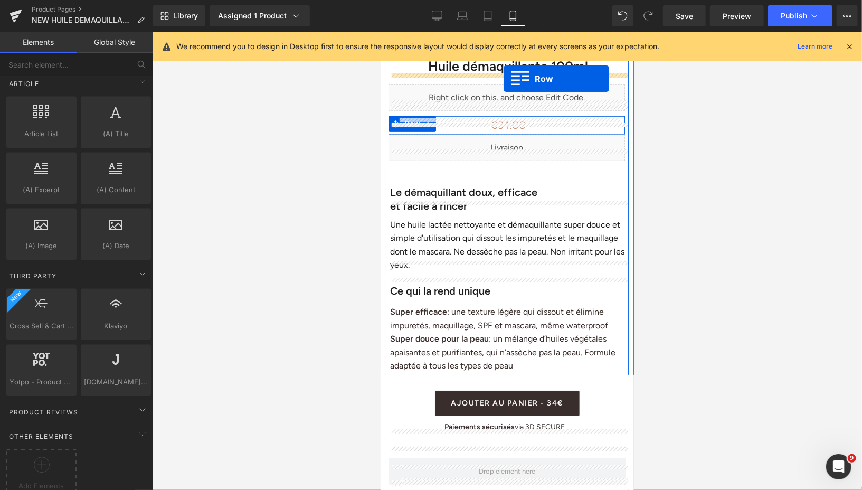
scroll to position [429, 0]
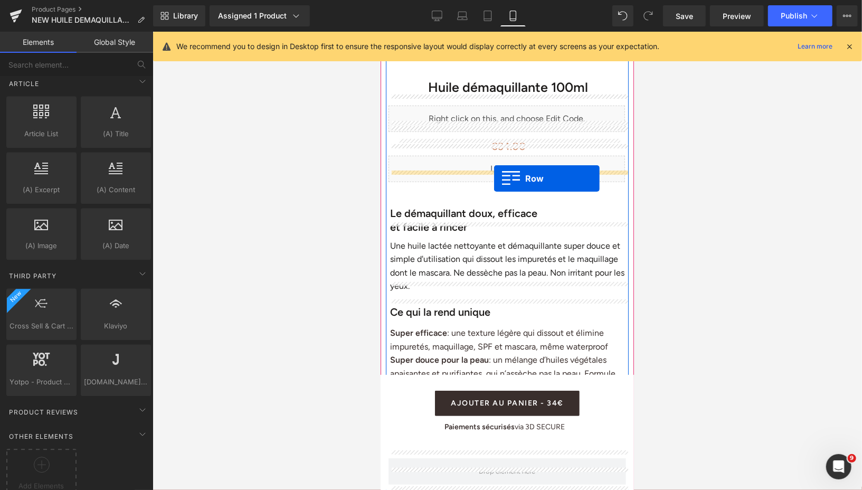
drag, startPoint x: 388, startPoint y: 89, endPoint x: 494, endPoint y: 177, distance: 137.3
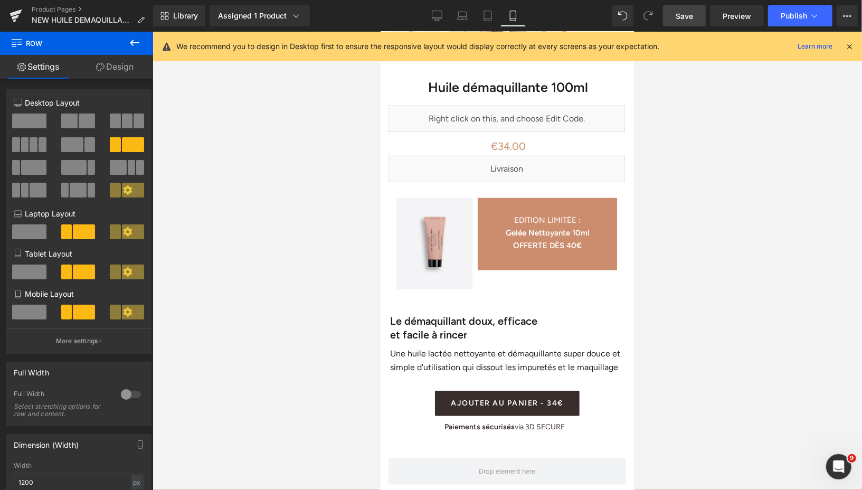
click at [682, 17] on span "Save" at bounding box center [684, 16] width 17 height 11
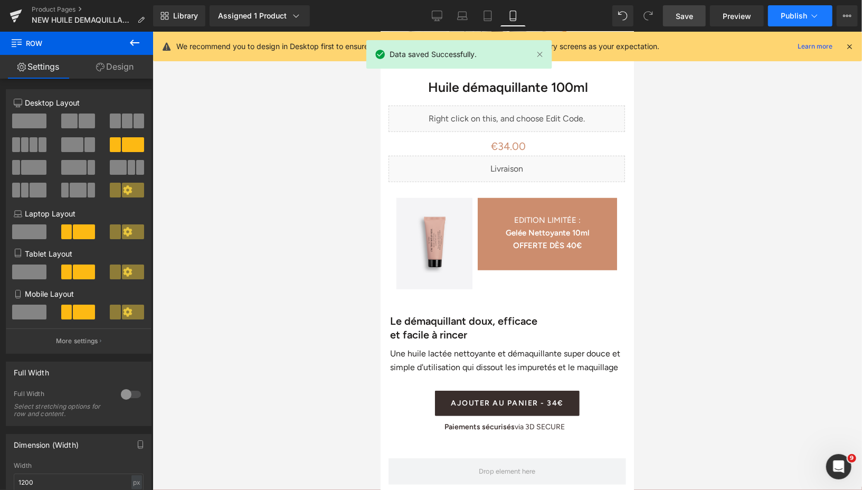
click at [785, 21] on button "Publish" at bounding box center [800, 15] width 64 height 21
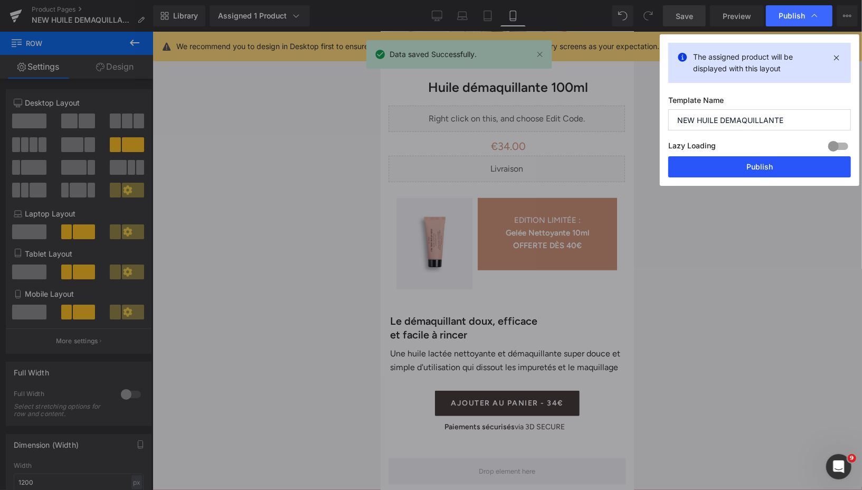
click at [730, 163] on button "Publish" at bounding box center [760, 166] width 183 height 21
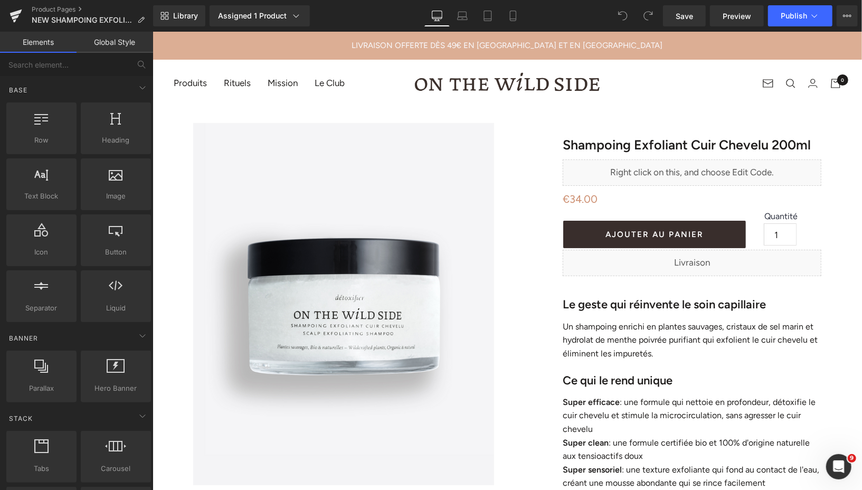
drag, startPoint x: 514, startPoint y: 21, endPoint x: 361, endPoint y: 41, distance: 153.9
click at [514, 21] on icon at bounding box center [513, 16] width 6 height 10
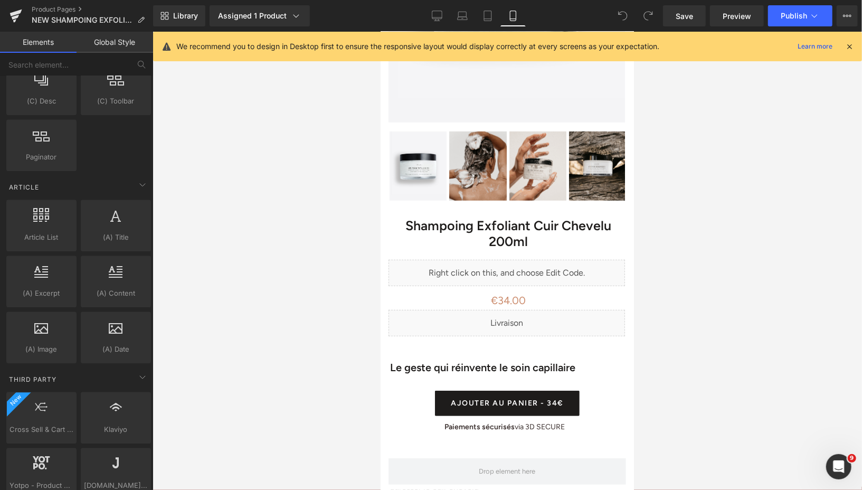
scroll to position [1897, 0]
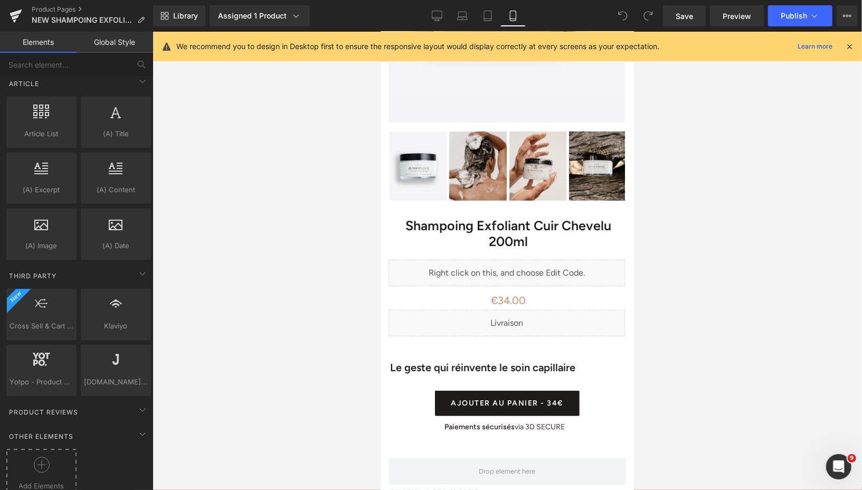
click at [41, 461] on icon at bounding box center [41, 465] width 1 height 8
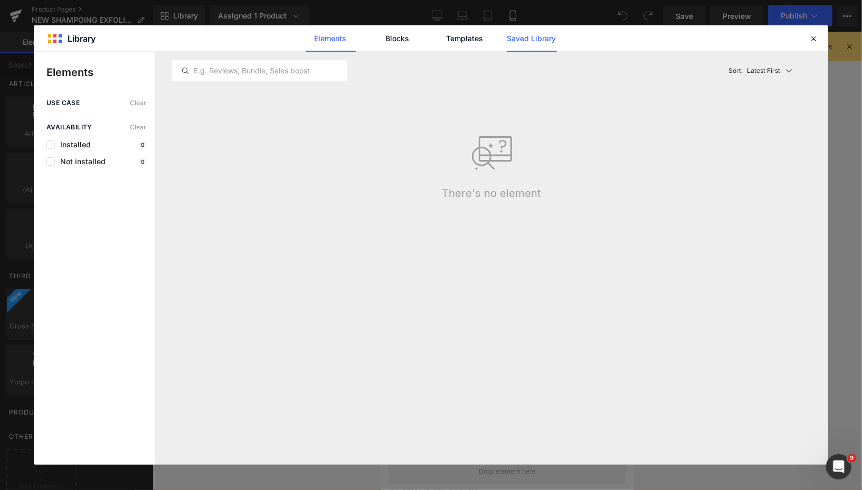
click at [528, 43] on link "Saved Library" at bounding box center [532, 38] width 50 height 26
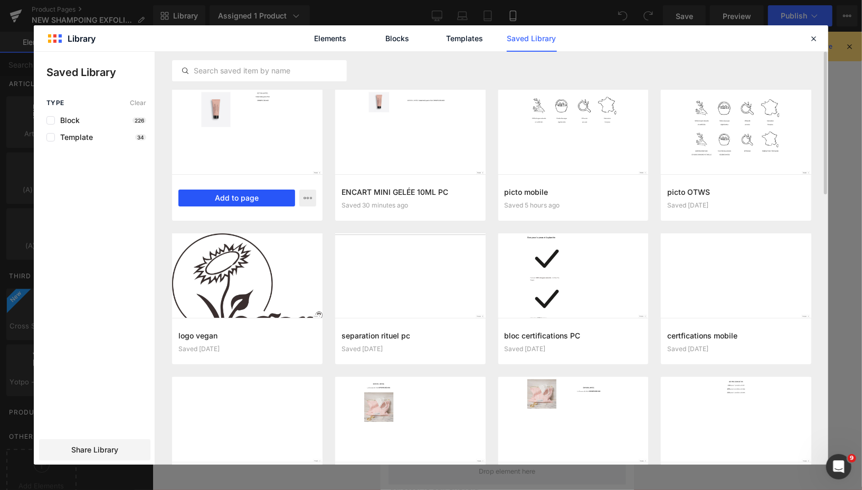
click at [259, 200] on button "Add to page" at bounding box center [236, 198] width 117 height 17
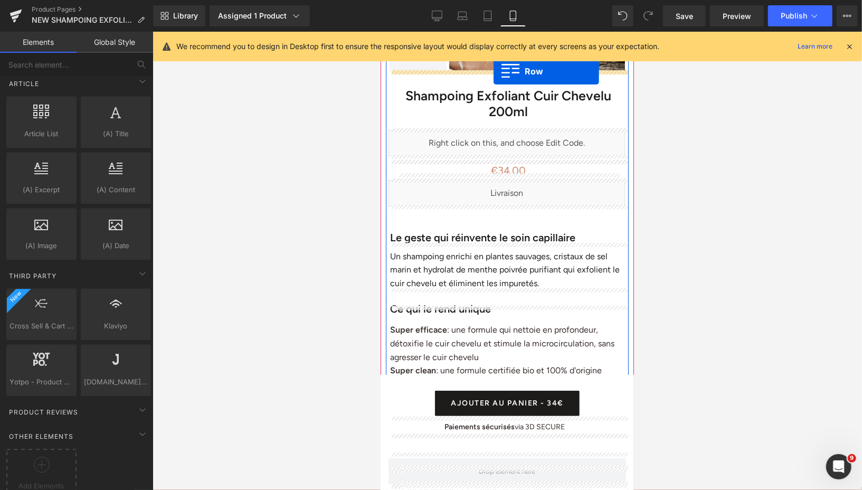
scroll to position [403, 0]
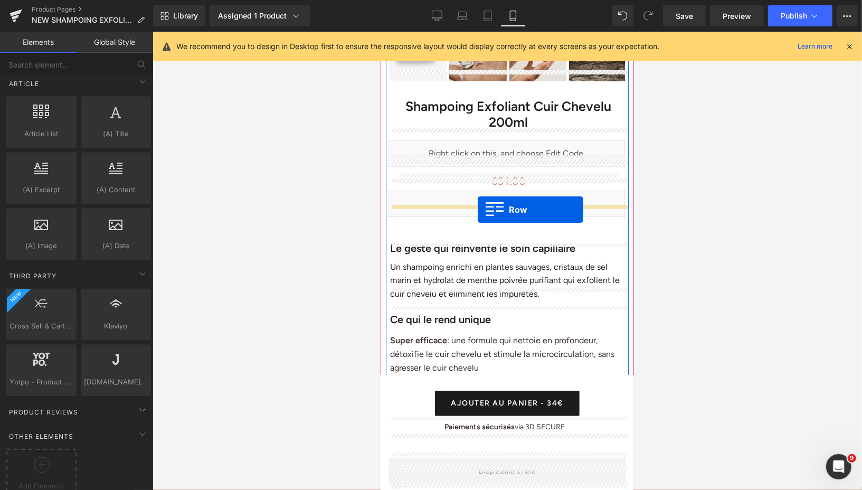
drag, startPoint x: 385, startPoint y: 91, endPoint x: 477, endPoint y: 209, distance: 150.1
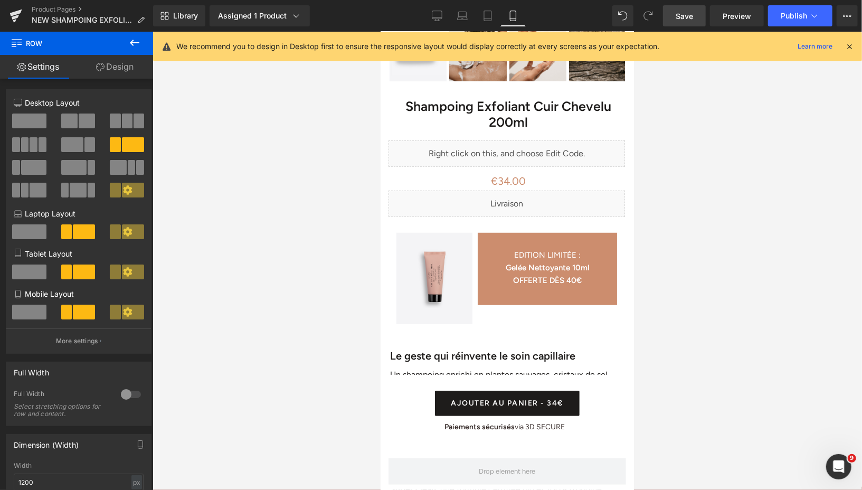
click at [684, 12] on span "Save" at bounding box center [684, 16] width 17 height 11
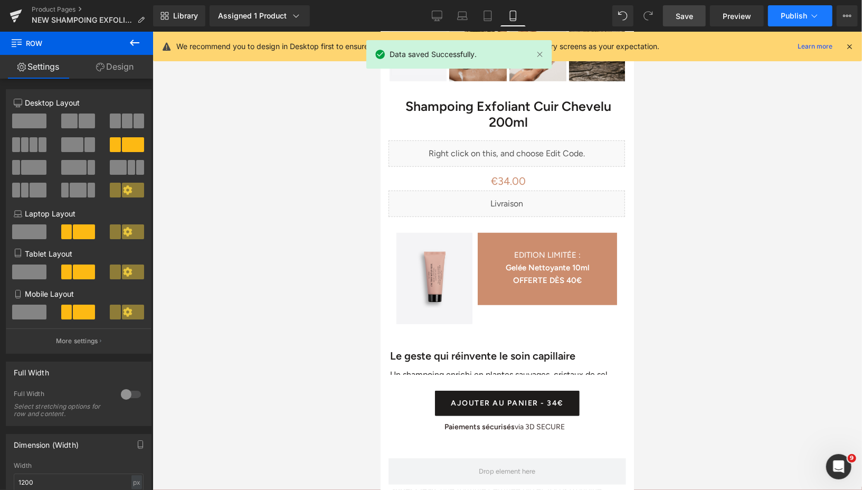
click at [791, 14] on span "Publish" at bounding box center [794, 16] width 26 height 8
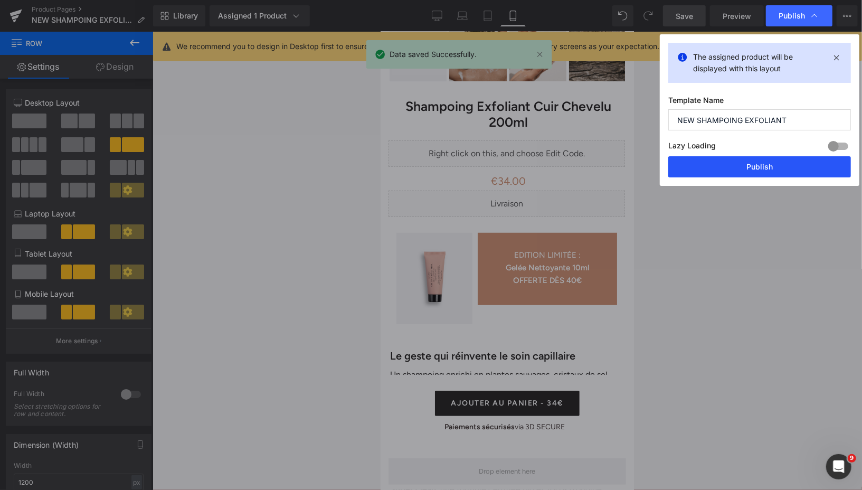
click at [724, 166] on button "Publish" at bounding box center [760, 166] width 183 height 21
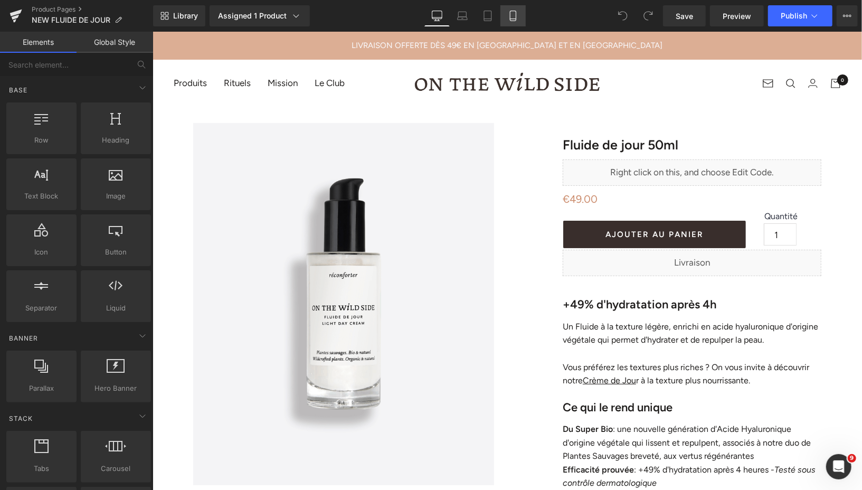
click at [512, 20] on icon at bounding box center [513, 16] width 11 height 11
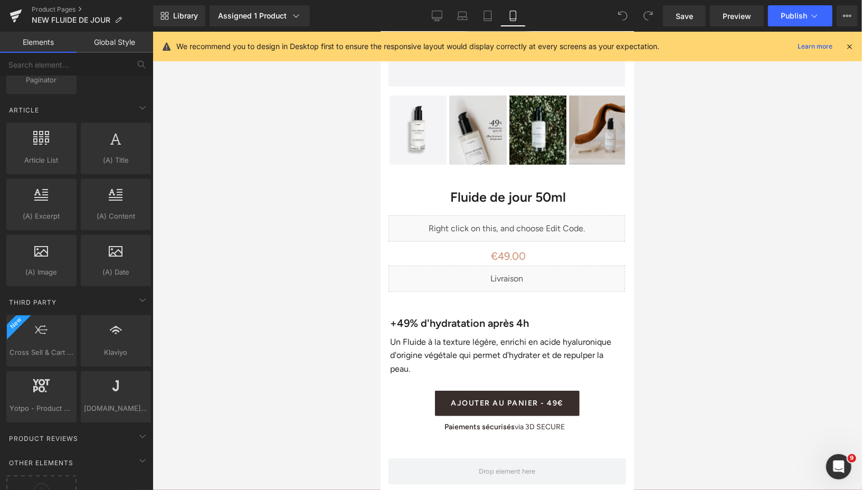
scroll to position [1897, 0]
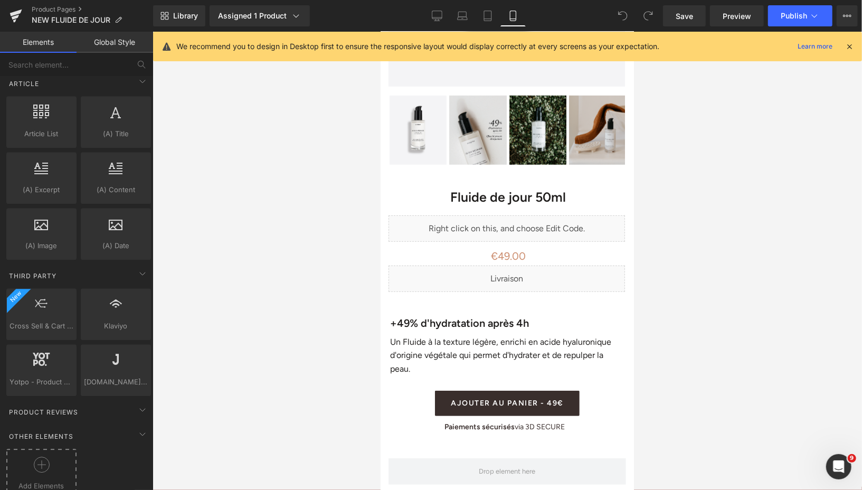
click at [31, 457] on div at bounding box center [41, 469] width 65 height 24
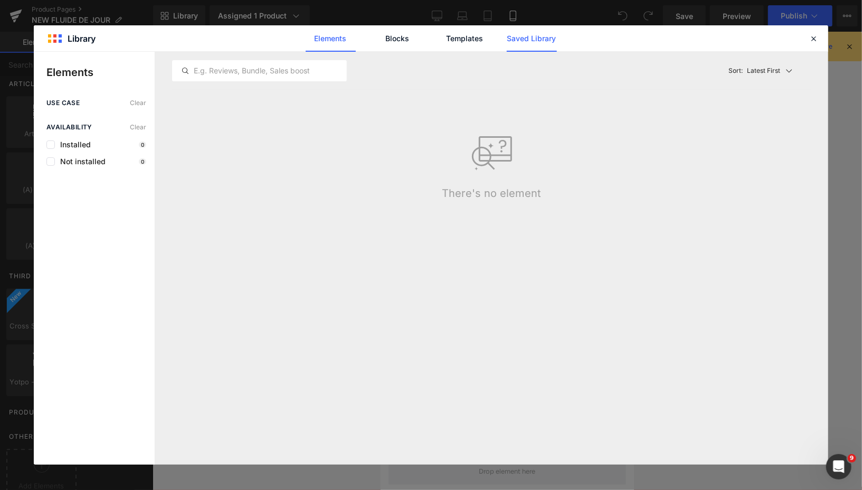
click at [525, 36] on link "Saved Library" at bounding box center [532, 38] width 50 height 26
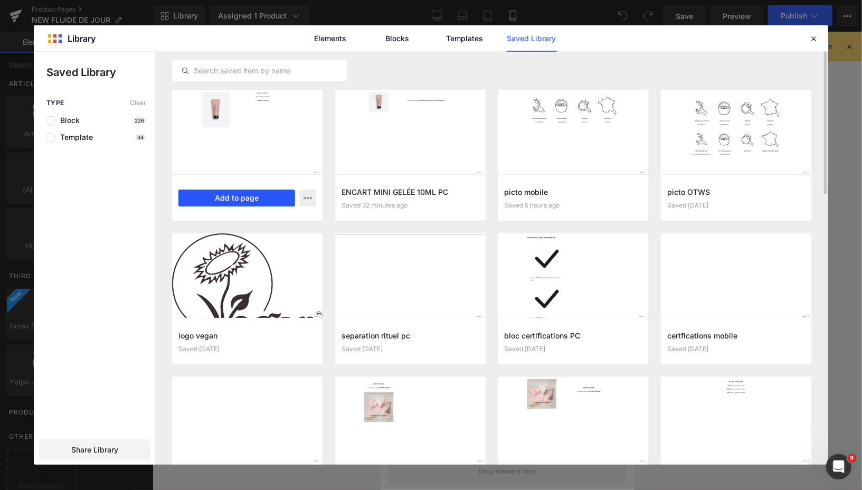
click at [234, 199] on button "Add to page" at bounding box center [236, 198] width 117 height 17
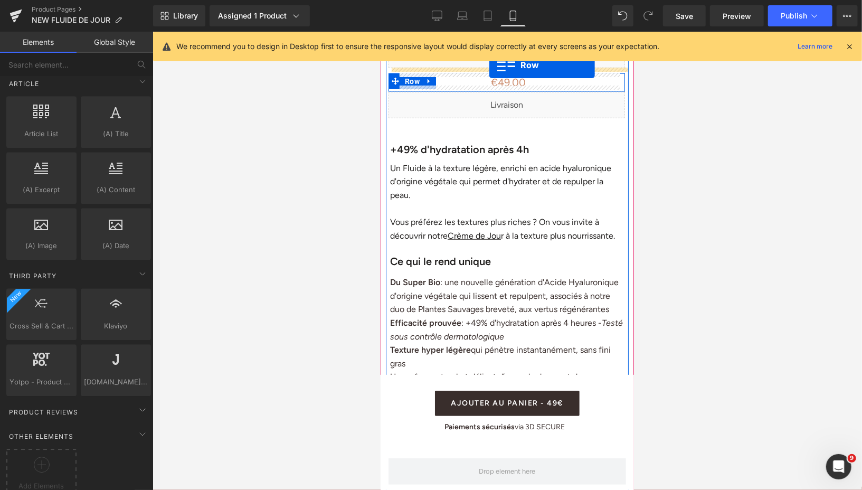
scroll to position [440, 0]
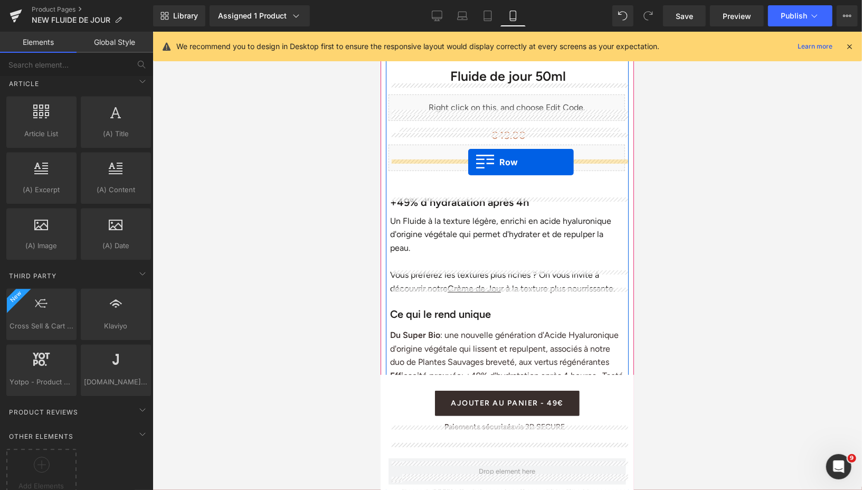
drag, startPoint x: 389, startPoint y: 92, endPoint x: 468, endPoint y: 162, distance: 105.2
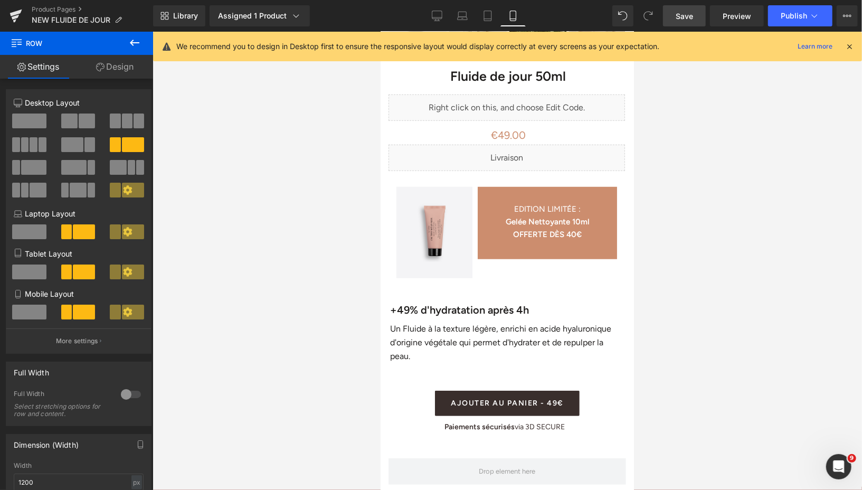
click at [675, 15] on link "Save" at bounding box center [684, 15] width 43 height 21
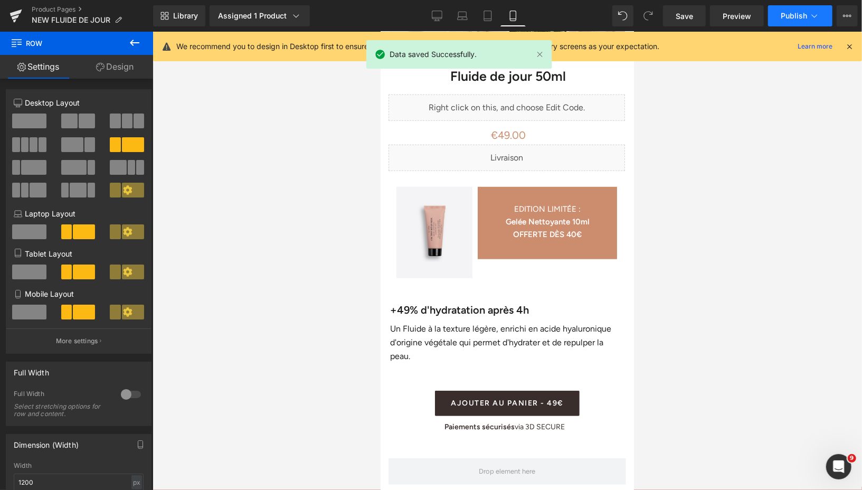
click at [786, 17] on span "Publish" at bounding box center [794, 16] width 26 height 8
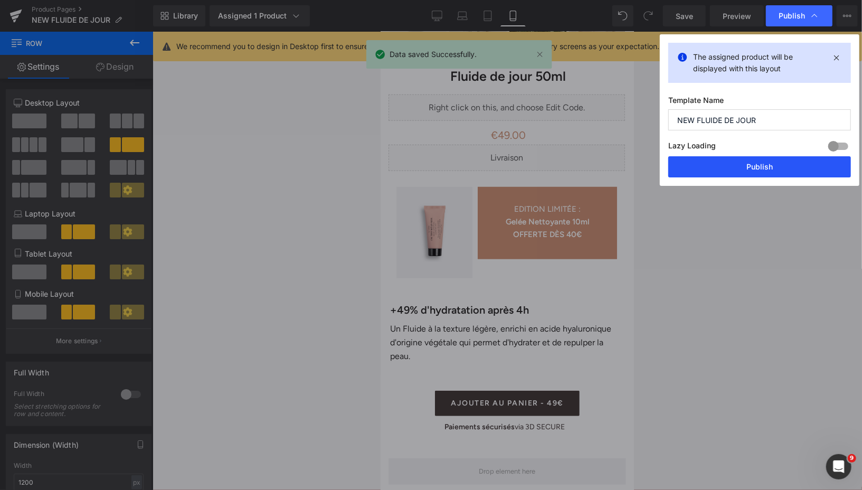
click at [710, 167] on button "Publish" at bounding box center [760, 166] width 183 height 21
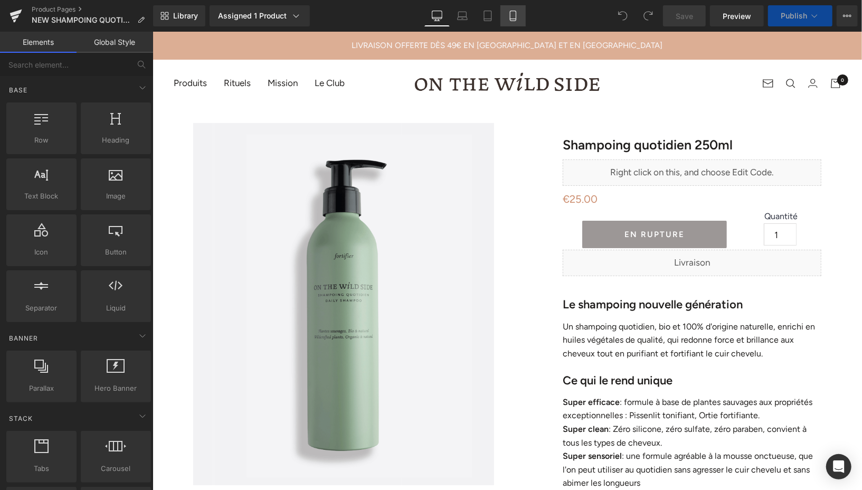
click at [513, 15] on icon at bounding box center [513, 16] width 11 height 11
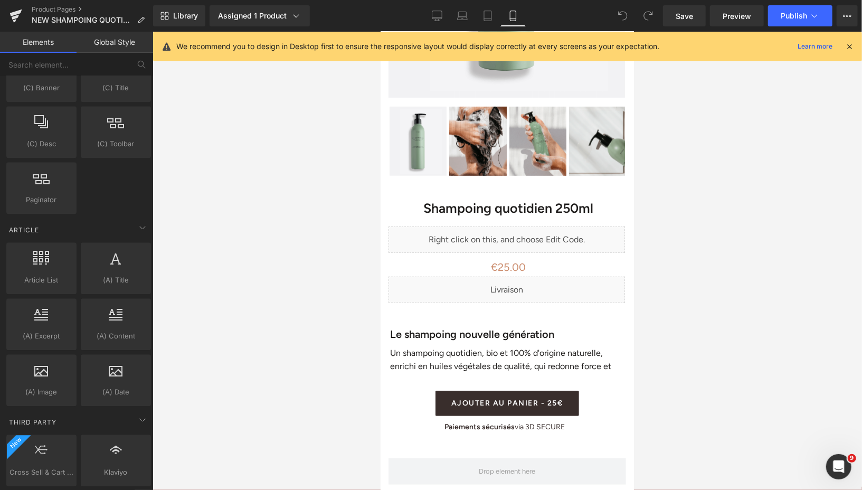
scroll to position [1897, 0]
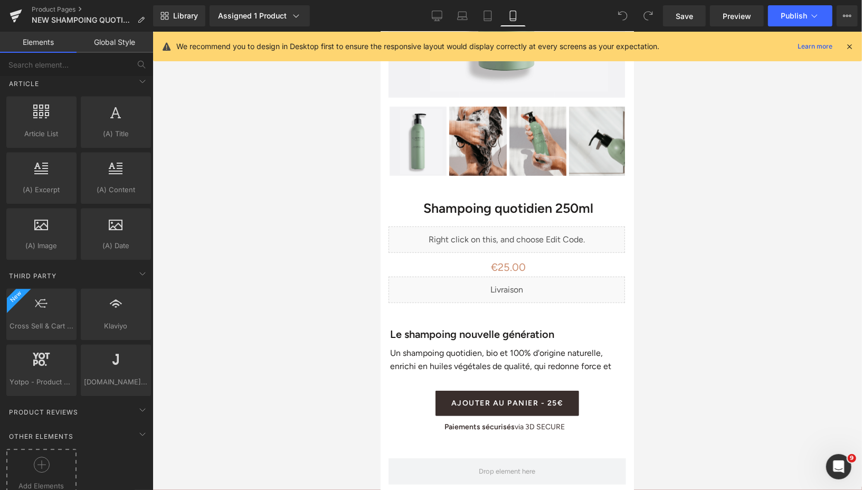
click at [36, 457] on icon at bounding box center [42, 465] width 16 height 16
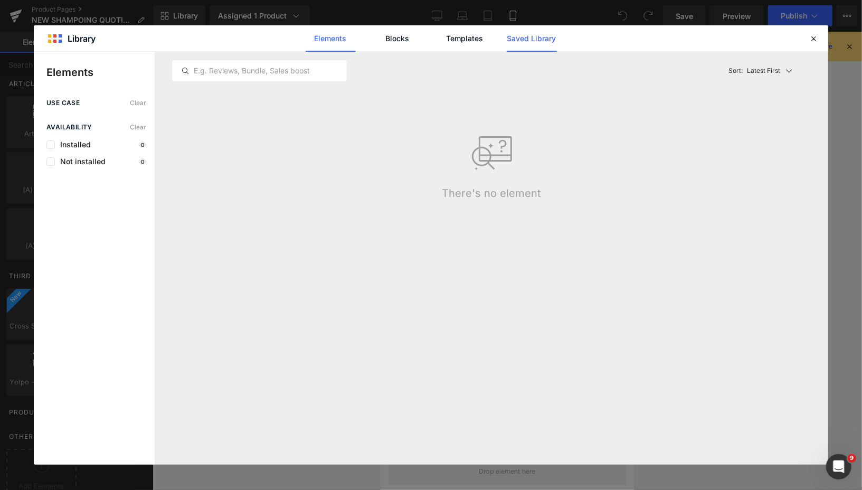
click at [543, 41] on link "Saved Library" at bounding box center [532, 38] width 50 height 26
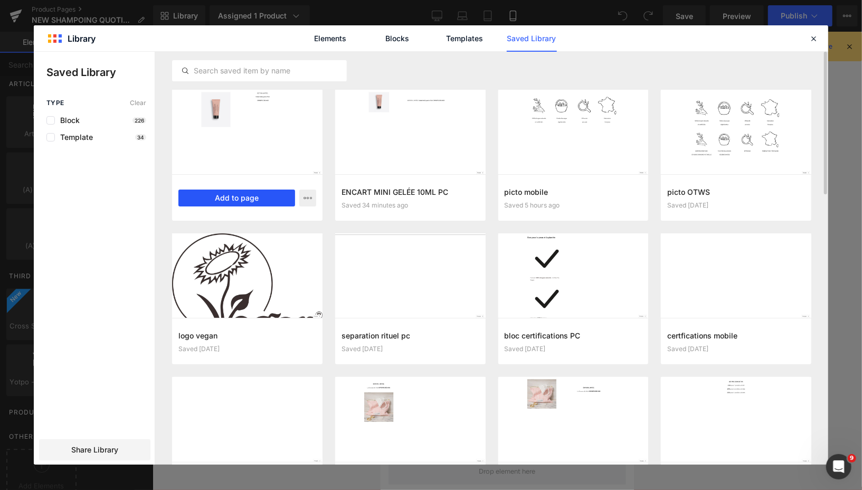
click at [266, 192] on button "Add to page" at bounding box center [236, 198] width 117 height 17
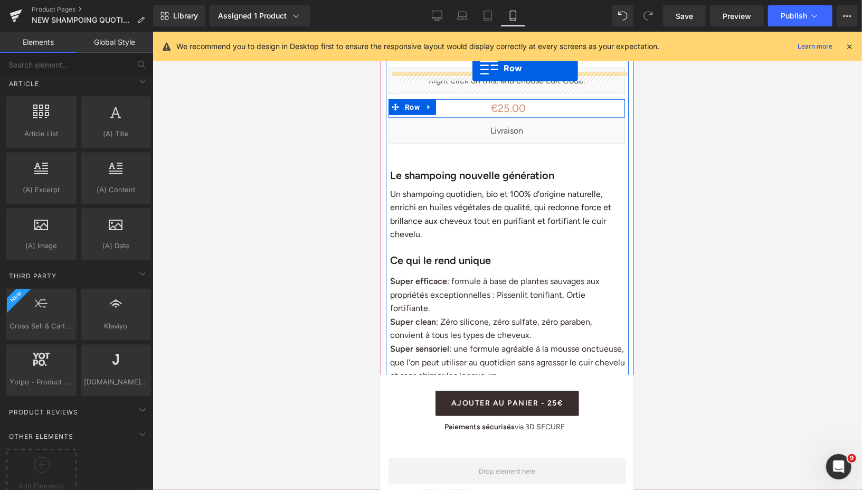
scroll to position [436, 0]
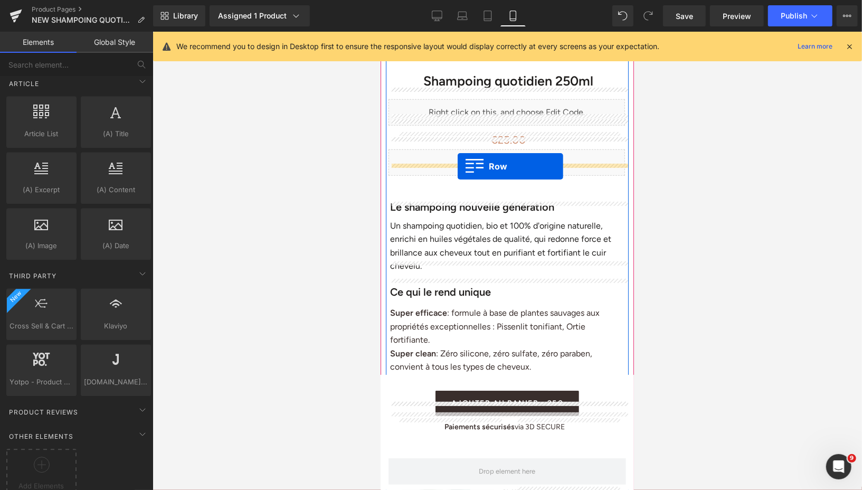
drag, startPoint x: 386, startPoint y: 90, endPoint x: 457, endPoint y: 166, distance: 105.0
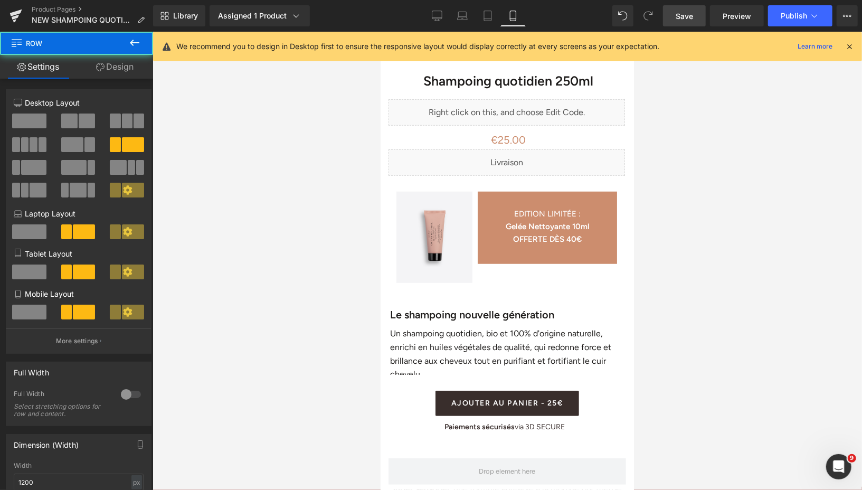
click at [687, 19] on span "Save" at bounding box center [684, 16] width 17 height 11
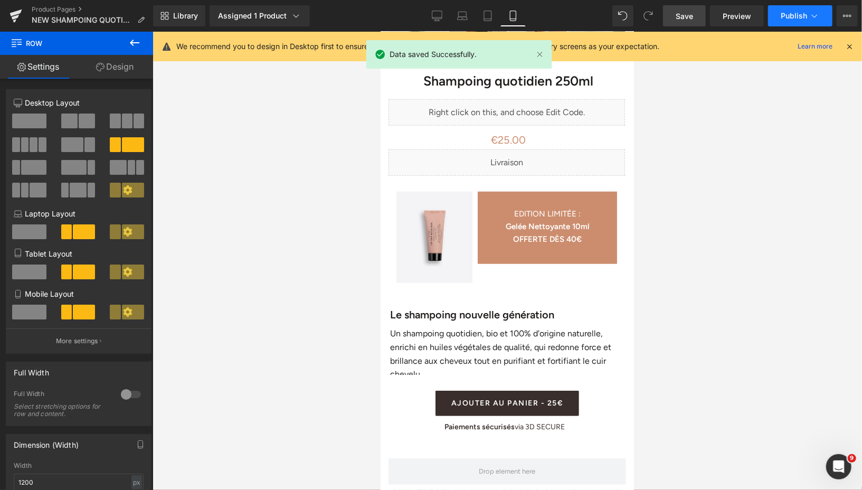
click at [784, 21] on button "Publish" at bounding box center [800, 15] width 64 height 21
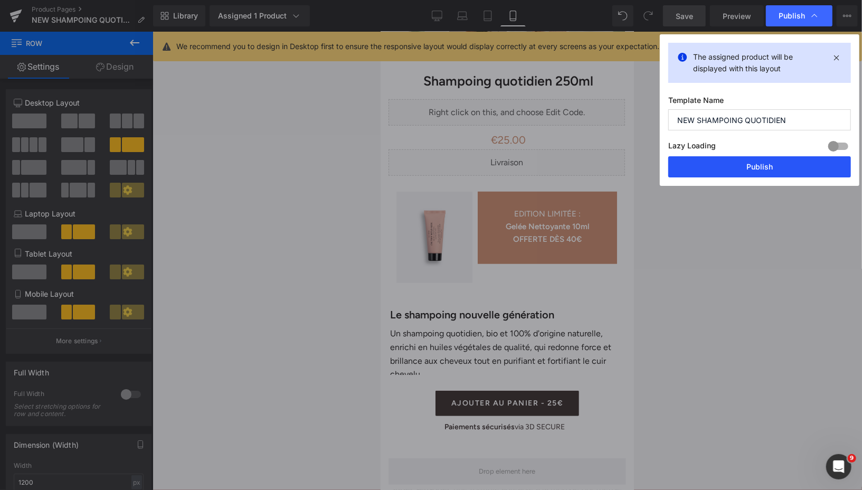
click at [689, 161] on button "Publish" at bounding box center [760, 166] width 183 height 21
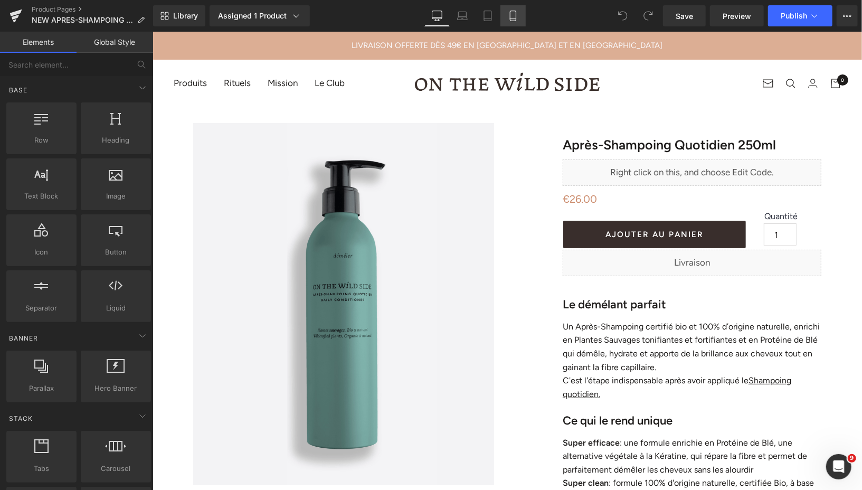
click at [512, 16] on icon at bounding box center [513, 16] width 11 height 11
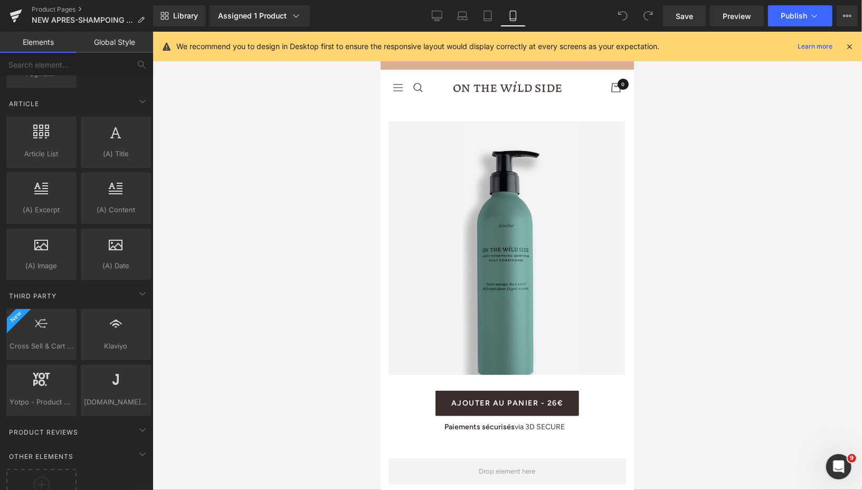
scroll to position [1897, 0]
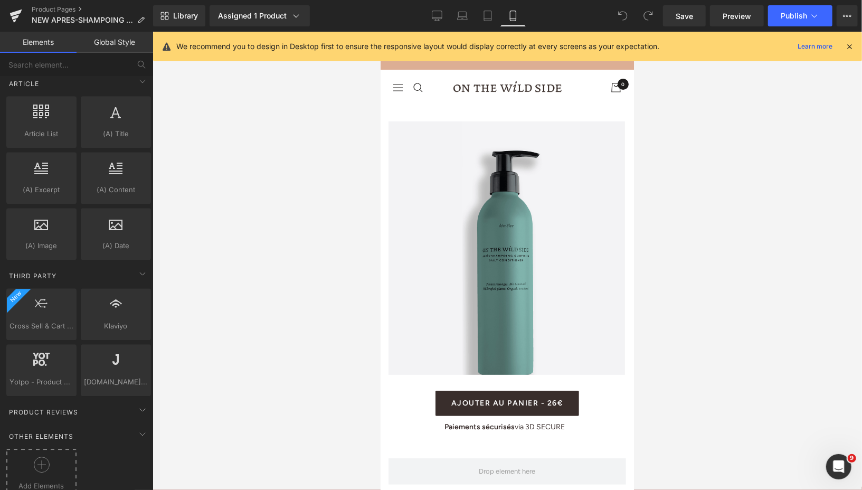
click at [34, 457] on icon at bounding box center [42, 465] width 16 height 16
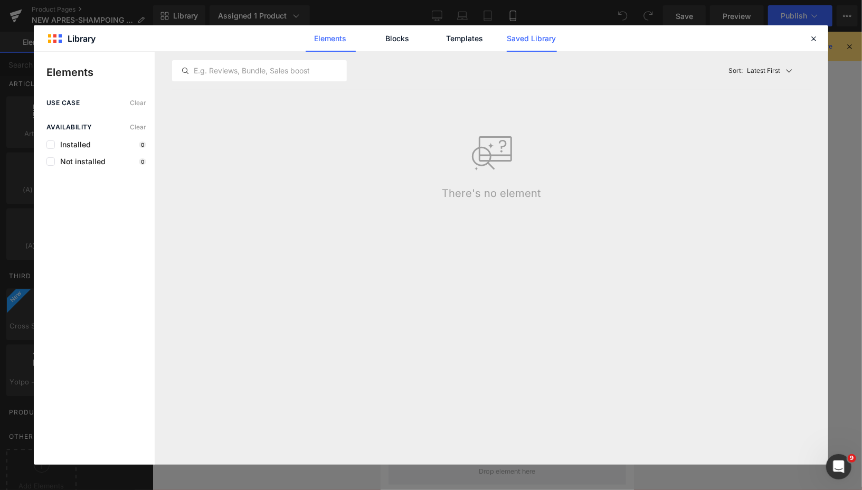
click at [526, 38] on link "Saved Library" at bounding box center [532, 38] width 50 height 26
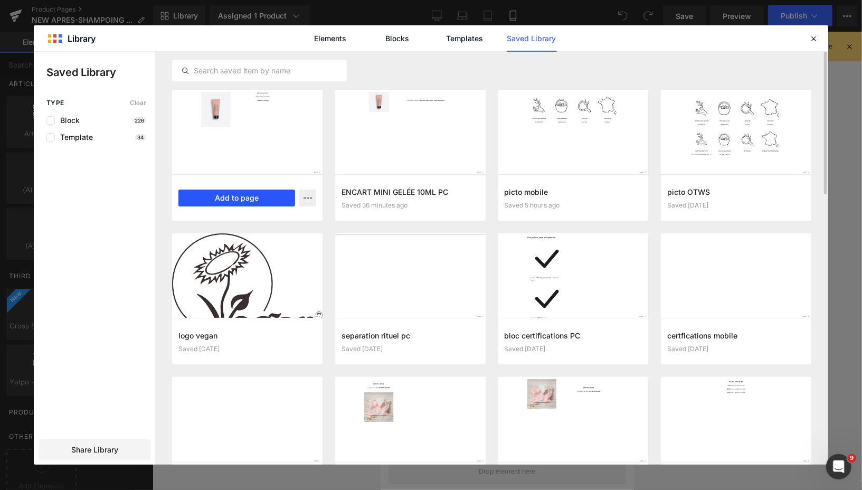
click at [265, 199] on button "Add to page" at bounding box center [236, 198] width 117 height 17
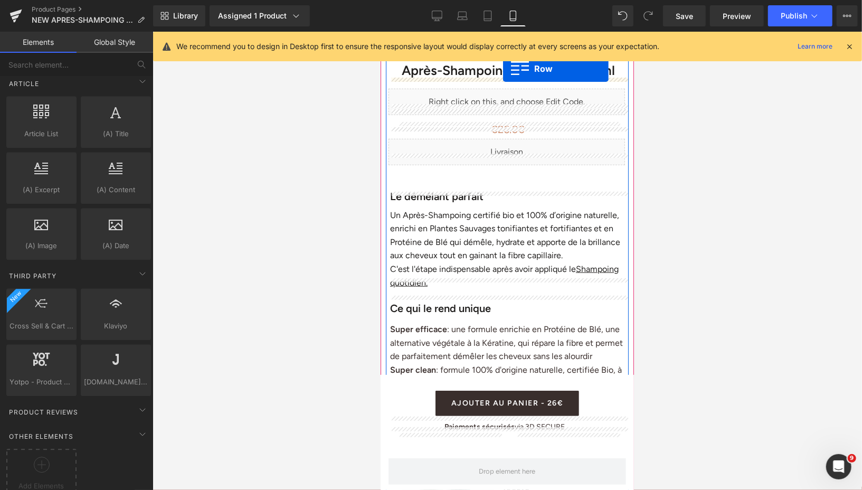
scroll to position [404, 0]
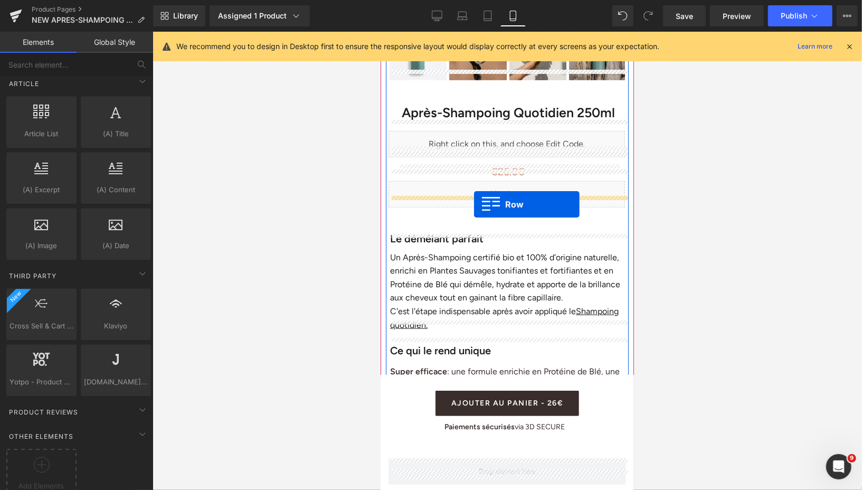
drag, startPoint x: 388, startPoint y: 91, endPoint x: 474, endPoint y: 203, distance: 141.2
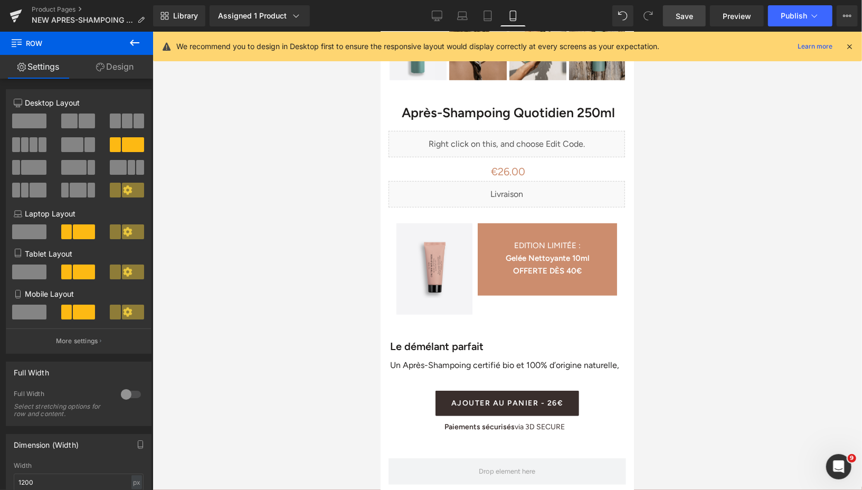
click at [677, 24] on link "Save" at bounding box center [684, 15] width 43 height 21
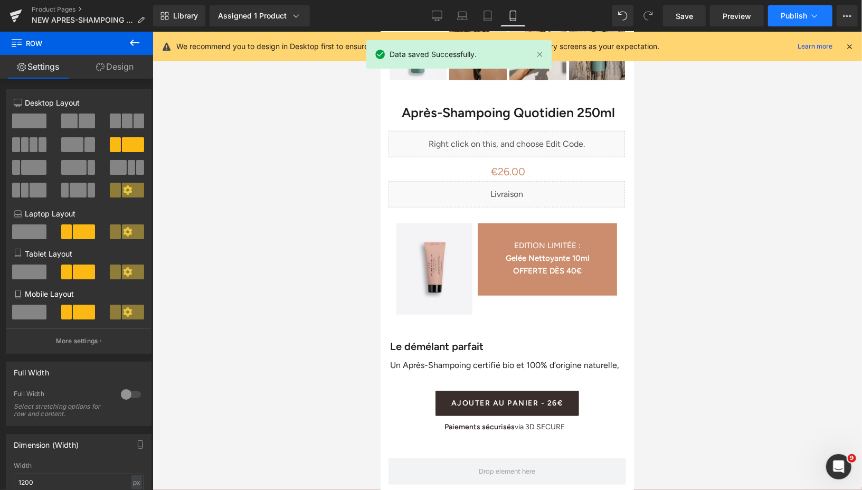
click at [792, 16] on span "Publish" at bounding box center [794, 16] width 26 height 8
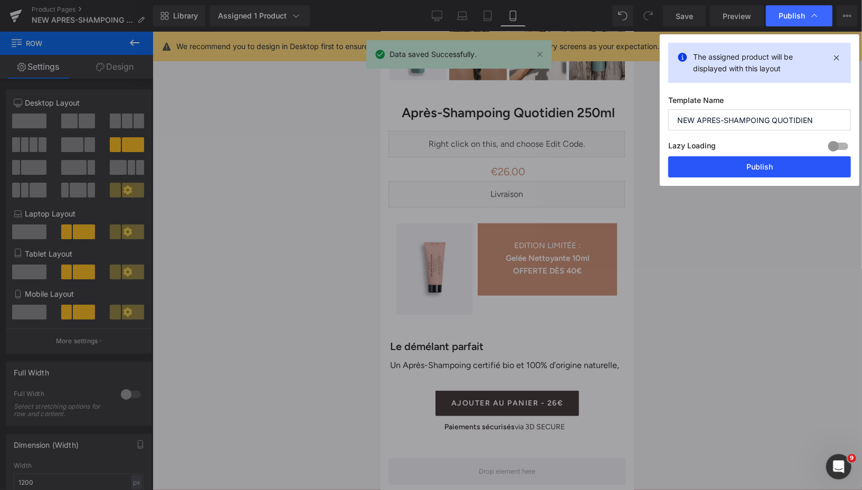
click at [713, 165] on button "Publish" at bounding box center [760, 166] width 183 height 21
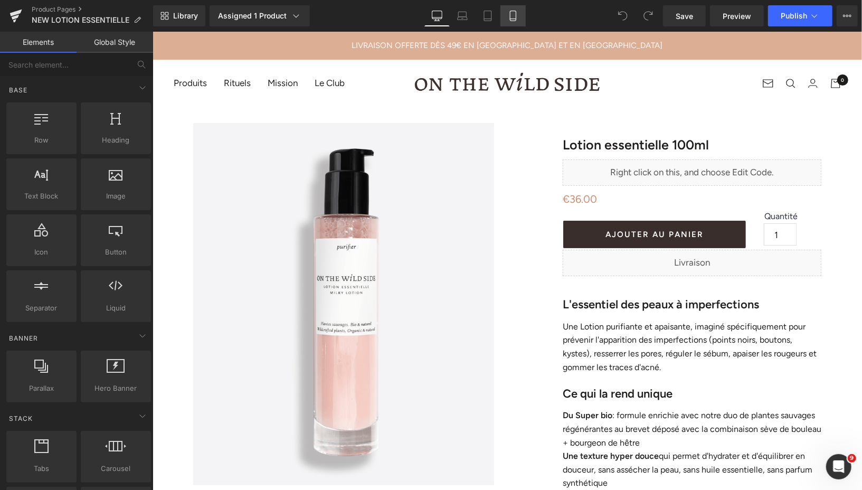
click at [513, 23] on link "Mobile" at bounding box center [513, 15] width 25 height 21
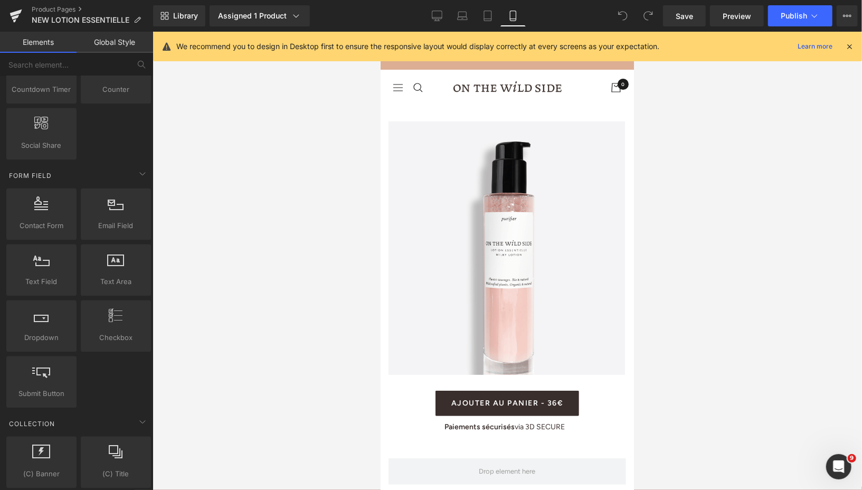
scroll to position [1897, 0]
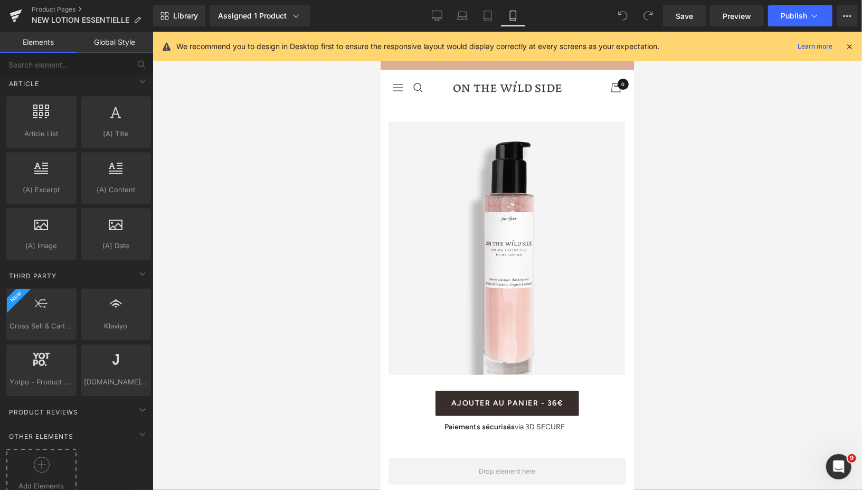
click at [42, 457] on icon at bounding box center [42, 465] width 16 height 16
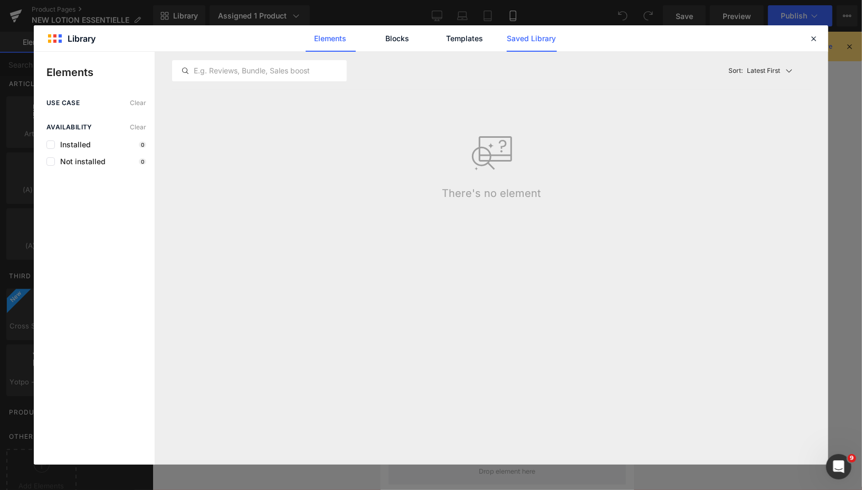
click at [515, 37] on link "Saved Library" at bounding box center [532, 38] width 50 height 26
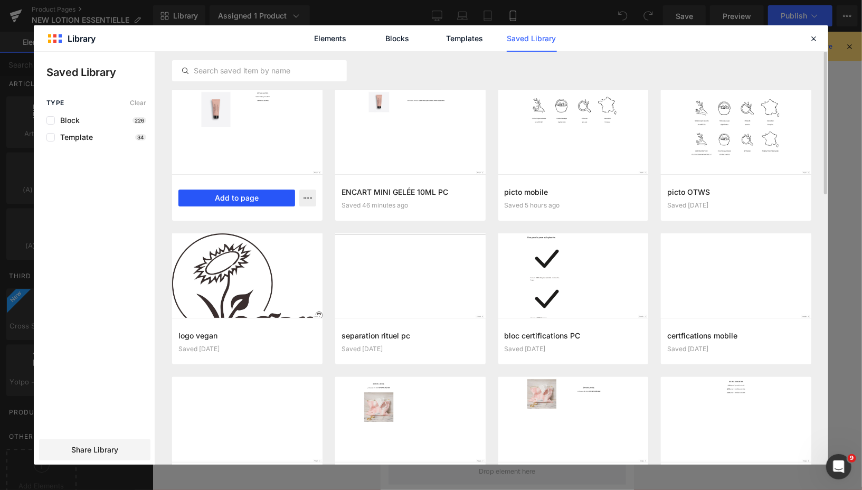
click at [227, 196] on button "Add to page" at bounding box center [236, 198] width 117 height 17
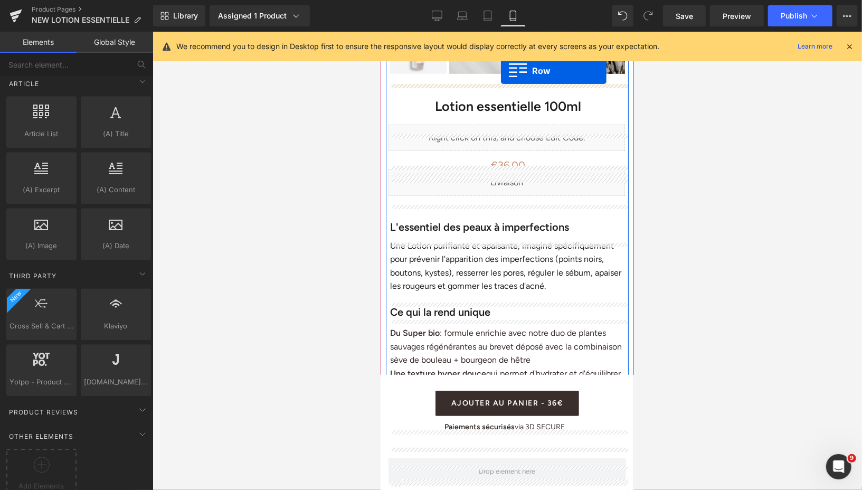
scroll to position [379, 0]
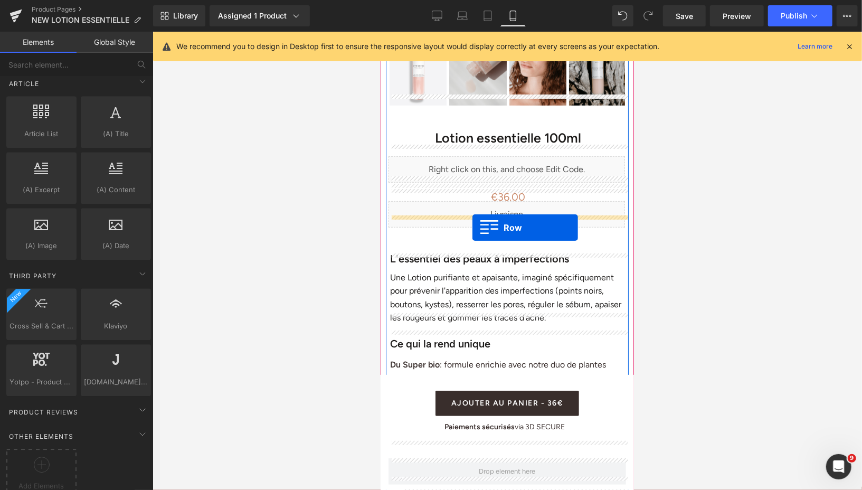
drag, startPoint x: 389, startPoint y: 94, endPoint x: 472, endPoint y: 226, distance: 155.7
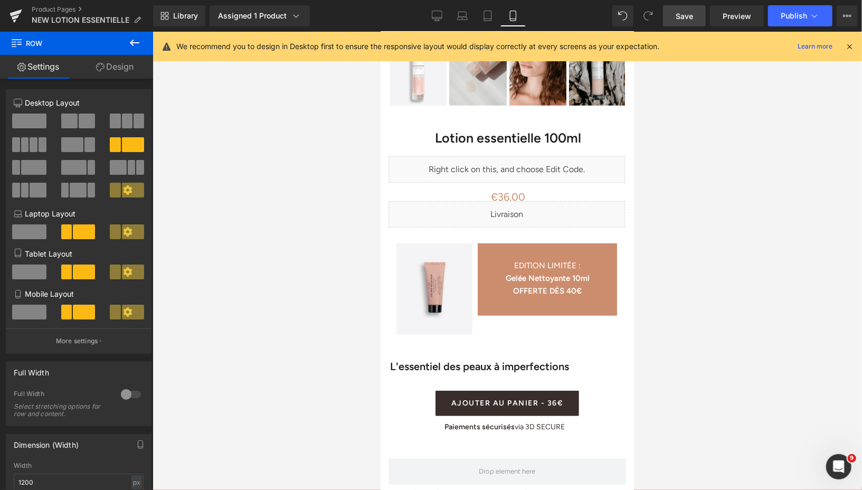
click at [687, 19] on span "Save" at bounding box center [684, 16] width 17 height 11
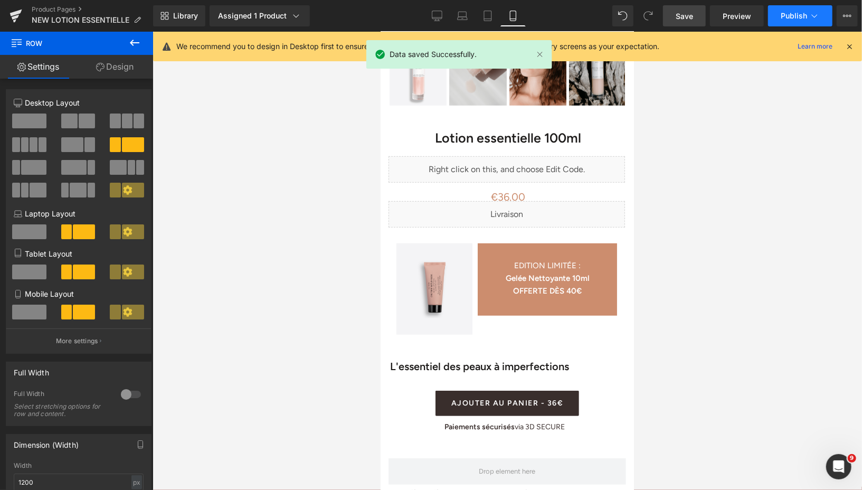
click at [785, 15] on span "Publish" at bounding box center [794, 16] width 26 height 8
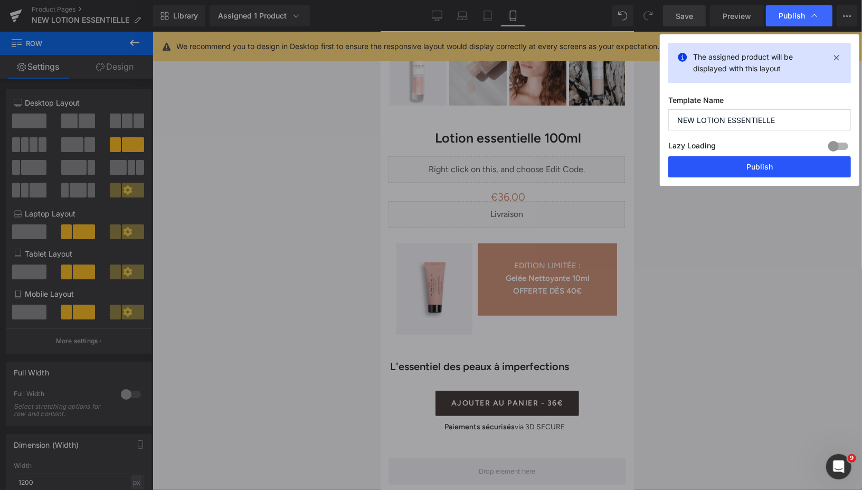
click at [704, 167] on button "Publish" at bounding box center [760, 166] width 183 height 21
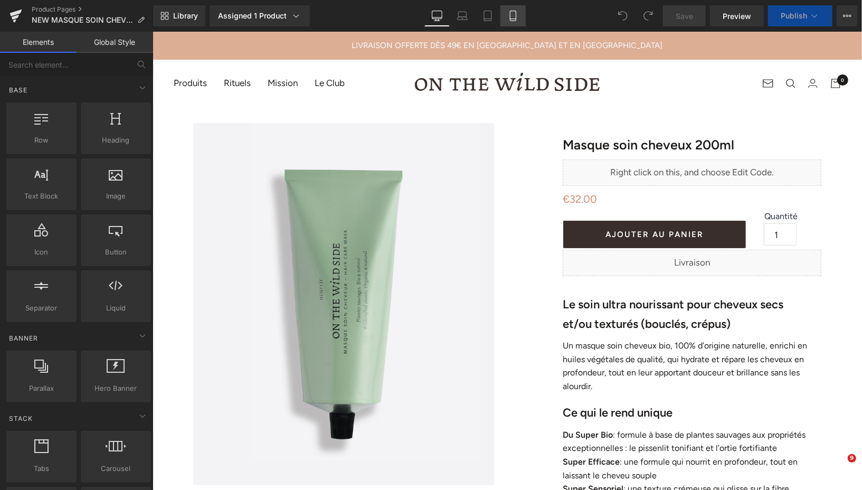
click at [513, 13] on icon at bounding box center [513, 16] width 11 height 11
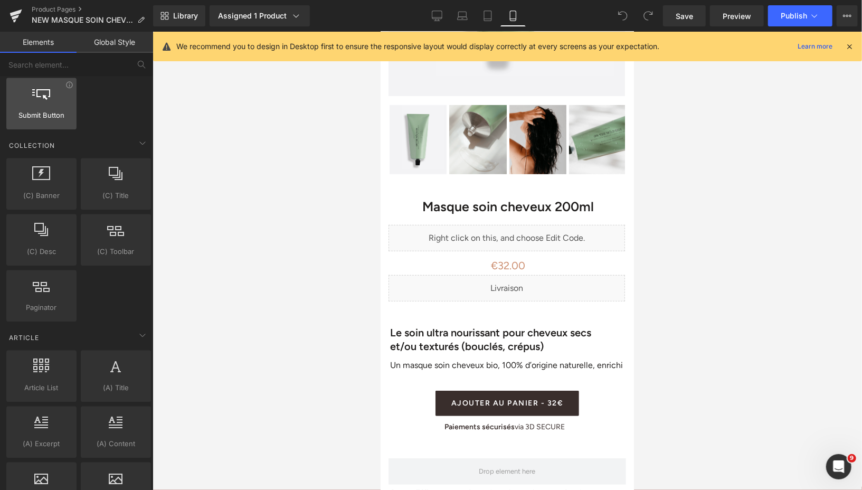
scroll to position [1897, 0]
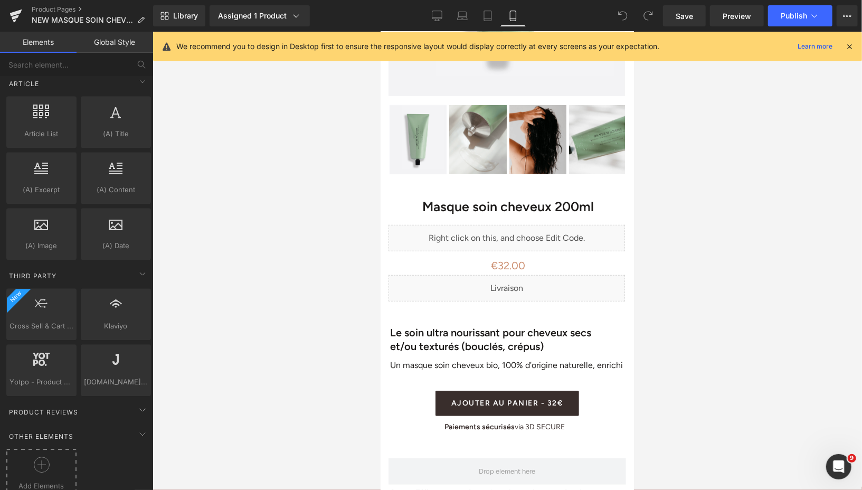
click at [42, 457] on icon at bounding box center [42, 465] width 16 height 16
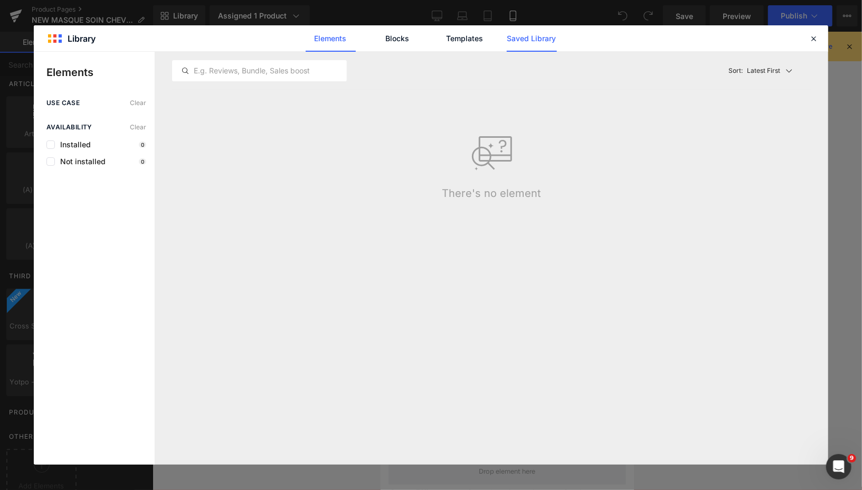
click at [513, 33] on link "Saved Library" at bounding box center [532, 38] width 50 height 26
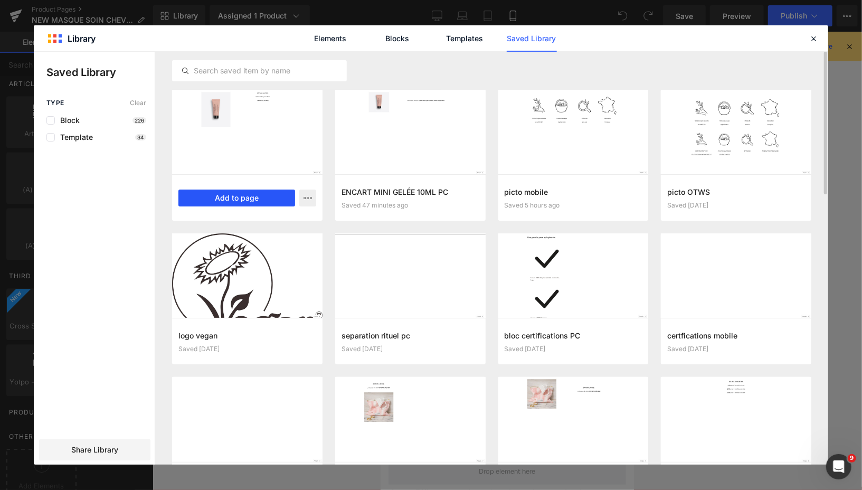
click at [264, 196] on button "Add to page" at bounding box center [236, 198] width 117 height 17
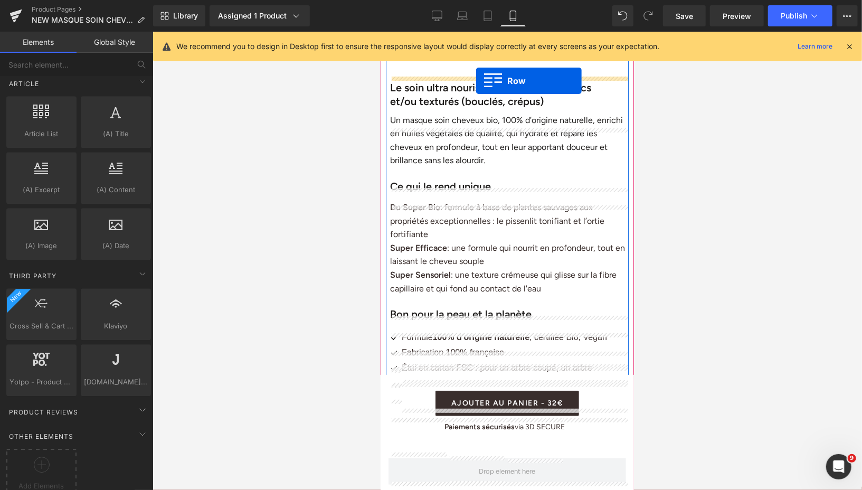
scroll to position [523, 0]
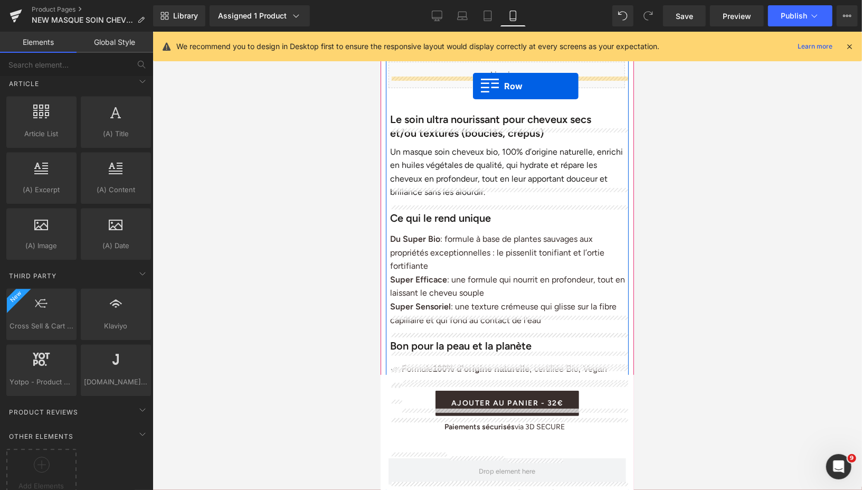
drag, startPoint x: 388, startPoint y: 89, endPoint x: 471, endPoint y: 85, distance: 83.0
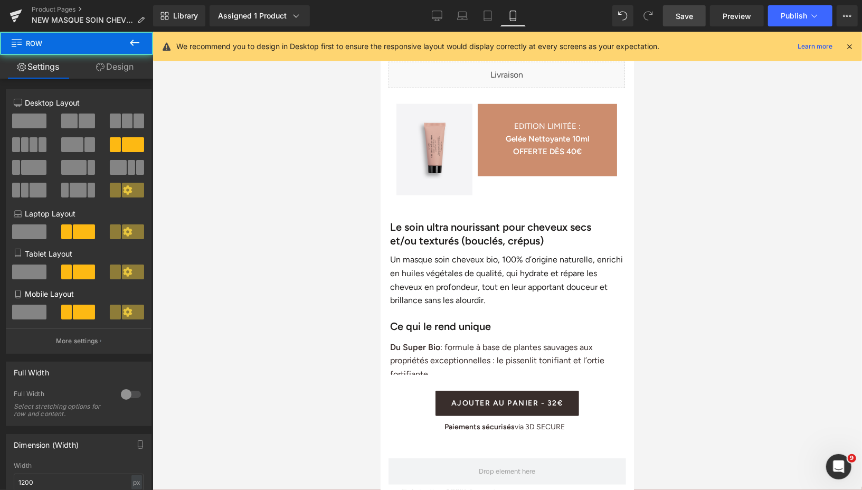
click at [680, 21] on link "Save" at bounding box center [684, 15] width 43 height 21
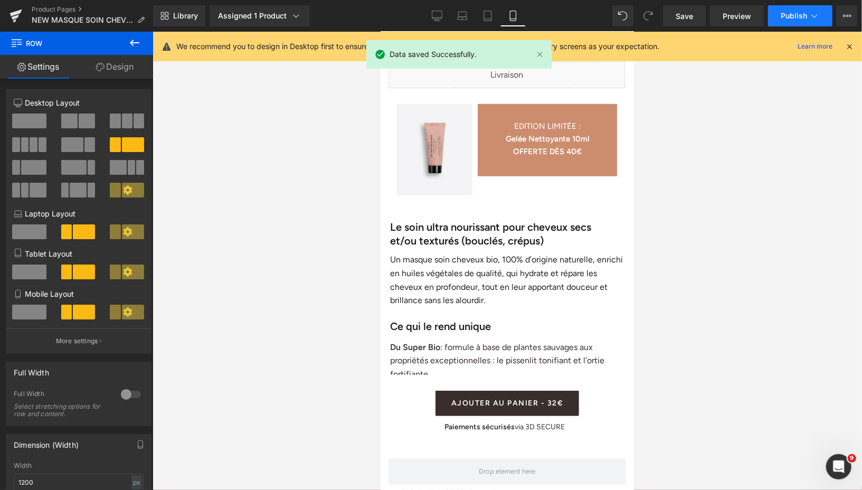
click at [782, 18] on span "Publish" at bounding box center [794, 16] width 26 height 8
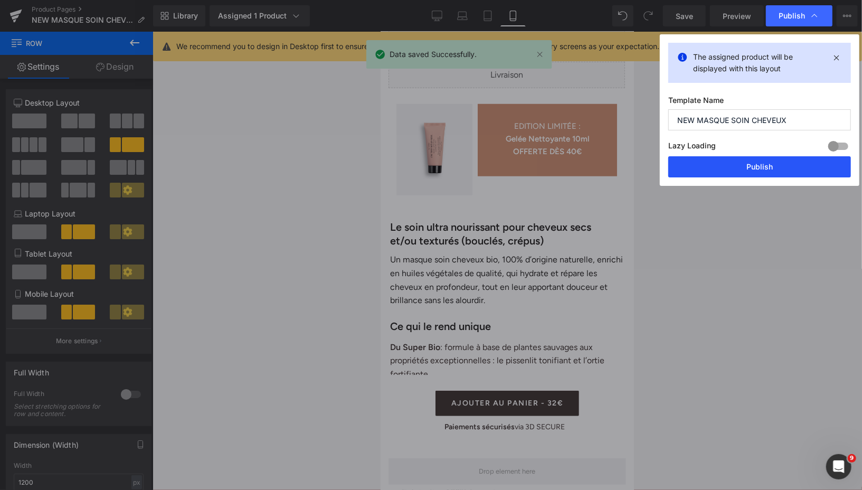
drag, startPoint x: 715, startPoint y: 165, endPoint x: 82, endPoint y: 115, distance: 634.7
click at [715, 165] on button "Publish" at bounding box center [760, 166] width 183 height 21
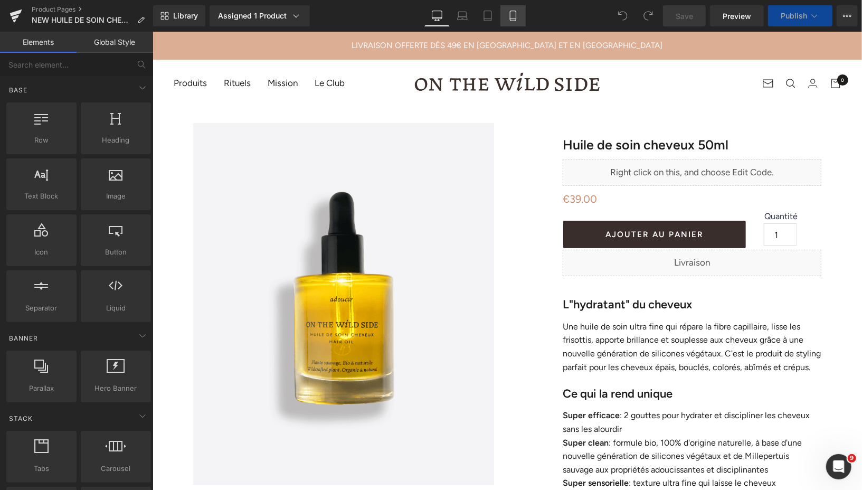
click at [513, 20] on icon at bounding box center [513, 16] width 11 height 11
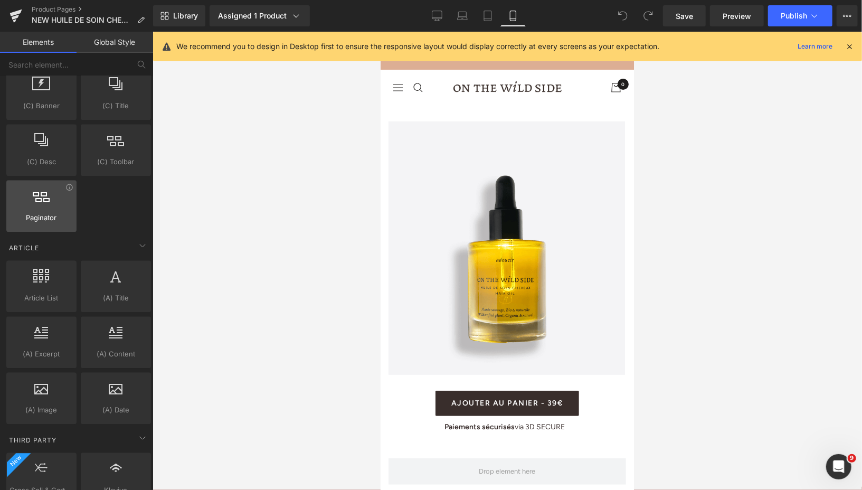
scroll to position [1897, 0]
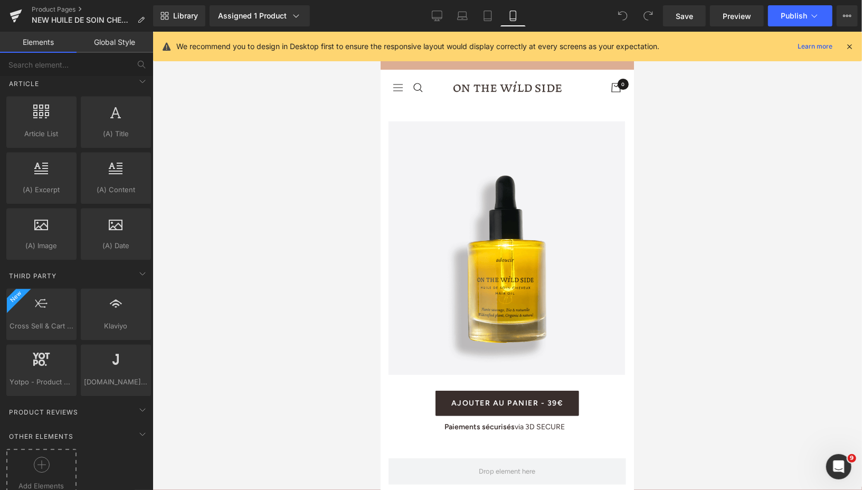
click at [36, 457] on icon at bounding box center [42, 465] width 16 height 16
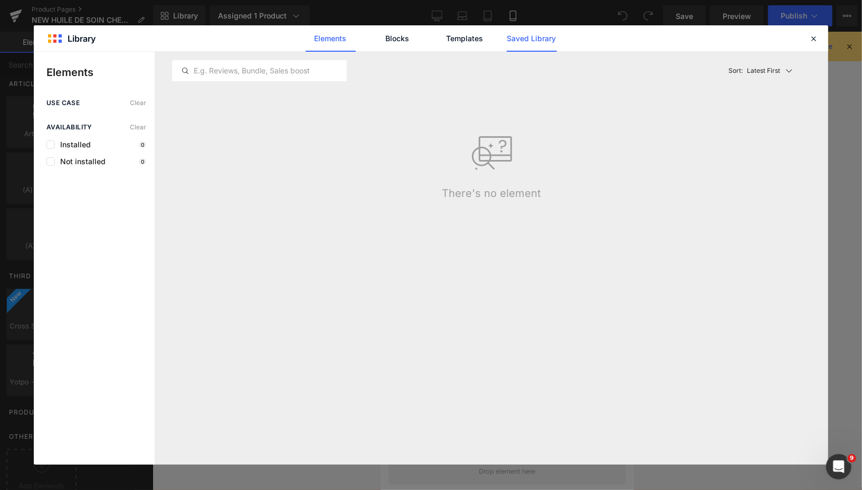
click at [516, 35] on link "Saved Library" at bounding box center [532, 38] width 50 height 26
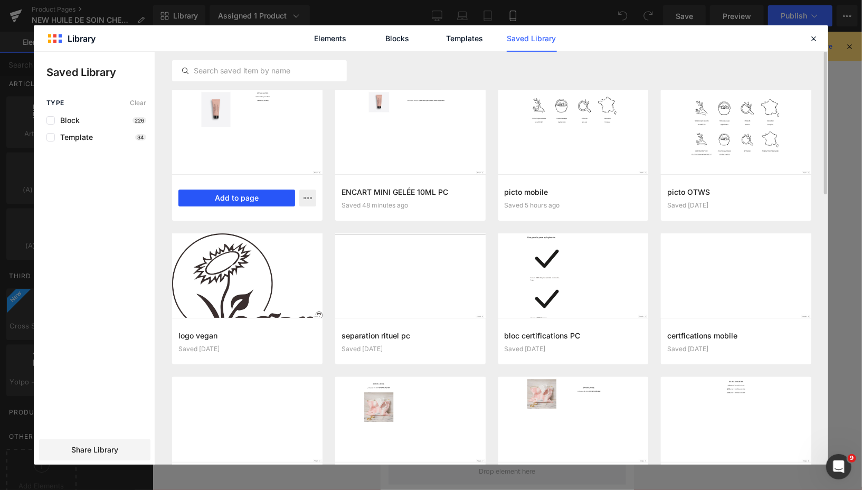
click at [247, 200] on button "Add to page" at bounding box center [236, 198] width 117 height 17
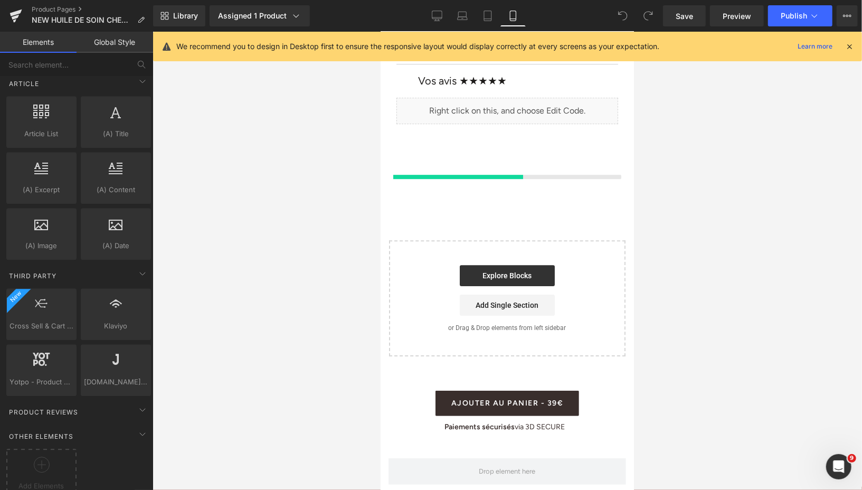
scroll to position [2059, 0]
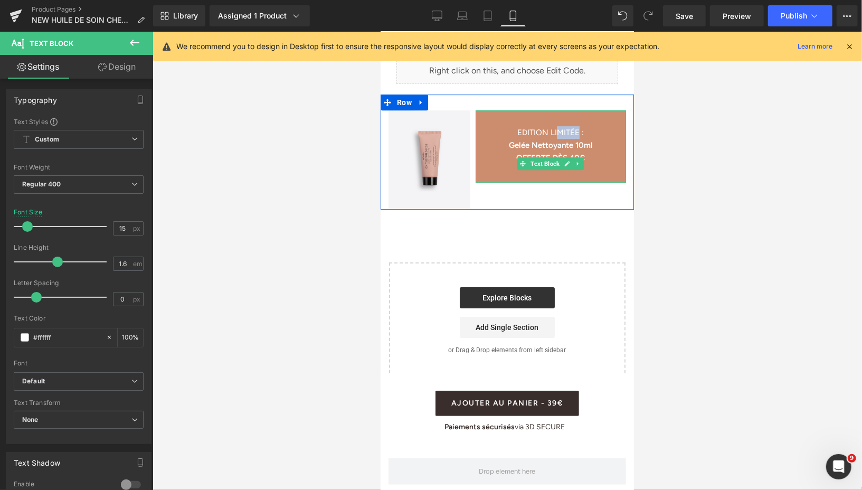
drag, startPoint x: 556, startPoint y: 121, endPoint x: 577, endPoint y: 121, distance: 21.7
click at [577, 127] on span "EDITION LIMITÉE :" at bounding box center [550, 132] width 67 height 10
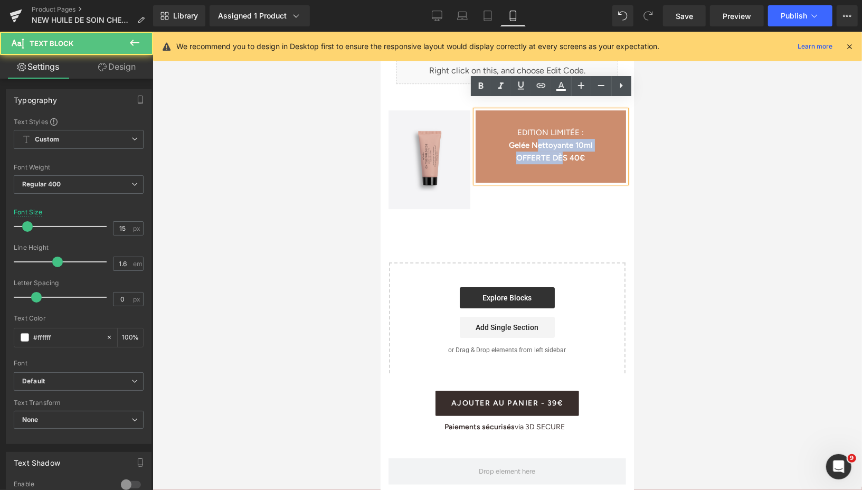
drag, startPoint x: 536, startPoint y: 133, endPoint x: 565, endPoint y: 145, distance: 31.5
click at [566, 145] on div "EDITION LIMITÉE : Gelée Nettoyante 10ml OFFERTE DÈS 40€" at bounding box center [550, 146] width 151 height 72
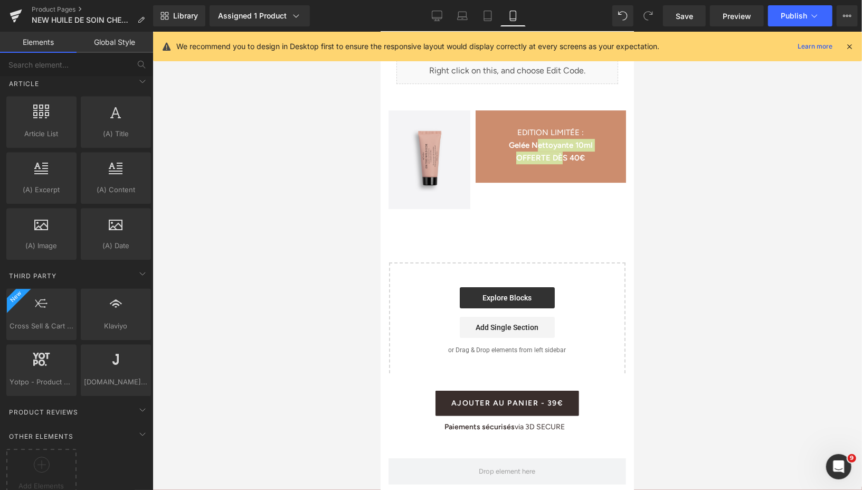
click at [719, 120] on div at bounding box center [508, 261] width 710 height 458
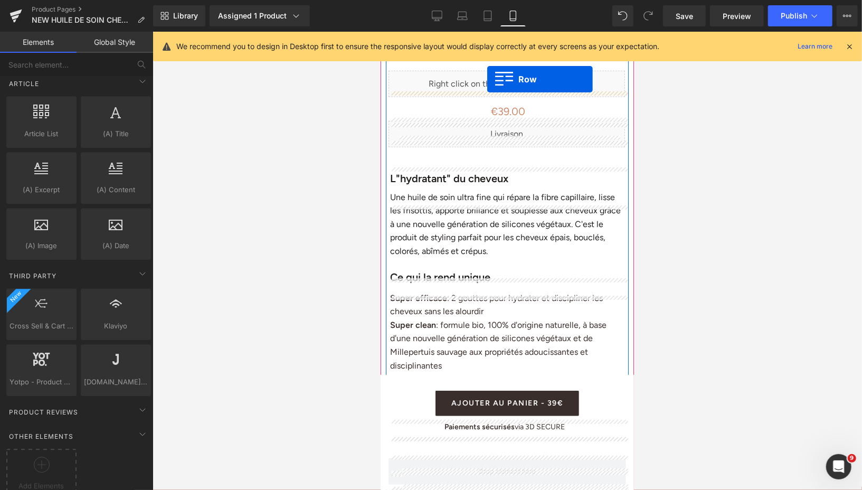
scroll to position [422, 0]
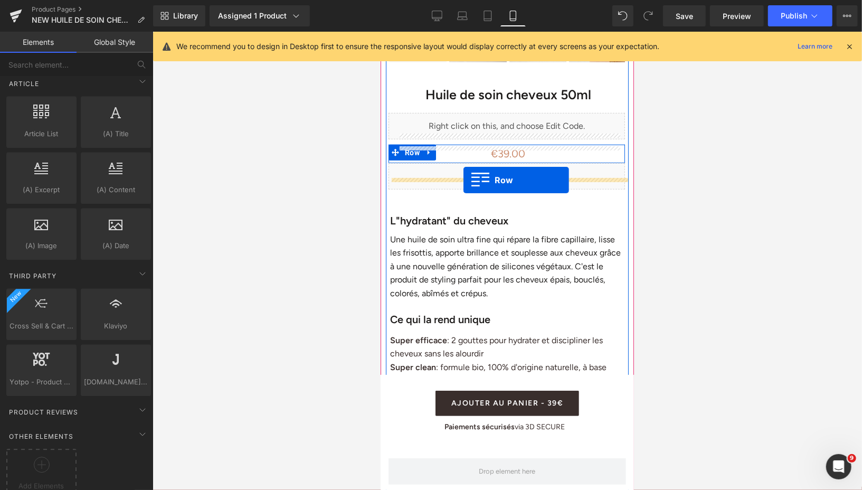
drag, startPoint x: 386, startPoint y: 93, endPoint x: 463, endPoint y: 179, distance: 115.9
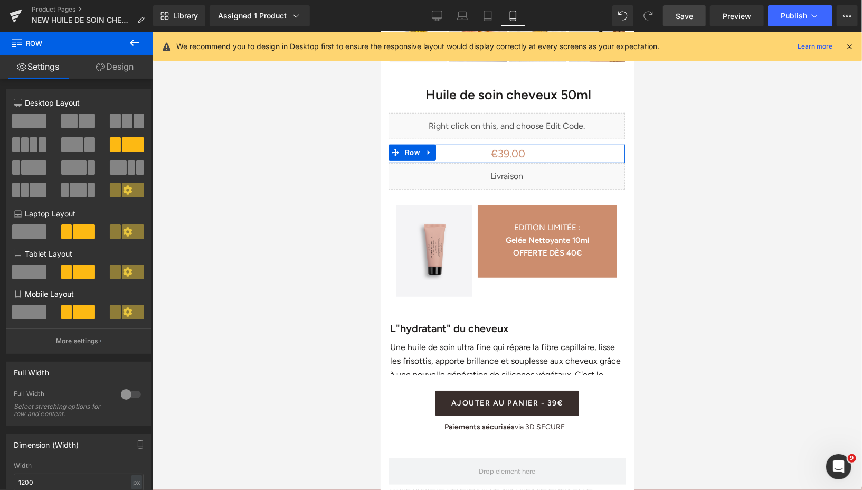
click at [675, 21] on link "Save" at bounding box center [684, 15] width 43 height 21
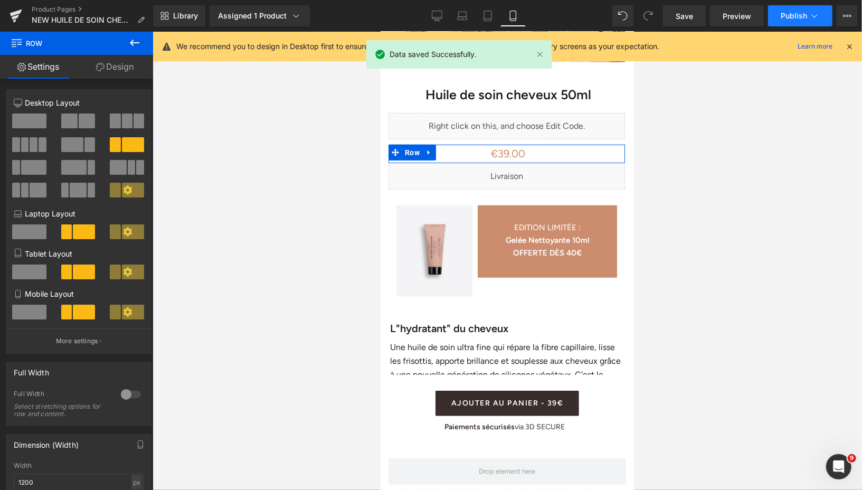
click at [785, 18] on span "Publish" at bounding box center [794, 16] width 26 height 8
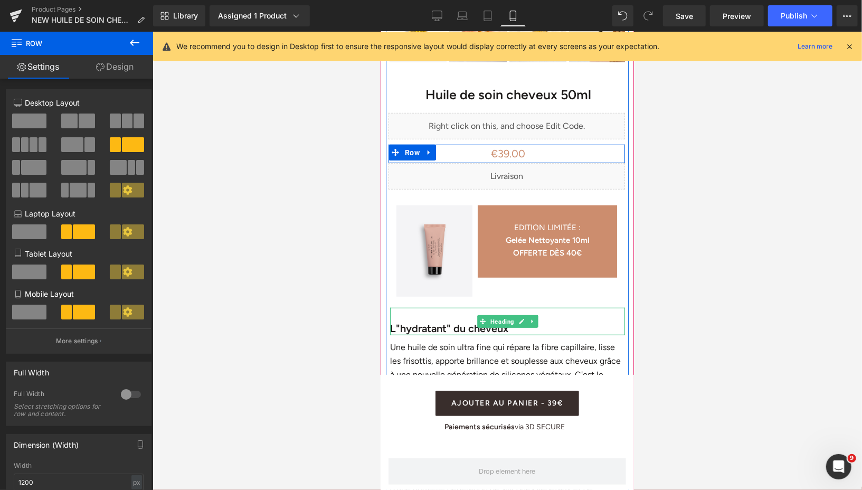
click at [577, 307] on h1 at bounding box center [507, 314] width 235 height 14
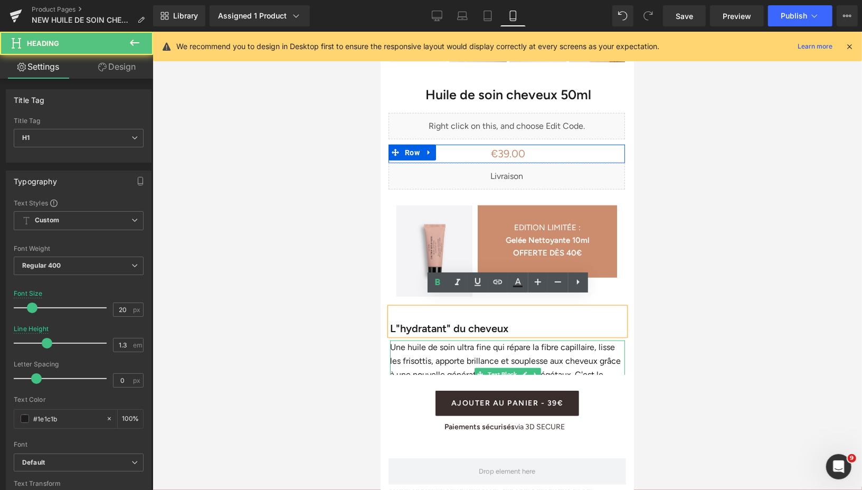
click at [561, 340] on p "Une huile de soin ultra fine qui répare la fibre capillaire, lisse les frisotti…" at bounding box center [507, 374] width 235 height 68
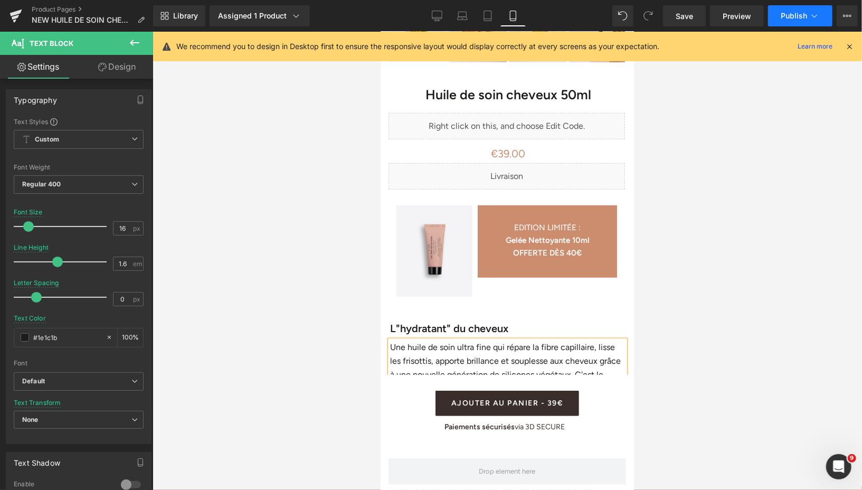
click at [790, 14] on span "Publish" at bounding box center [794, 16] width 26 height 8
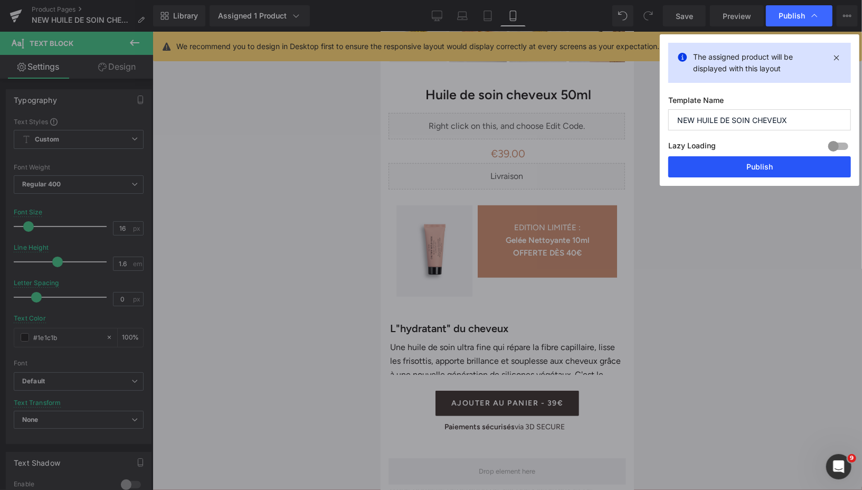
click at [722, 163] on button "Publish" at bounding box center [760, 166] width 183 height 21
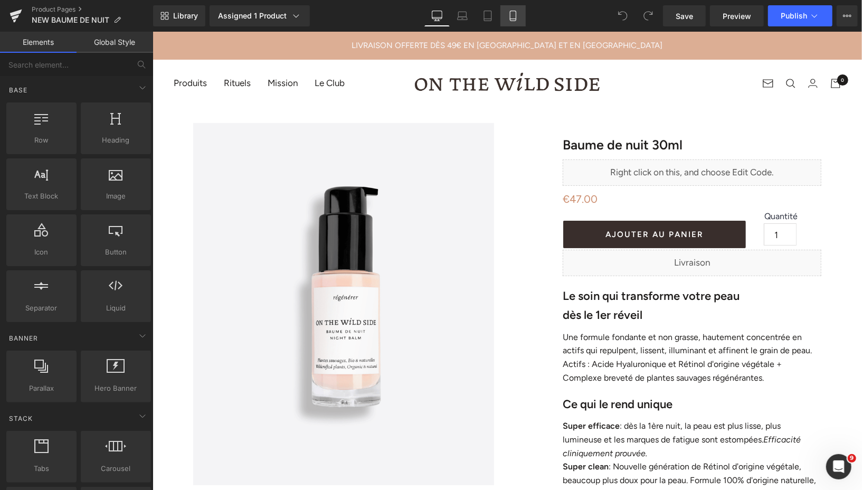
click at [512, 15] on icon at bounding box center [513, 16] width 11 height 11
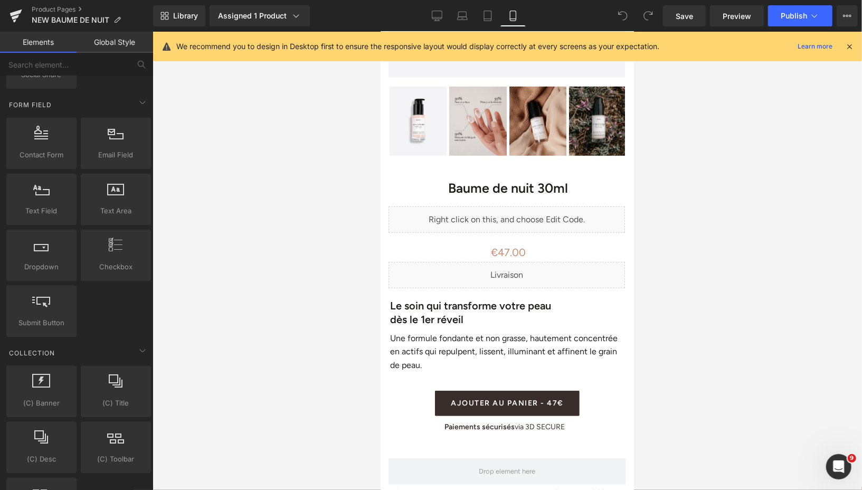
scroll to position [1897, 0]
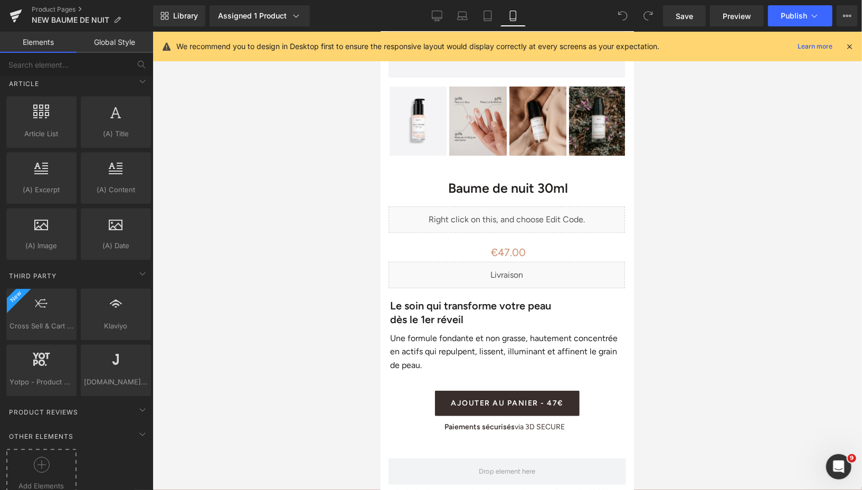
click at [41, 457] on icon at bounding box center [42, 465] width 16 height 16
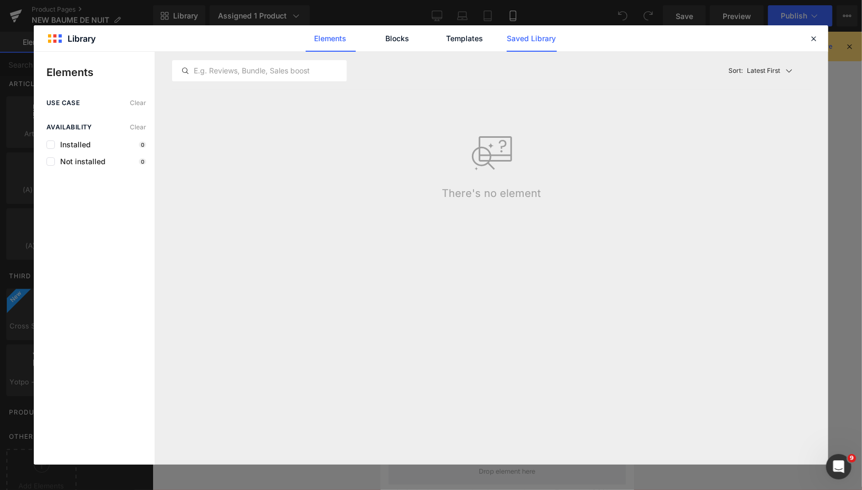
click at [519, 41] on link "Saved Library" at bounding box center [532, 38] width 50 height 26
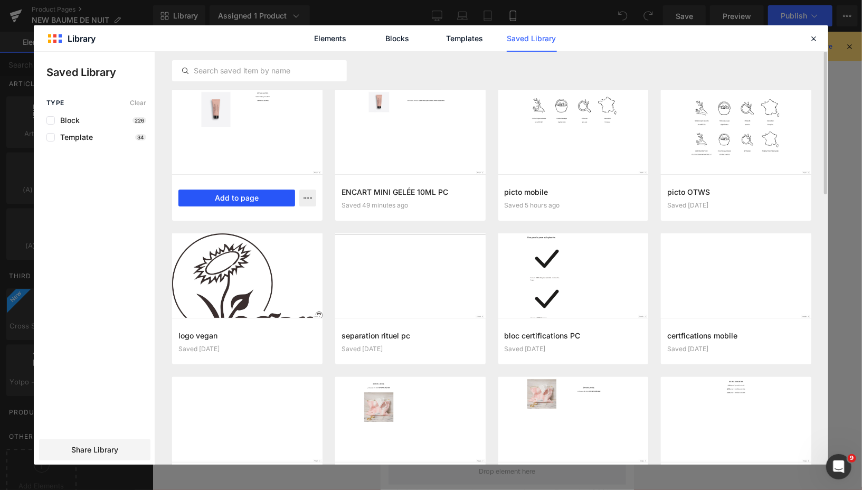
click at [243, 198] on button "Add to page" at bounding box center [236, 198] width 117 height 17
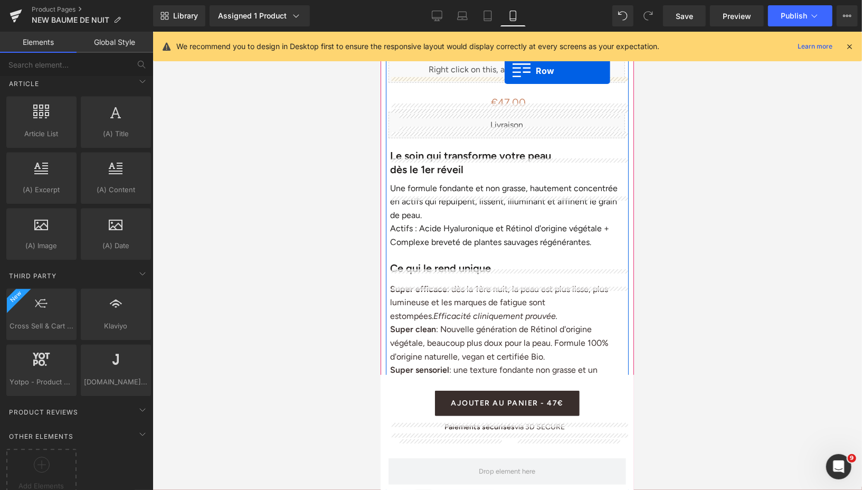
scroll to position [426, 0]
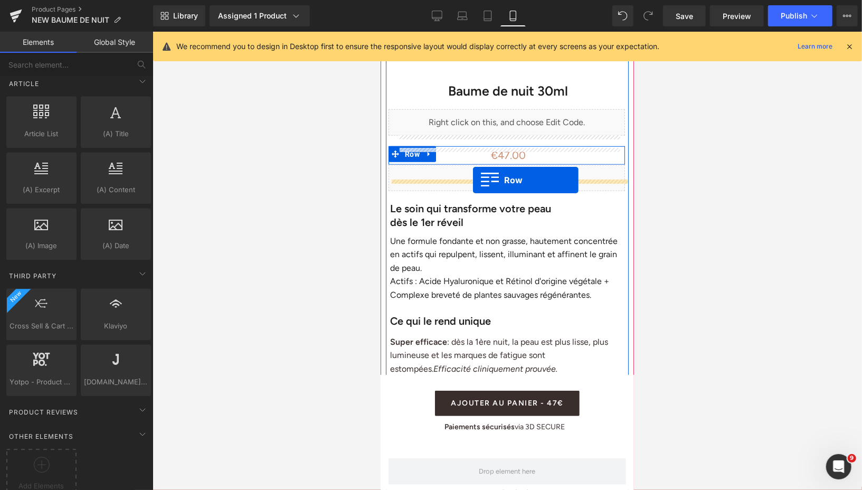
drag, startPoint x: 388, startPoint y: 93, endPoint x: 473, endPoint y: 180, distance: 120.6
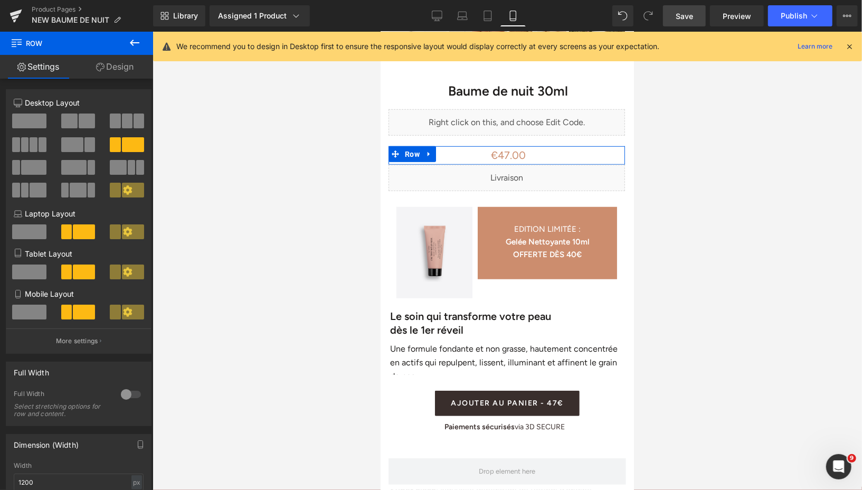
click at [676, 20] on link "Save" at bounding box center [684, 15] width 43 height 21
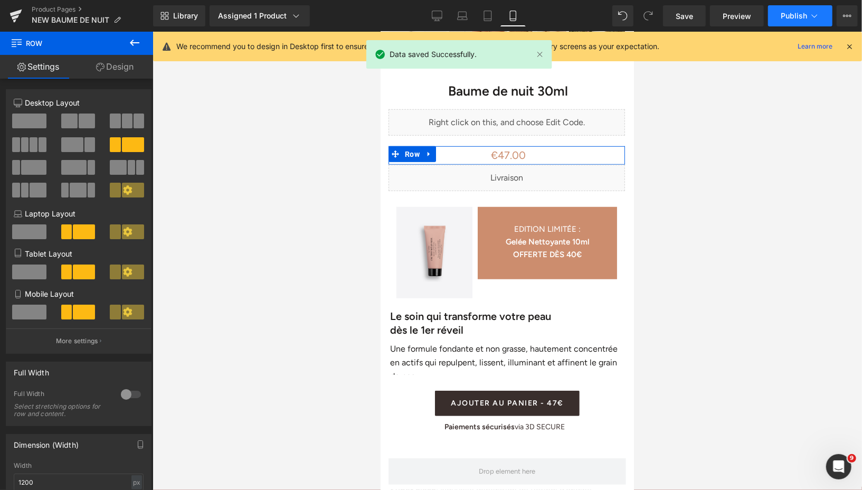
click at [793, 14] on span "Publish" at bounding box center [794, 16] width 26 height 8
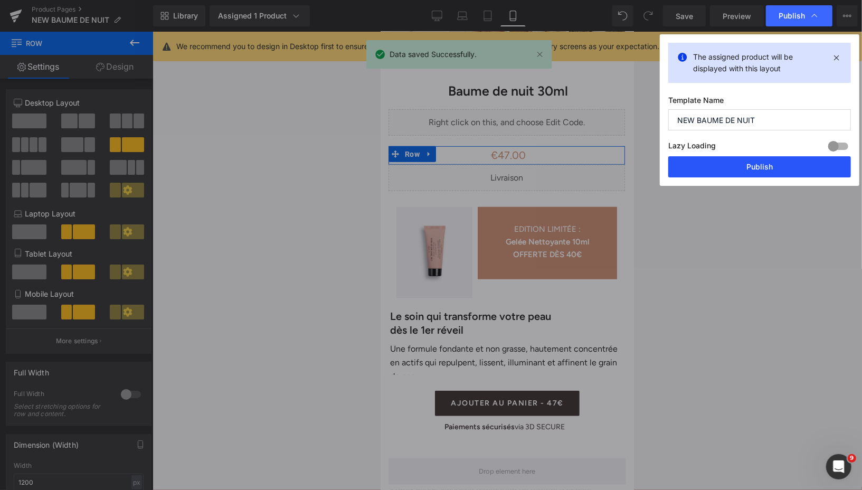
click at [688, 170] on button "Publish" at bounding box center [760, 166] width 183 height 21
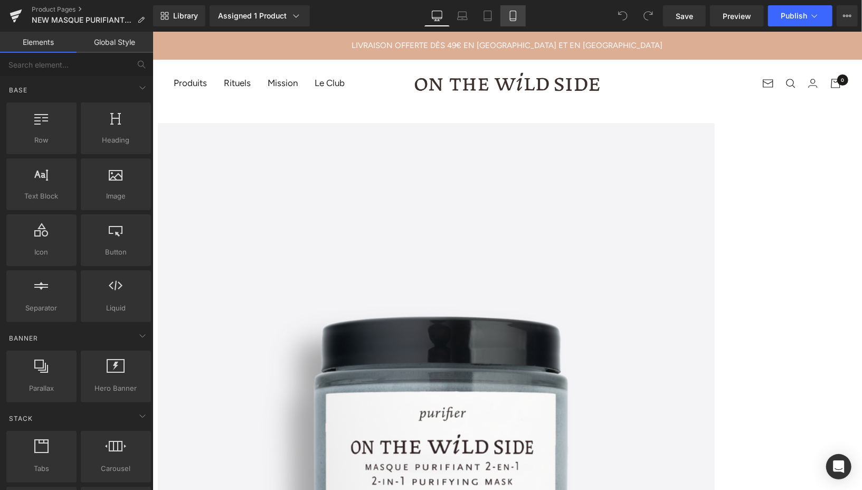
click at [514, 14] on icon at bounding box center [513, 16] width 11 height 11
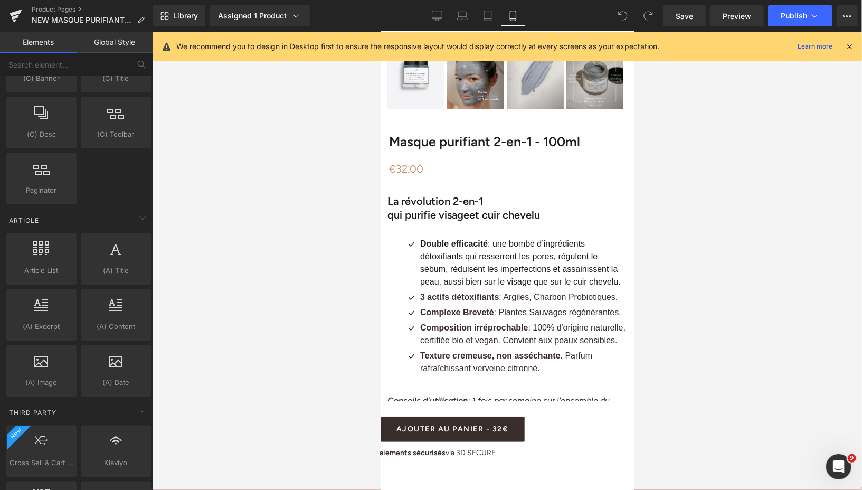
scroll to position [1897, 0]
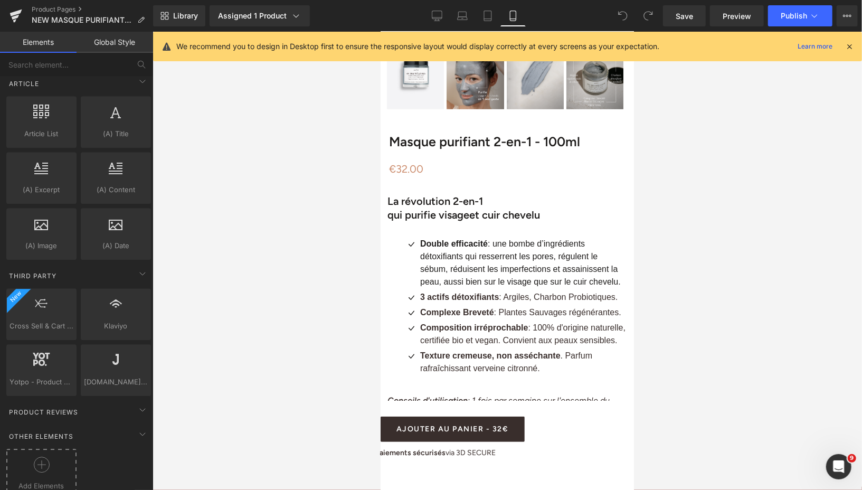
click at [36, 457] on icon at bounding box center [42, 465] width 16 height 16
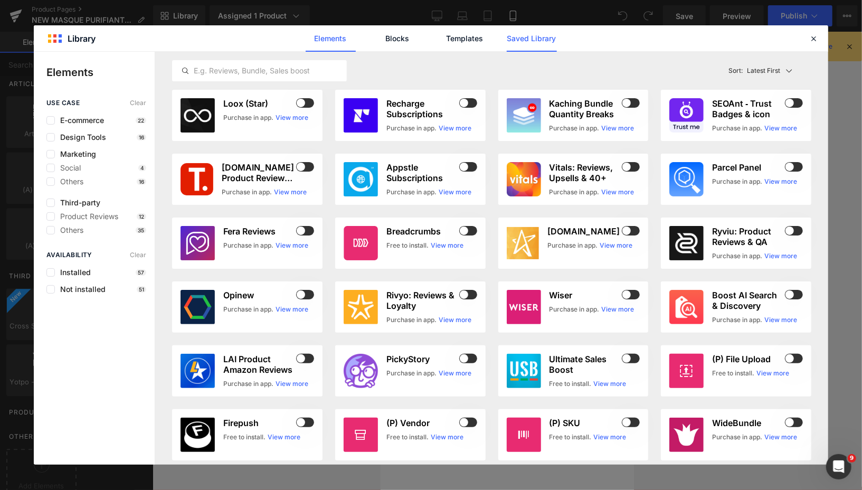
click at [521, 34] on link "Saved Library" at bounding box center [532, 38] width 50 height 26
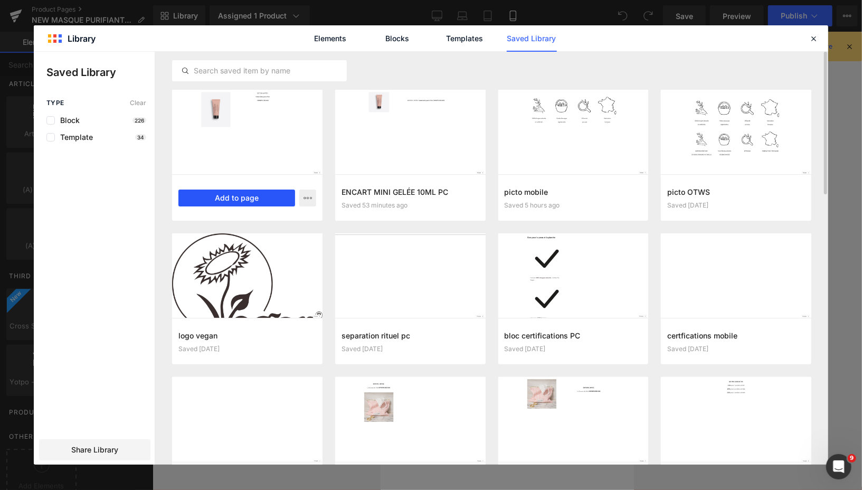
click at [257, 195] on button "Add to page" at bounding box center [236, 198] width 117 height 17
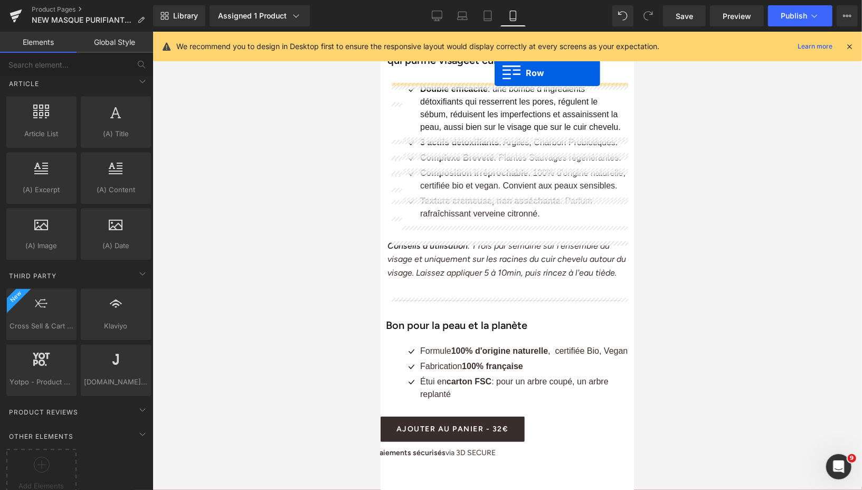
scroll to position [483, 0]
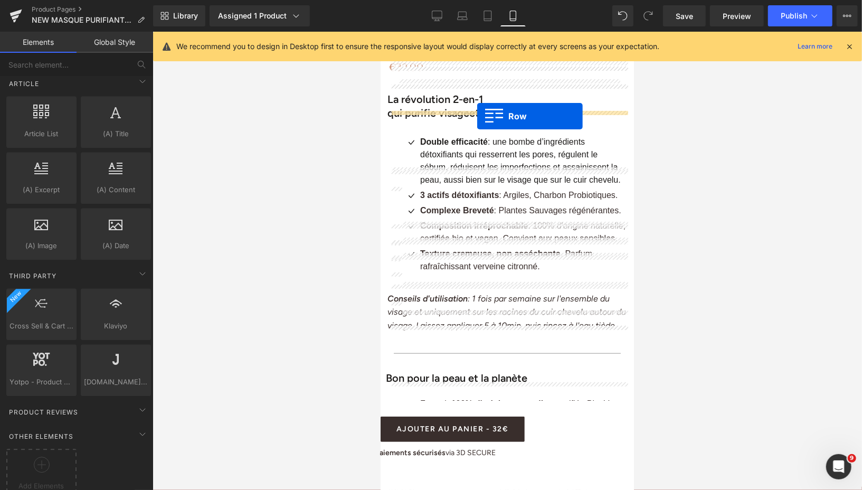
drag, startPoint x: 386, startPoint y: 93, endPoint x: 476, endPoint y: 116, distance: 93.5
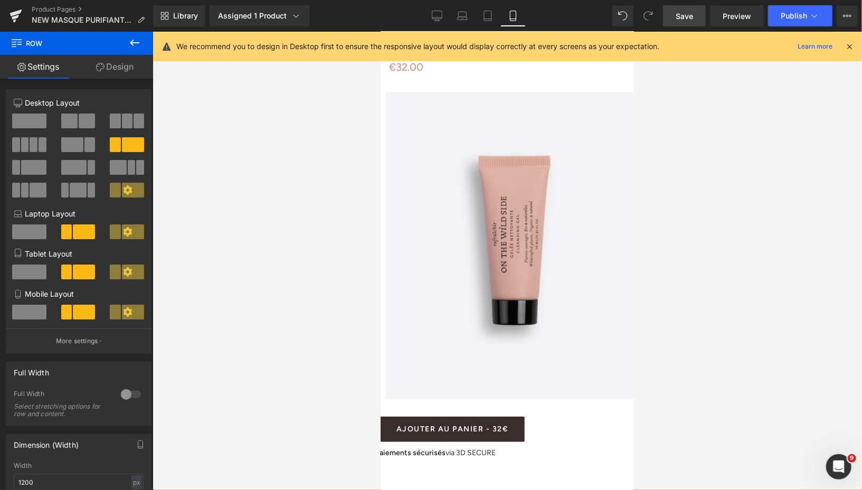
click at [674, 20] on link "Save" at bounding box center [684, 15] width 43 height 21
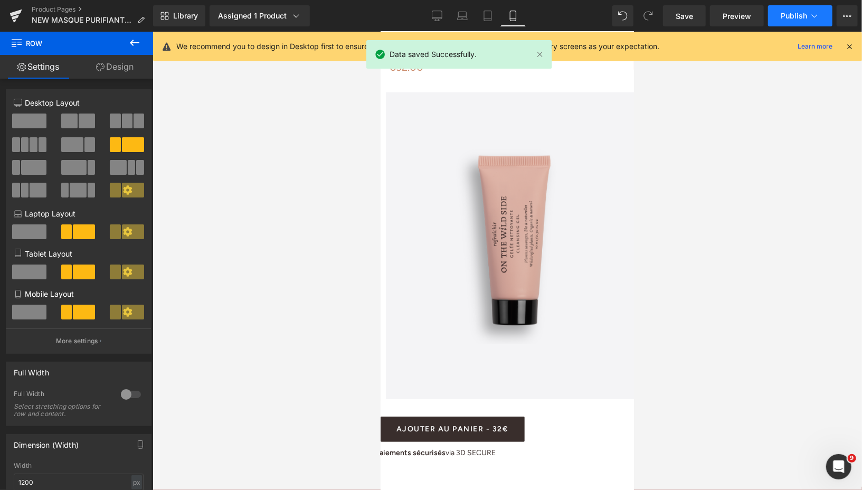
click at [780, 17] on button "Publish" at bounding box center [800, 15] width 64 height 21
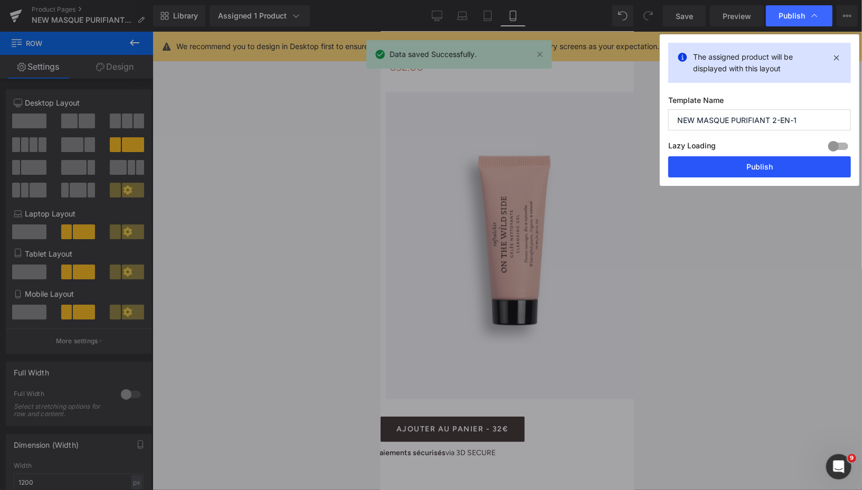
click at [735, 161] on button "Publish" at bounding box center [760, 166] width 183 height 21
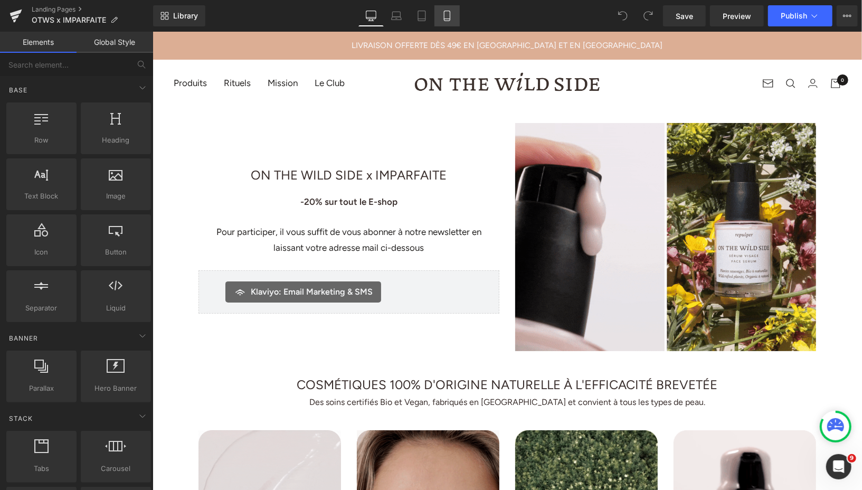
click at [446, 20] on icon at bounding box center [447, 16] width 11 height 11
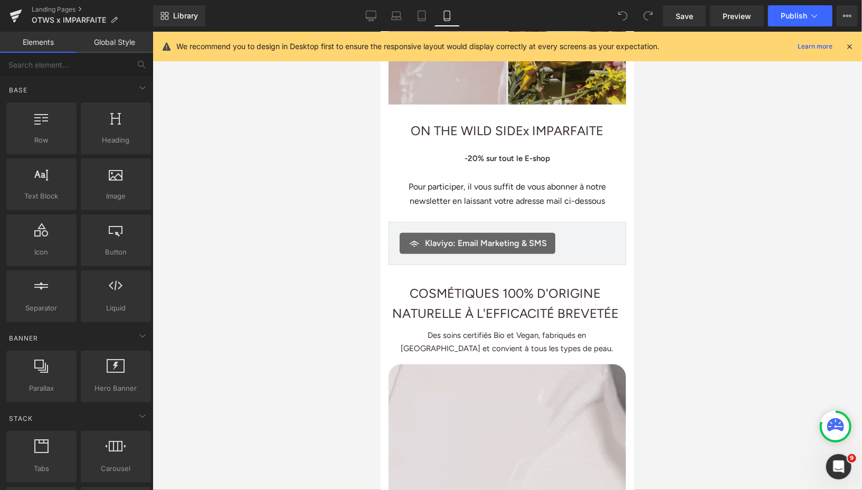
scroll to position [82, 0]
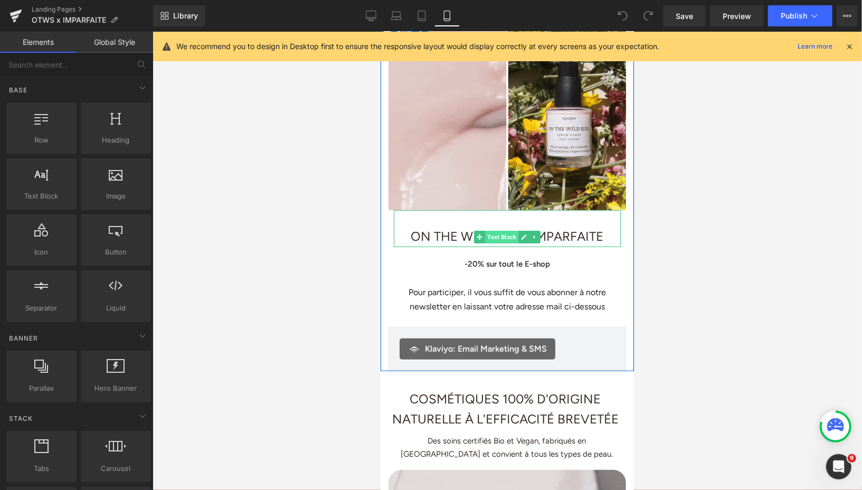
click at [502, 230] on span "Text Block" at bounding box center [501, 236] width 33 height 13
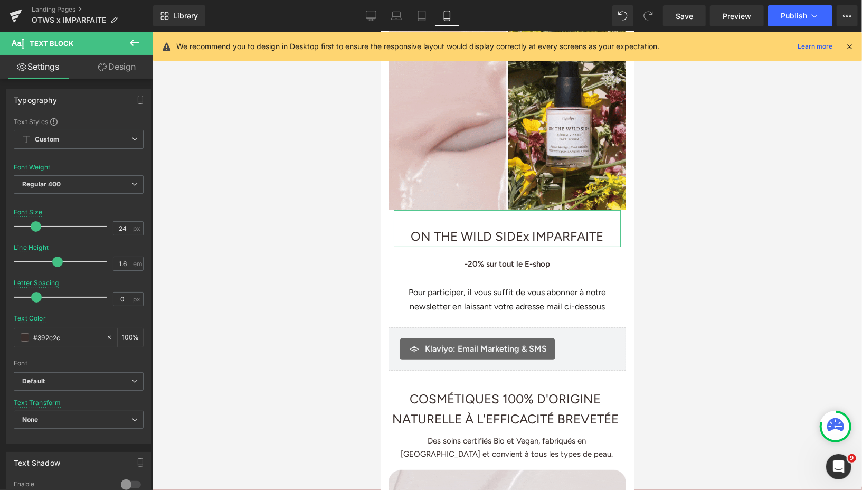
click at [123, 68] on link "Design" at bounding box center [117, 67] width 77 height 24
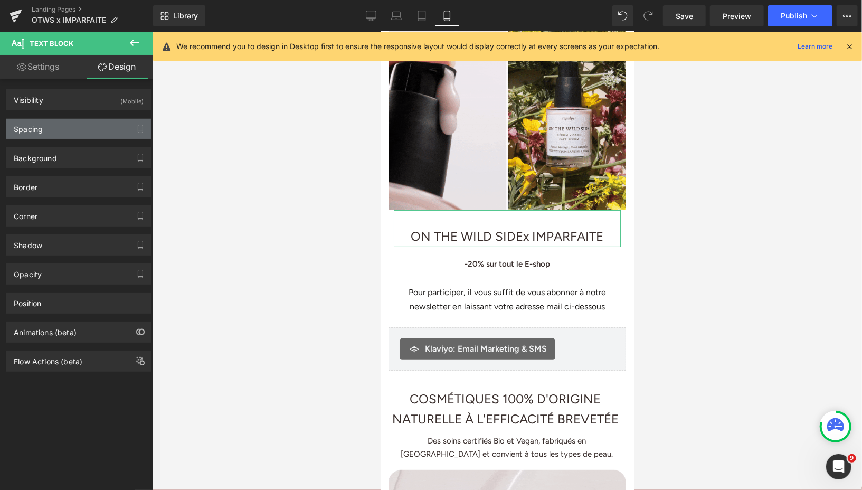
click at [78, 126] on div "Spacing" at bounding box center [78, 129] width 145 height 20
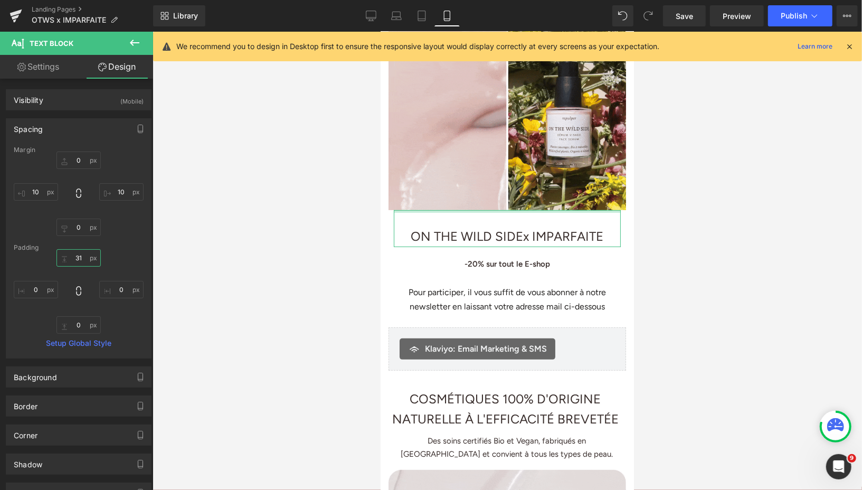
click at [80, 257] on input "31" at bounding box center [79, 257] width 44 height 17
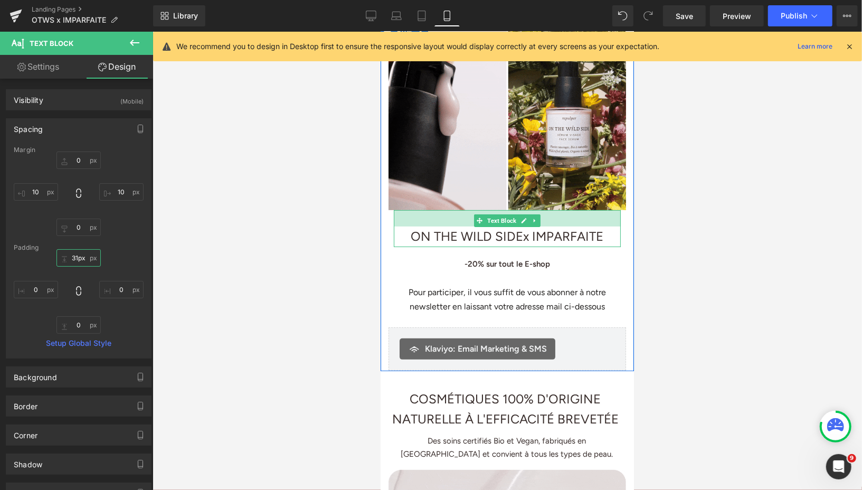
drag, startPoint x: 503, startPoint y: 199, endPoint x: 497, endPoint y: 215, distance: 17.4
click at [497, 215] on div "ON THE WILD SIDE x IMPARFAITE Text Block 31px" at bounding box center [506, 228] width 227 height 36
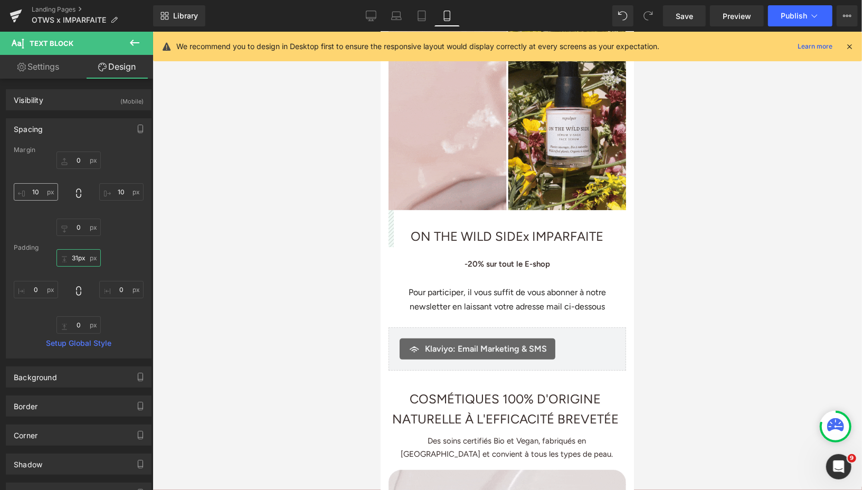
type input "31px"
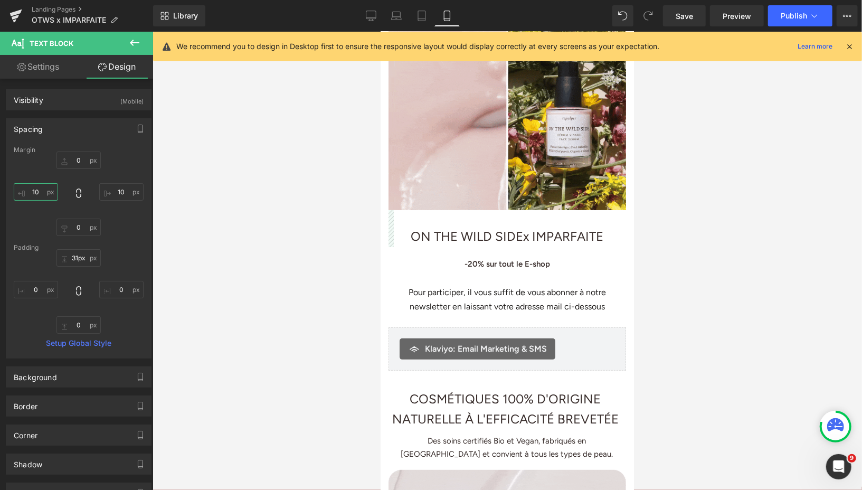
click at [37, 191] on input "10" at bounding box center [36, 191] width 44 height 17
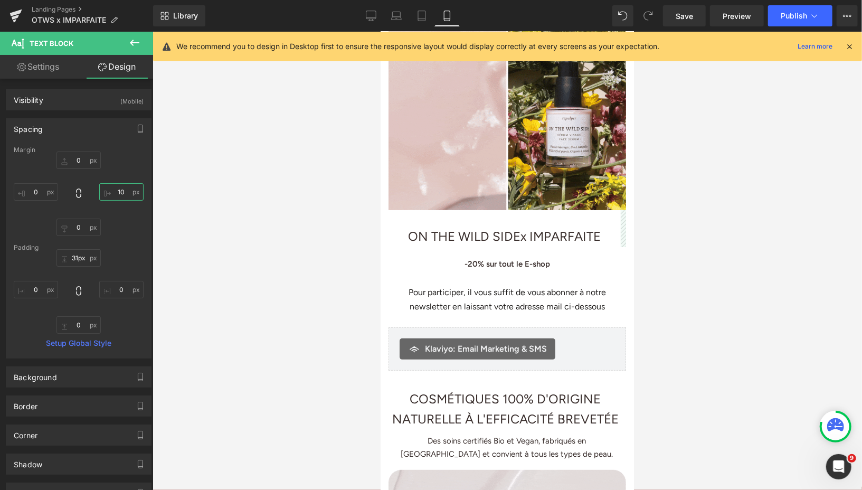
click at [122, 194] on input "10" at bounding box center [121, 191] width 44 height 17
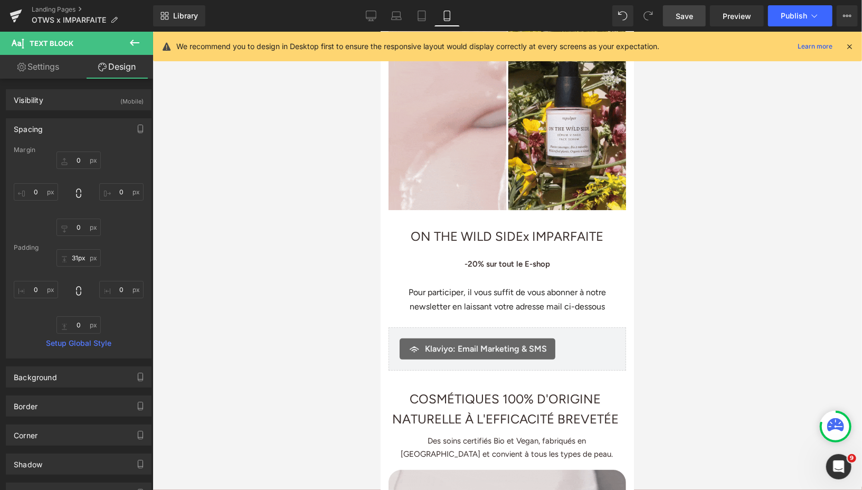
click at [691, 12] on span "Save" at bounding box center [684, 16] width 17 height 11
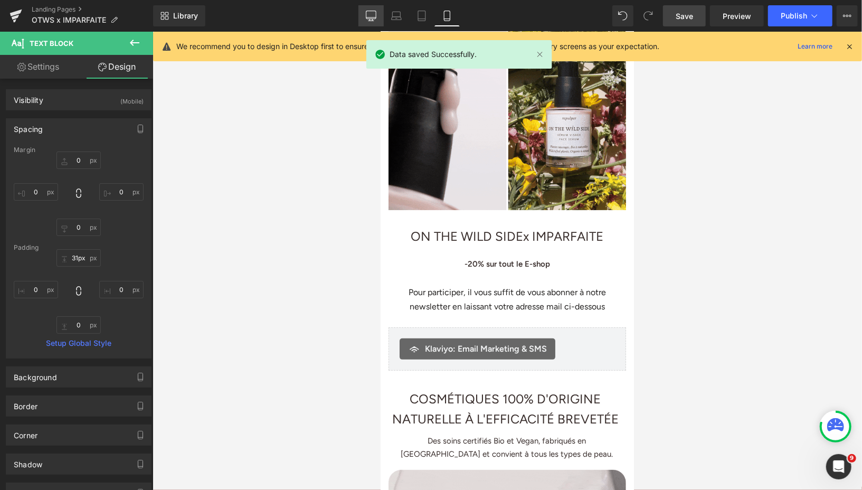
click at [365, 16] on link "Desktop" at bounding box center [371, 15] width 25 height 21
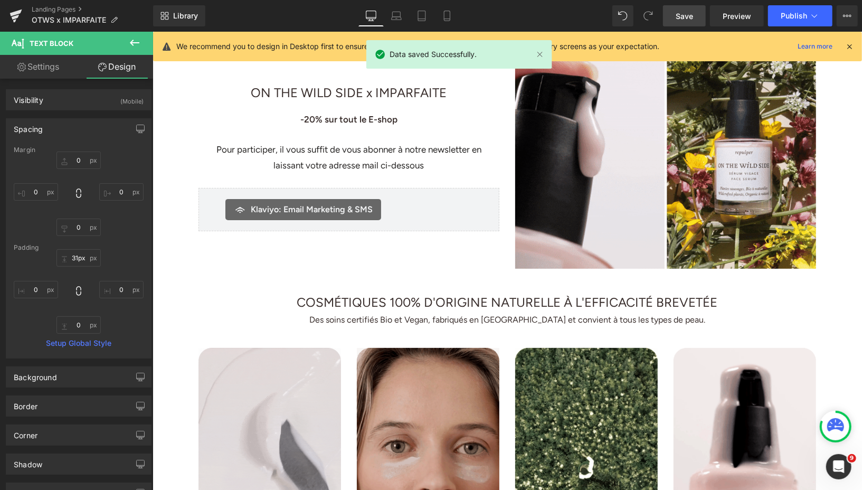
type input "0"
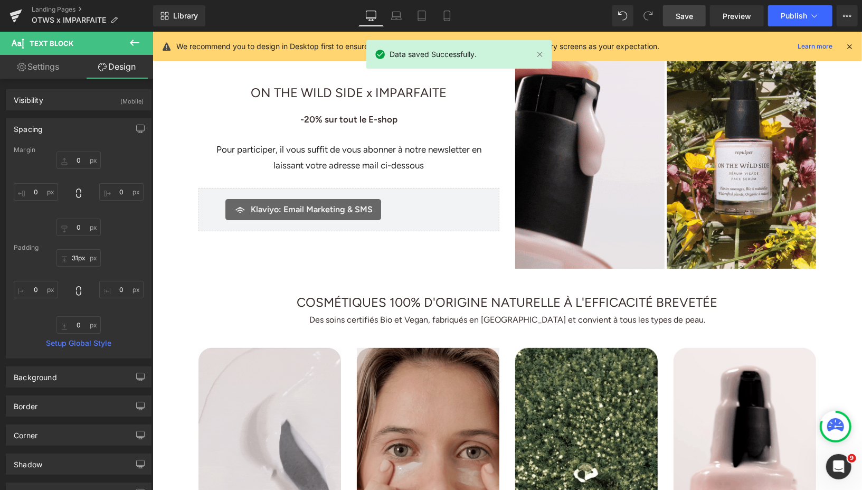
type input "0"
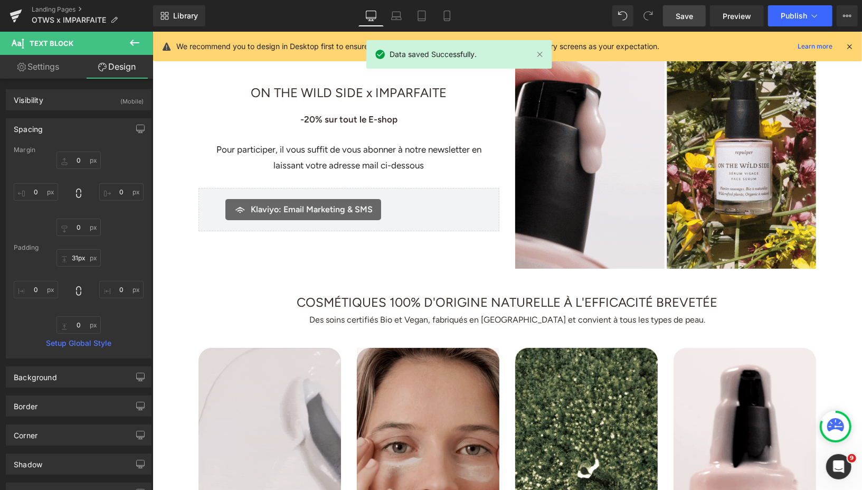
type input "0"
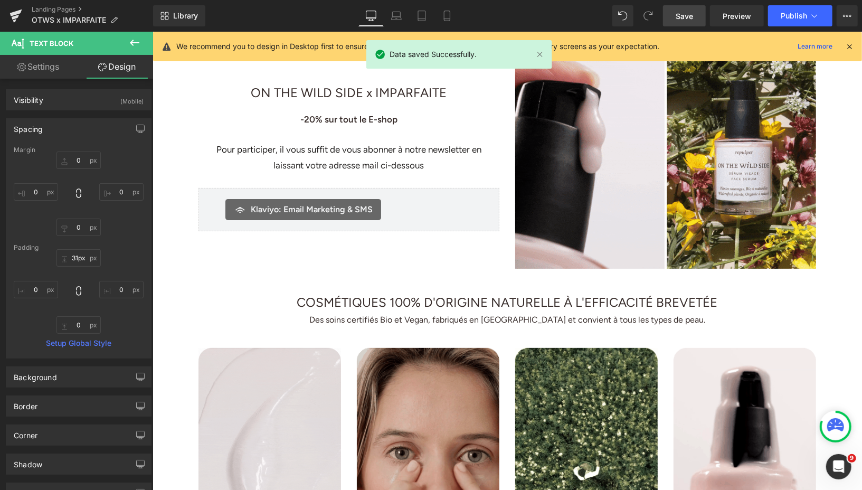
type input "0"
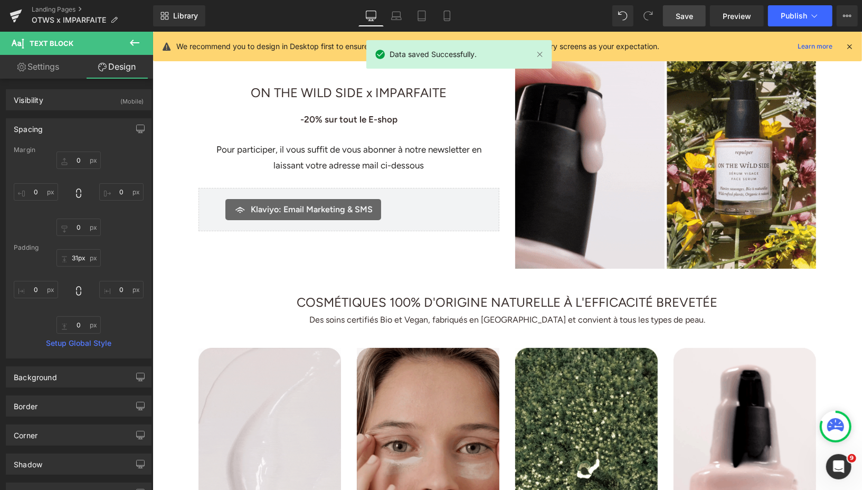
type input "0"
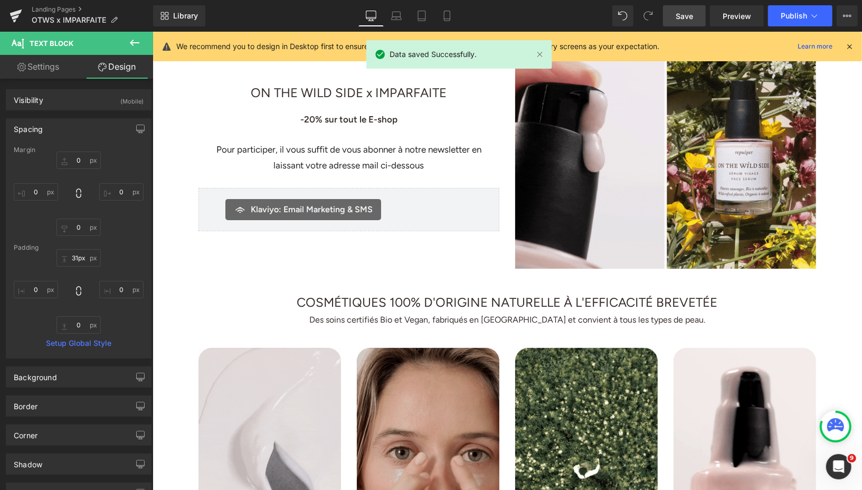
type input "0"
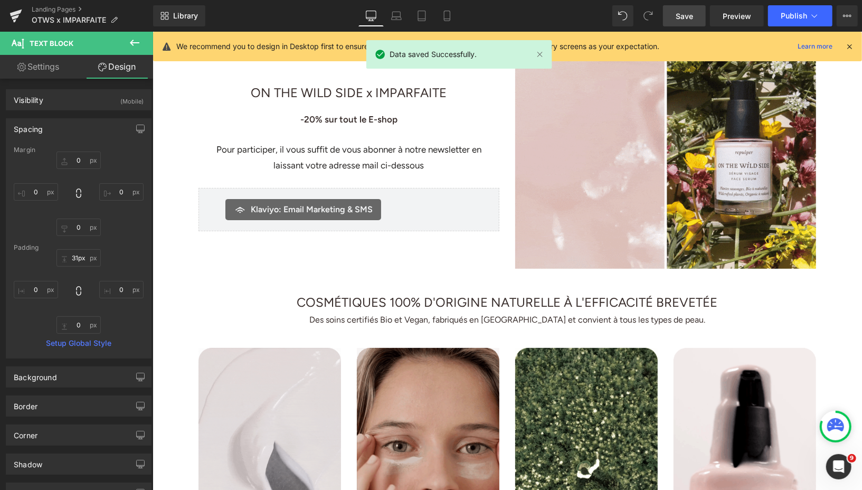
type input "0"
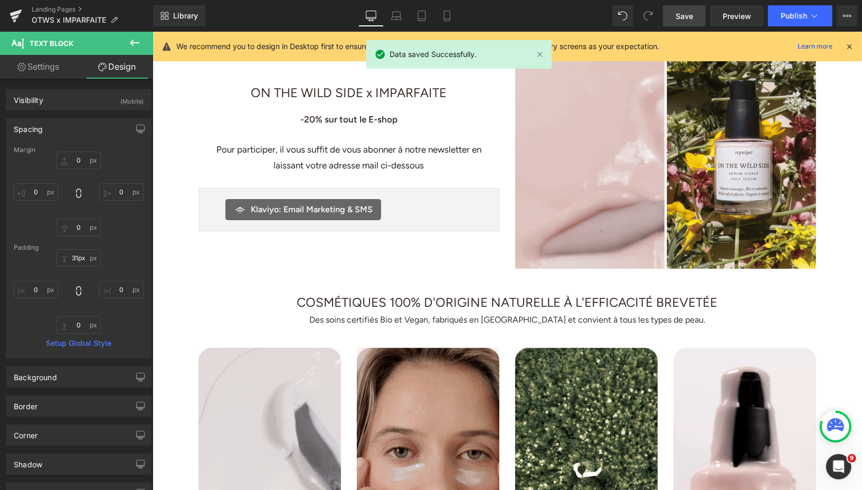
type input "0"
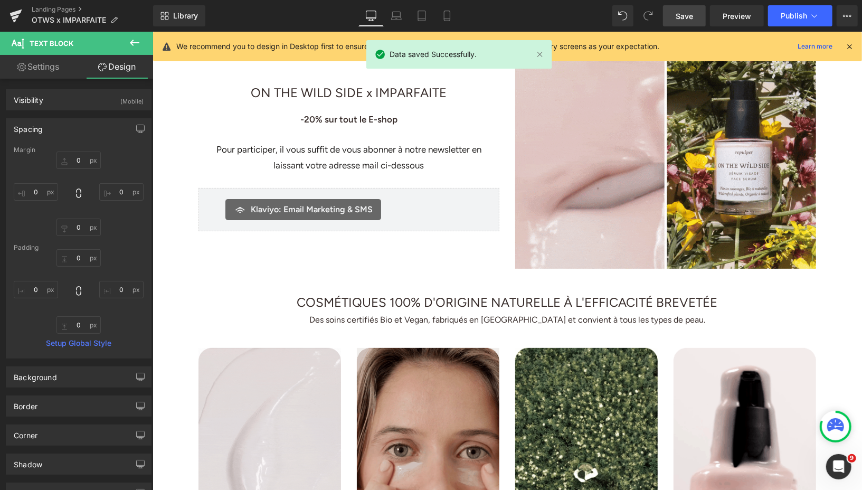
scroll to position [0, 0]
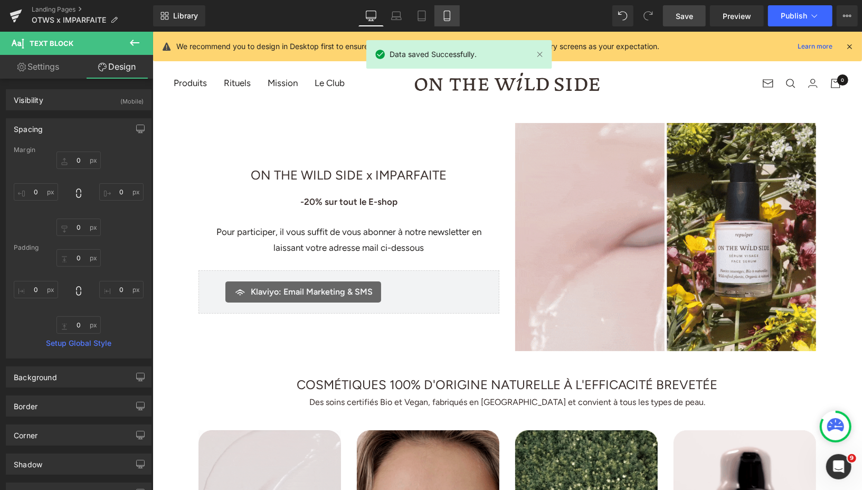
click at [445, 24] on link "Mobile" at bounding box center [447, 15] width 25 height 21
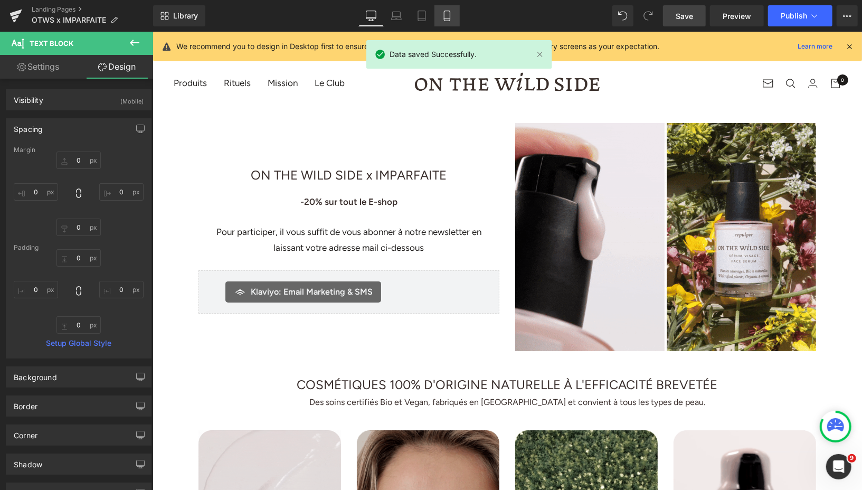
scroll to position [95, 0]
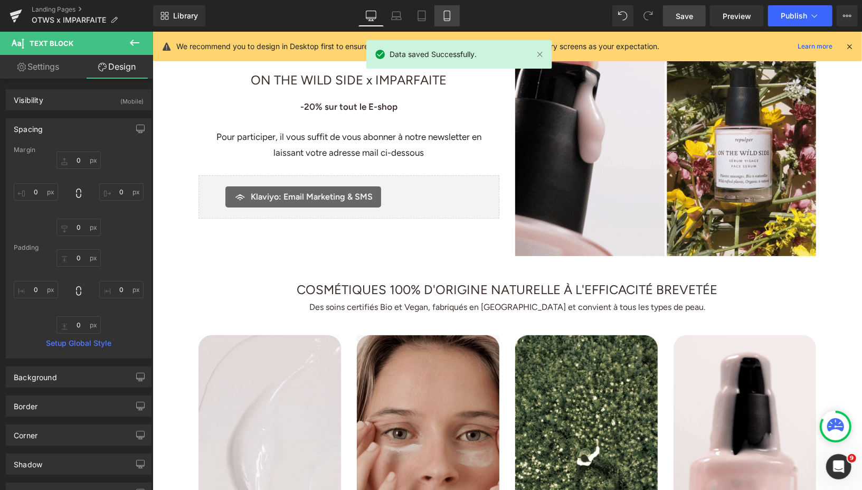
type input "0"
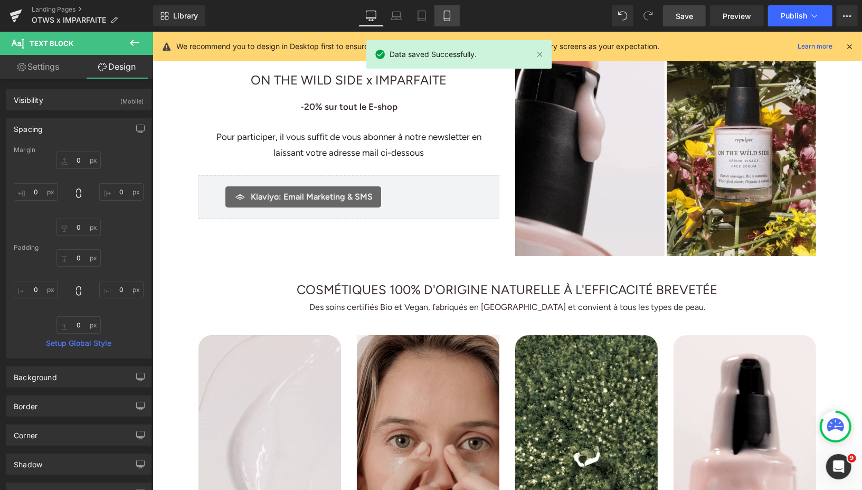
type input "0"
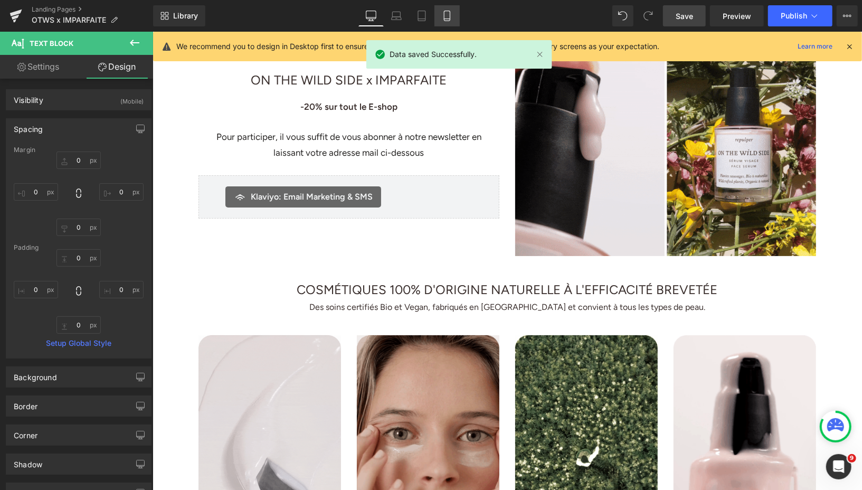
type input "0"
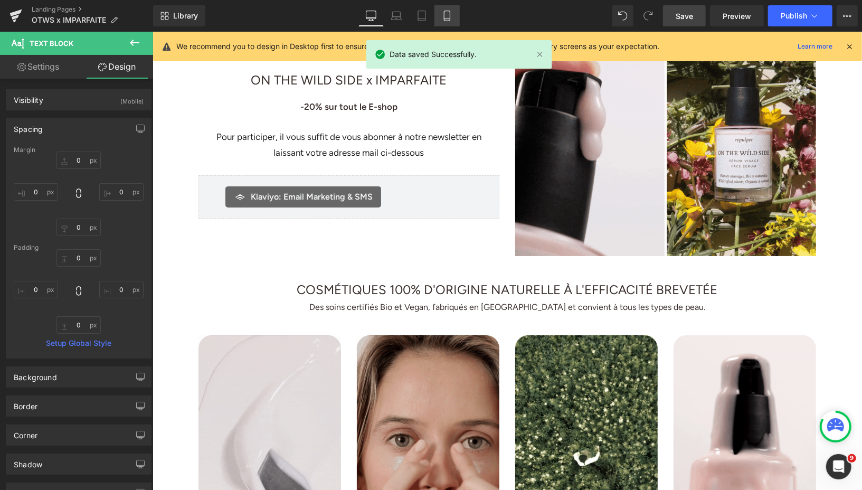
type input "0"
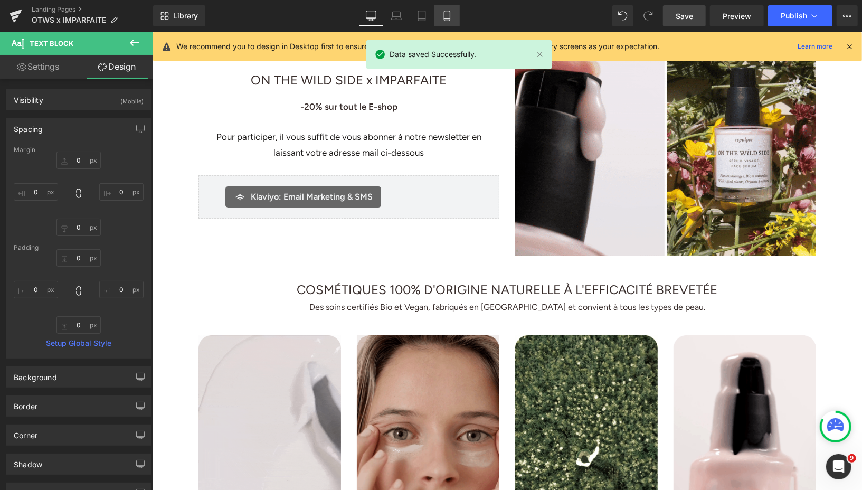
type input "31"
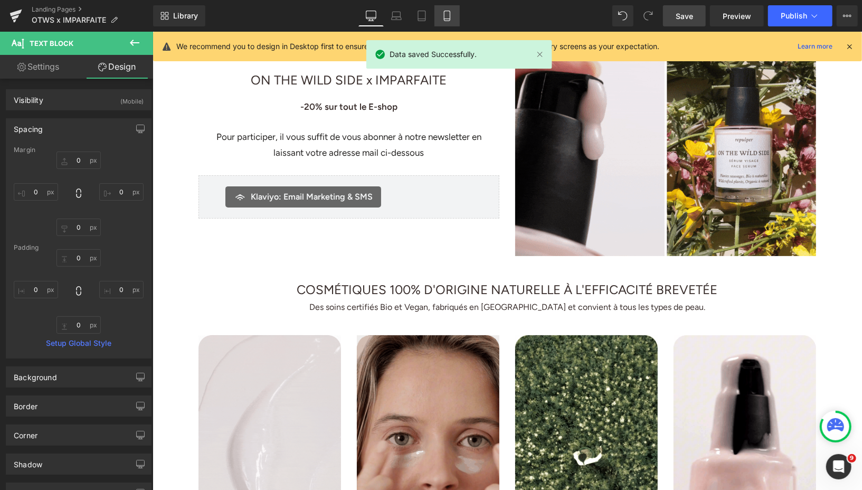
type input "0"
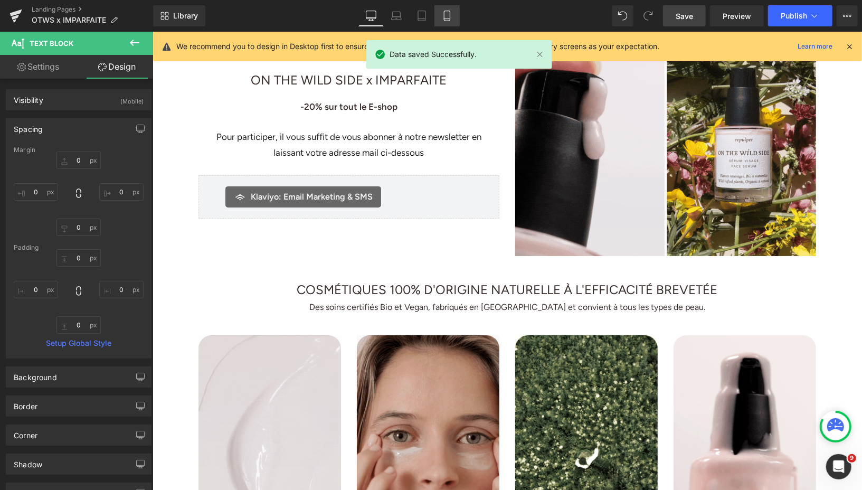
type input "0"
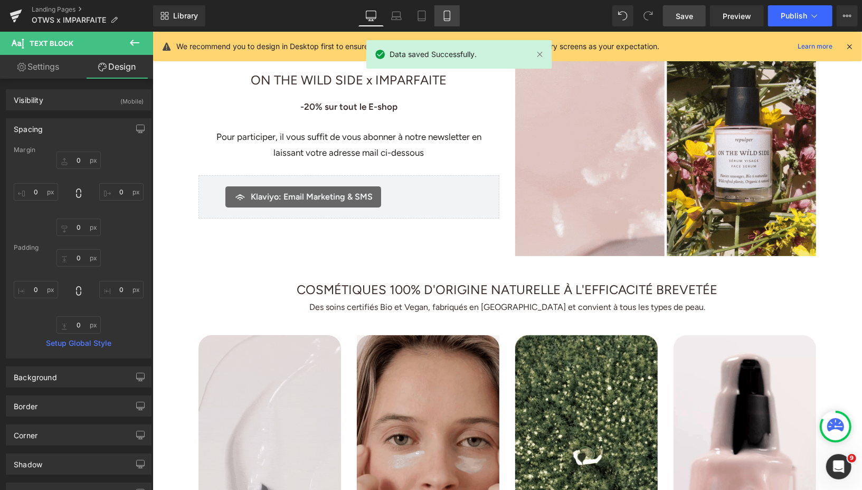
type input "0"
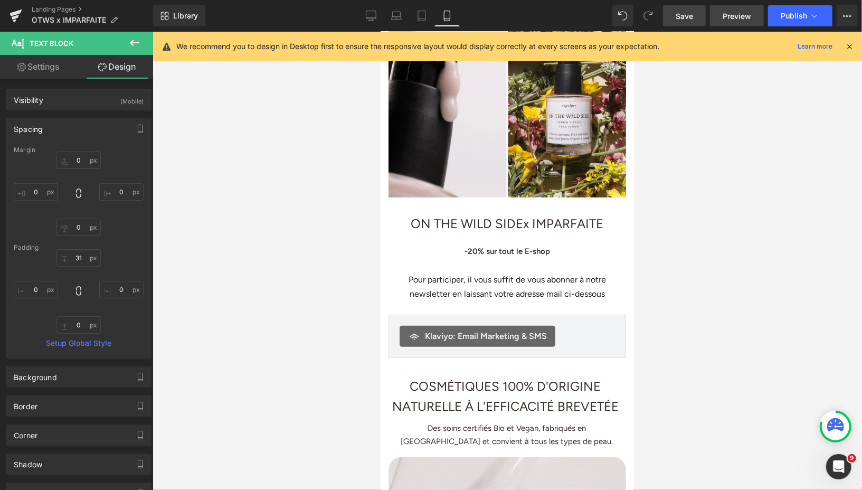
click at [724, 16] on span "Preview" at bounding box center [737, 16] width 29 height 11
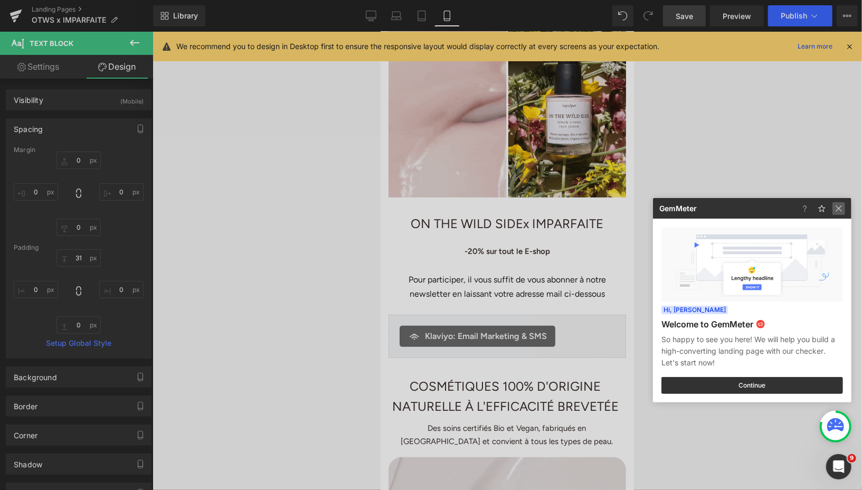
click at [838, 208] on img at bounding box center [839, 208] width 13 height 13
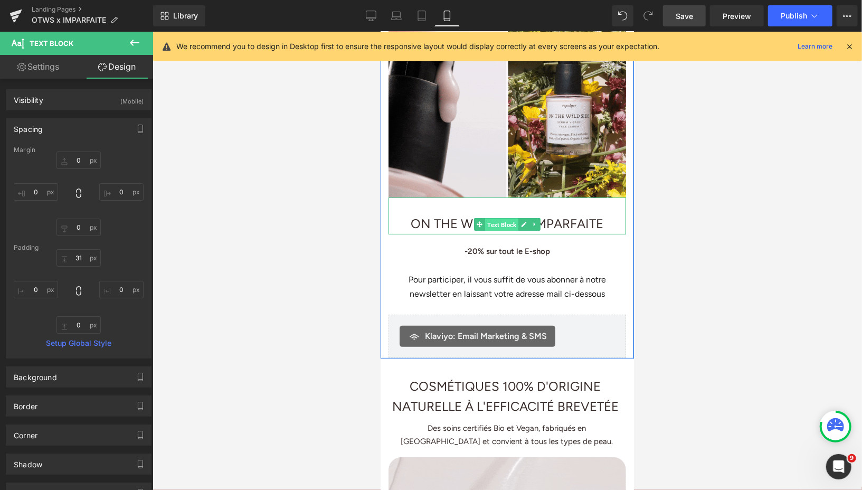
click at [506, 218] on span "Text Block" at bounding box center [501, 224] width 33 height 13
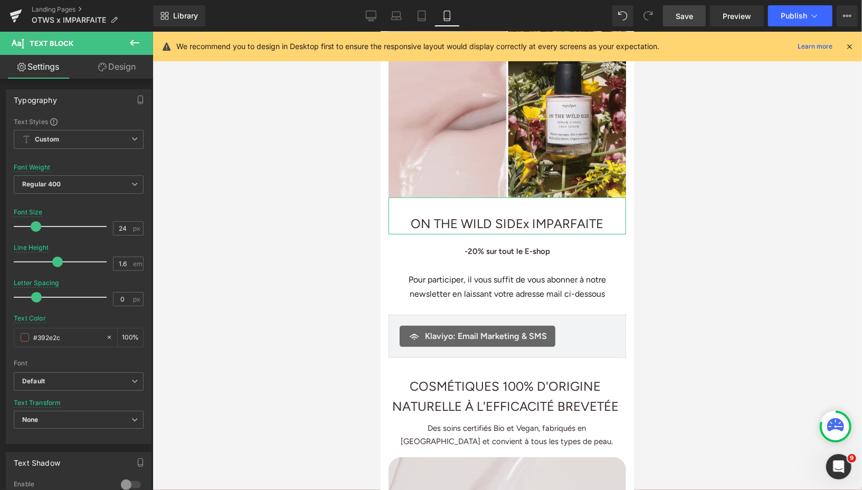
click at [131, 65] on link "Design" at bounding box center [117, 67] width 77 height 24
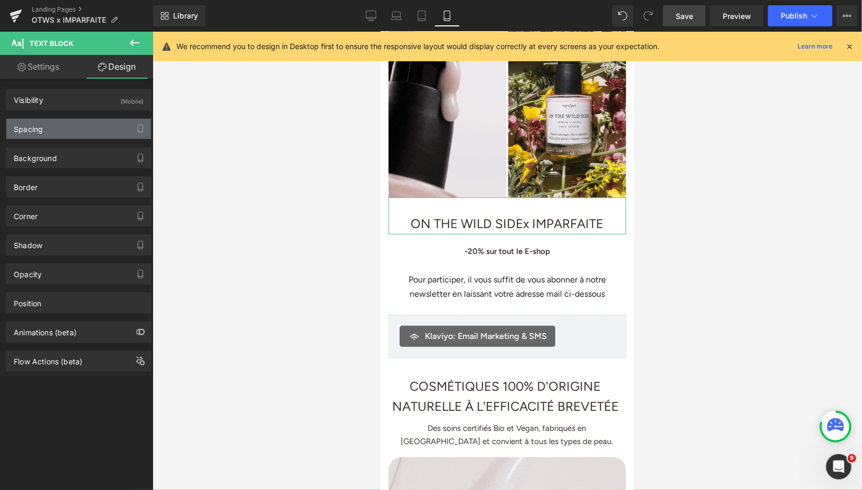
click at [79, 125] on div "Spacing" at bounding box center [78, 129] width 145 height 20
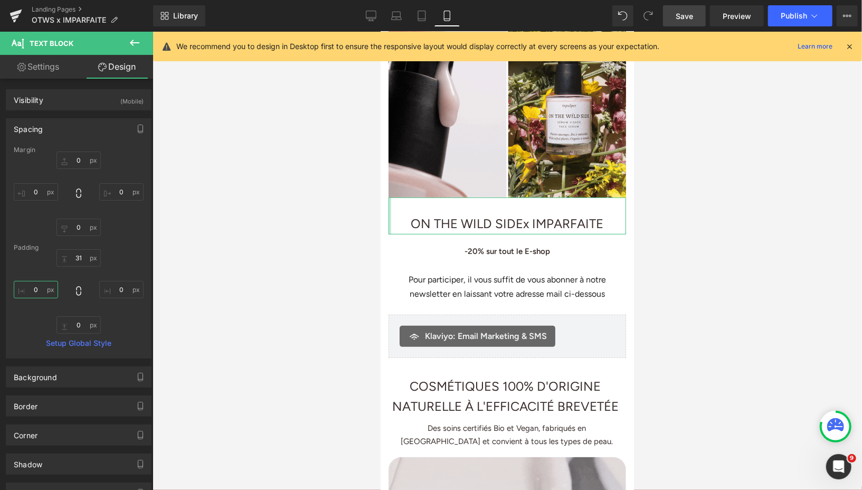
click at [36, 287] on input "0" at bounding box center [36, 289] width 44 height 17
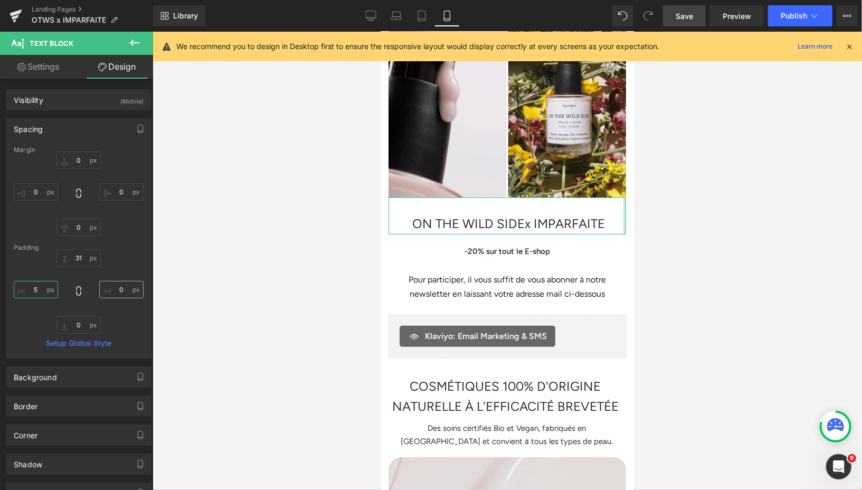
type input "5"
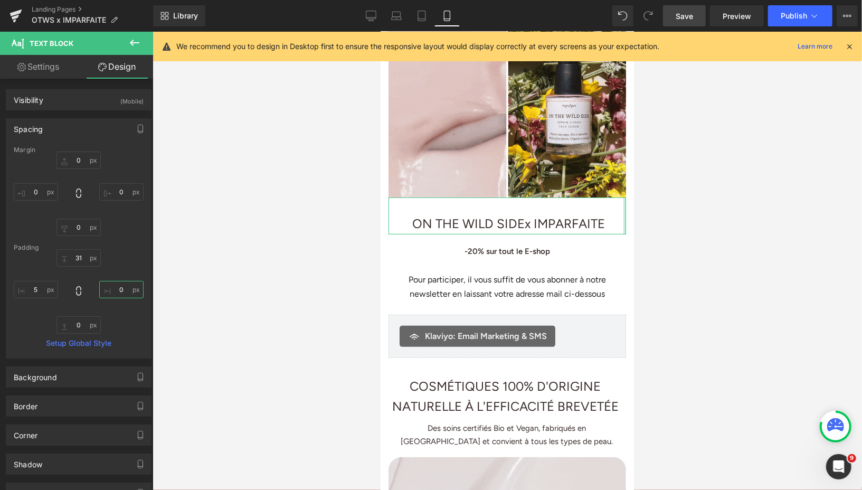
click at [120, 287] on input "0" at bounding box center [121, 289] width 44 height 17
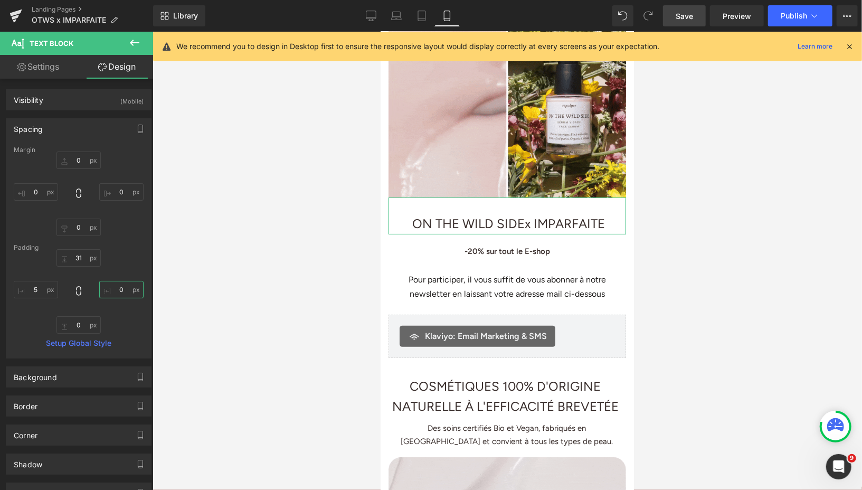
type input "5"
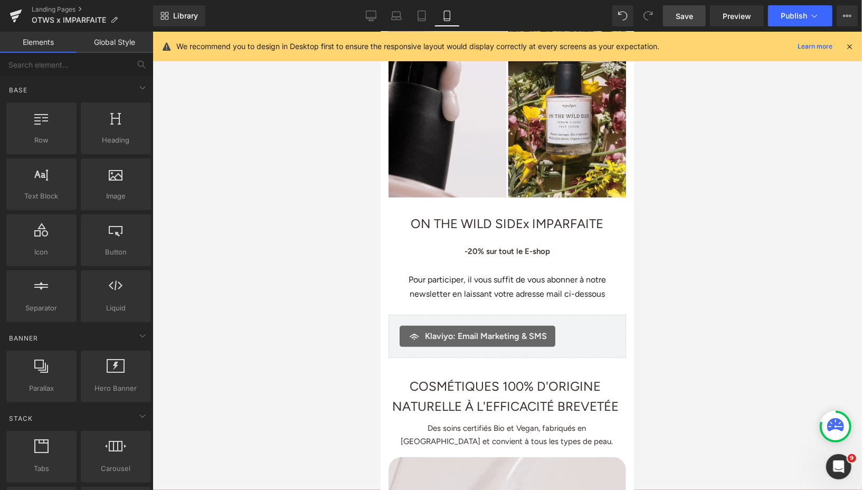
click at [246, 253] on div at bounding box center [508, 261] width 710 height 458
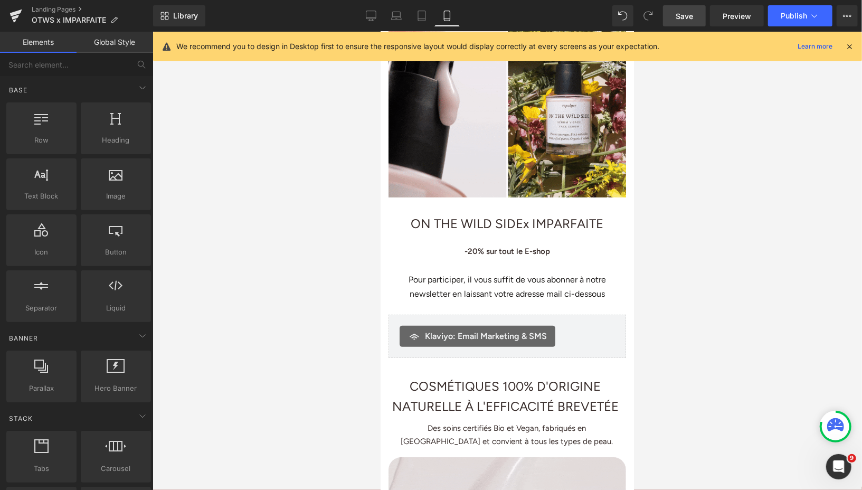
click at [685, 15] on span "Save" at bounding box center [684, 16] width 17 height 11
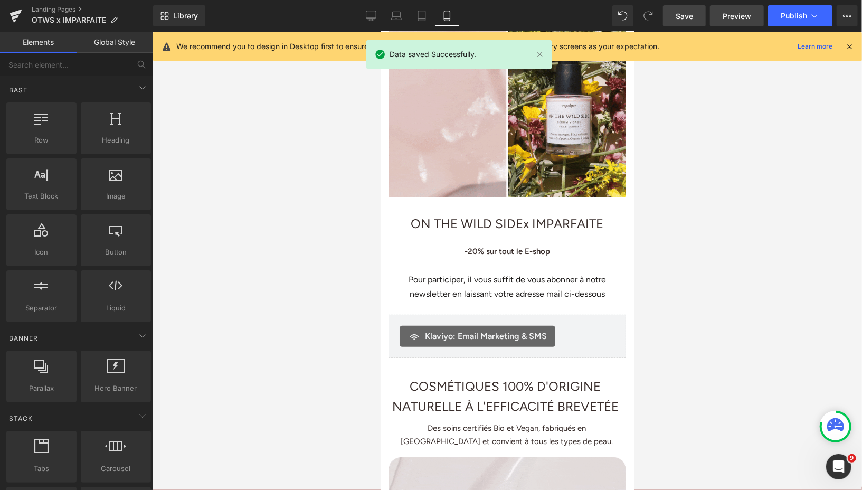
click at [724, 18] on span "Preview" at bounding box center [737, 16] width 29 height 11
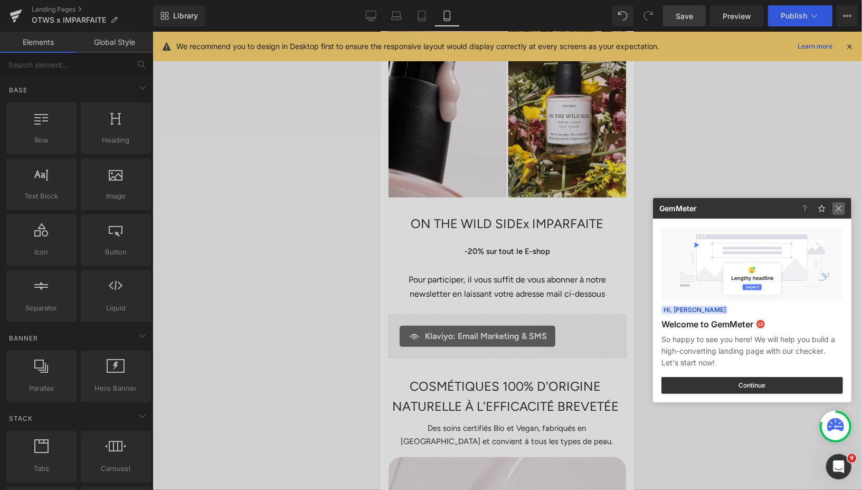
click at [839, 208] on img at bounding box center [839, 208] width 13 height 13
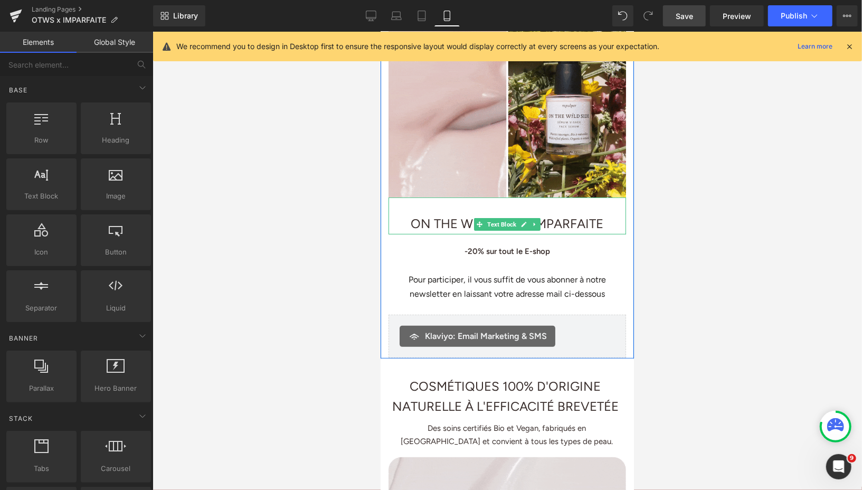
click at [576, 215] on span "x IMPARFAITE" at bounding box center [563, 222] width 80 height 15
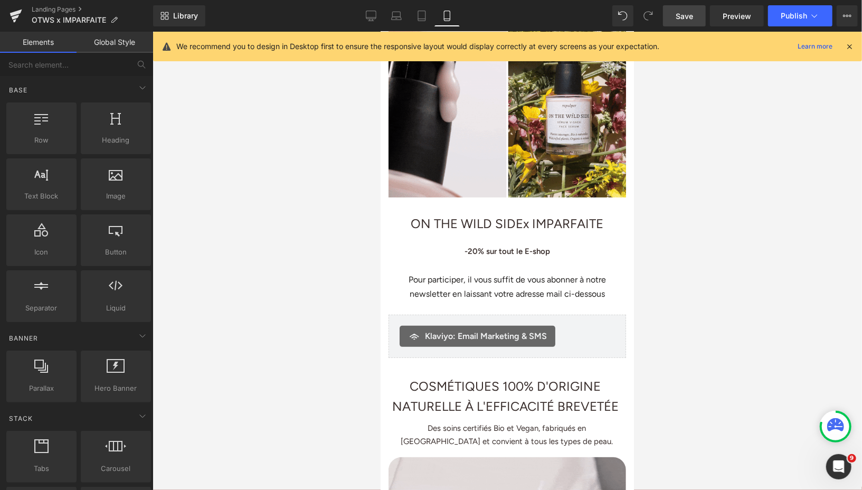
click at [670, 201] on div at bounding box center [508, 261] width 710 height 458
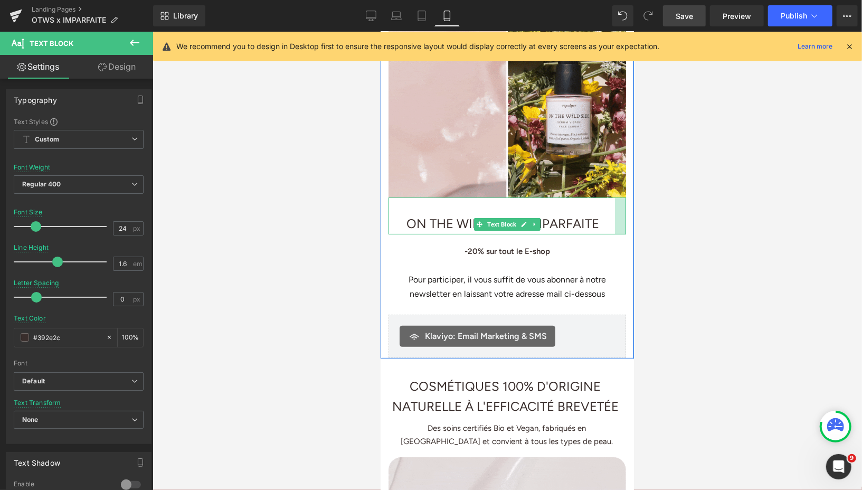
drag, startPoint x: 624, startPoint y: 210, endPoint x: 615, endPoint y: 209, distance: 8.5
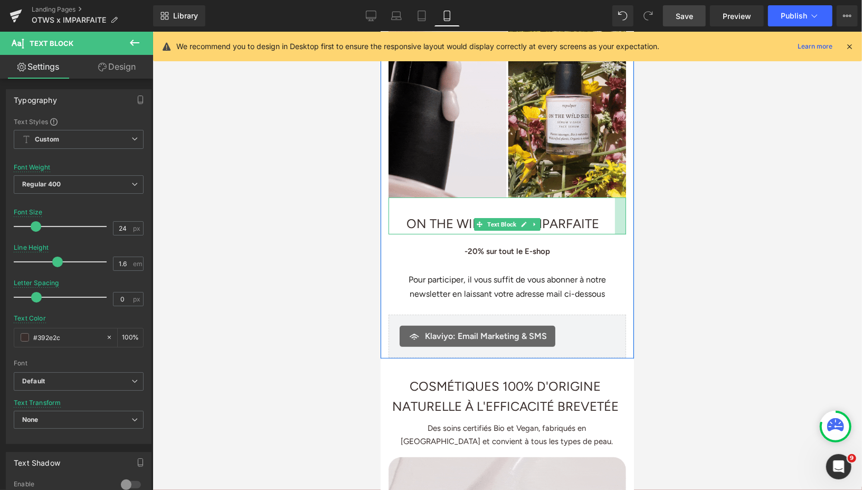
click at [615, 209] on div at bounding box center [620, 215] width 11 height 36
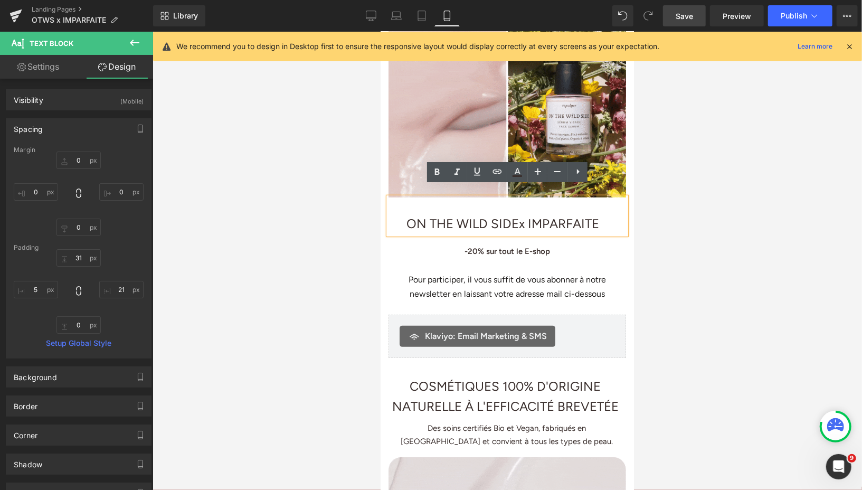
click at [680, 15] on span "Save" at bounding box center [684, 16] width 17 height 11
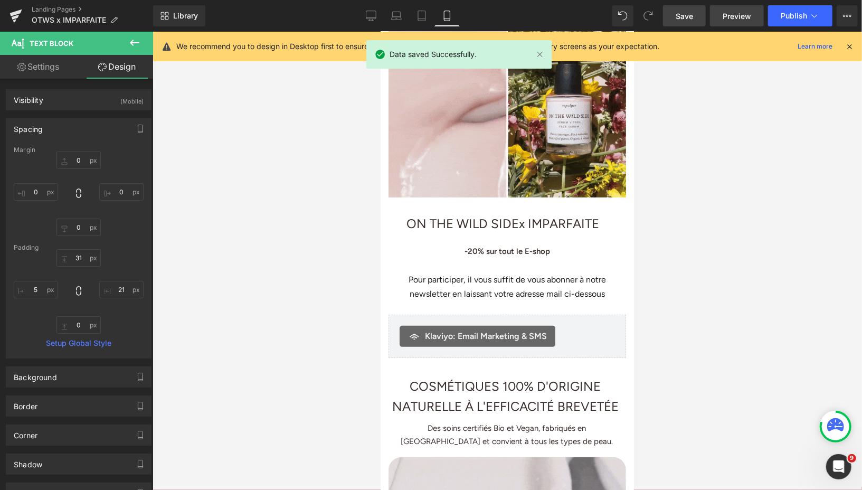
click at [722, 21] on link "Preview" at bounding box center [737, 15] width 54 height 21
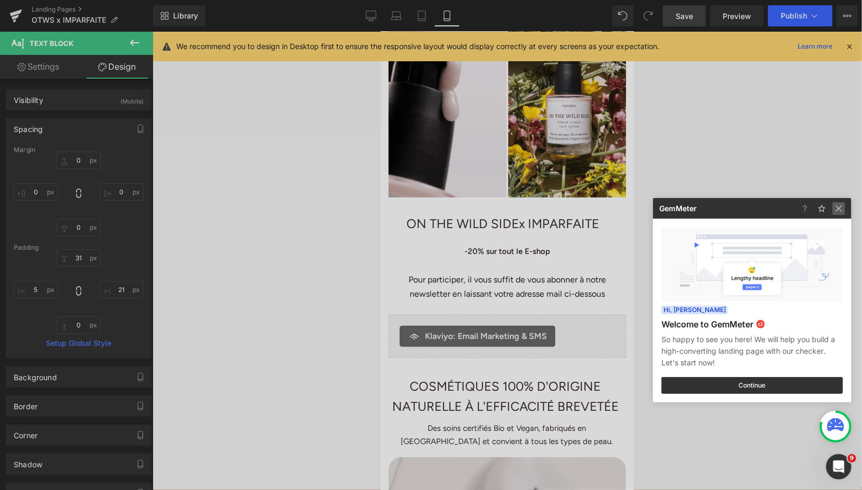
click at [839, 208] on img at bounding box center [839, 208] width 13 height 13
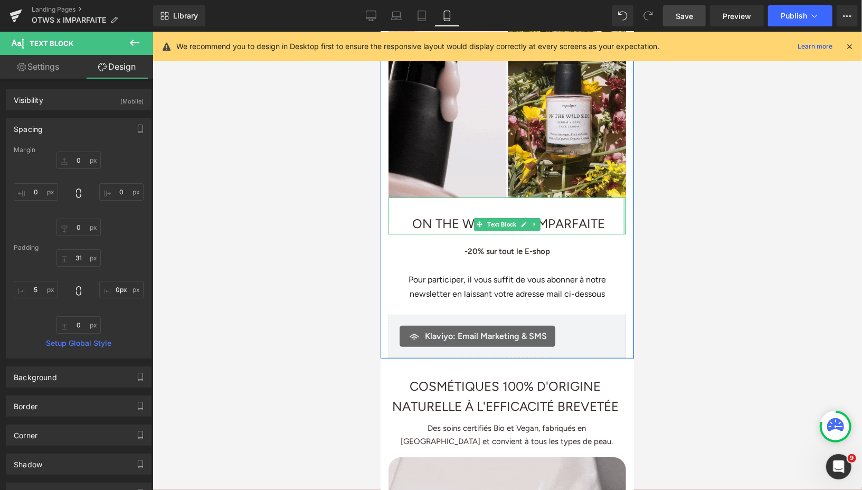
drag, startPoint x: 620, startPoint y: 206, endPoint x: 636, endPoint y: 205, distance: 15.9
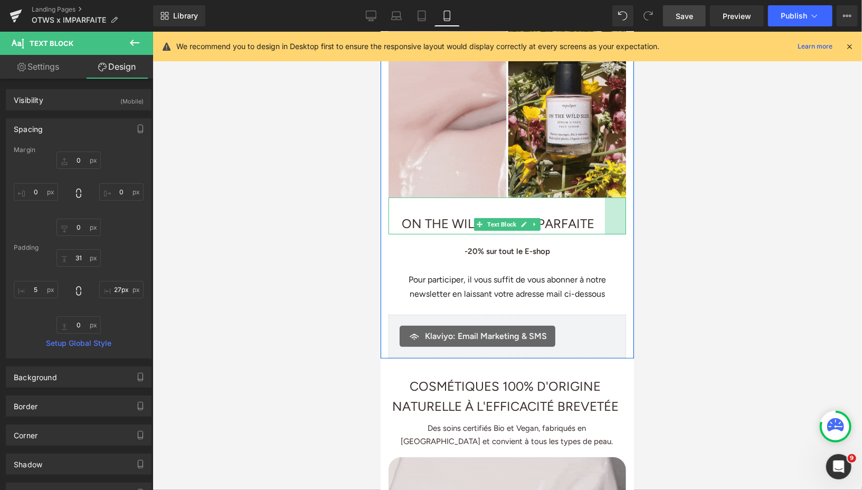
type input "10px"
click at [638, 209] on div at bounding box center [508, 261] width 710 height 458
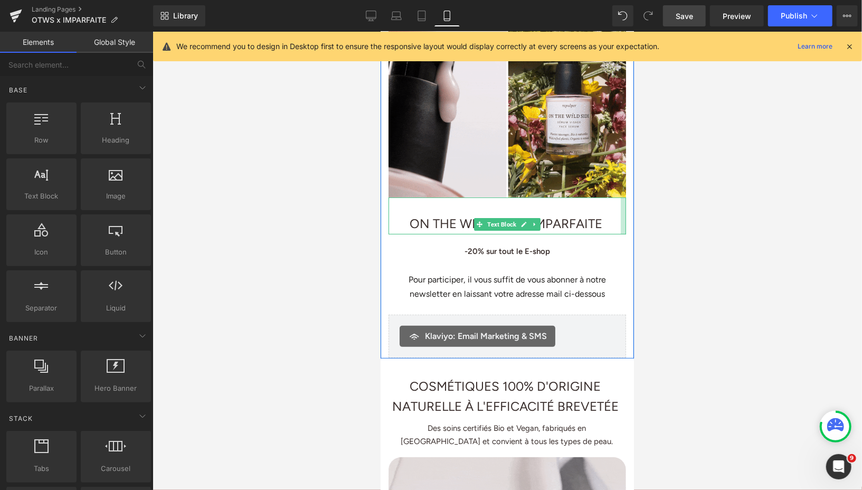
click at [698, 189] on div at bounding box center [508, 261] width 710 height 458
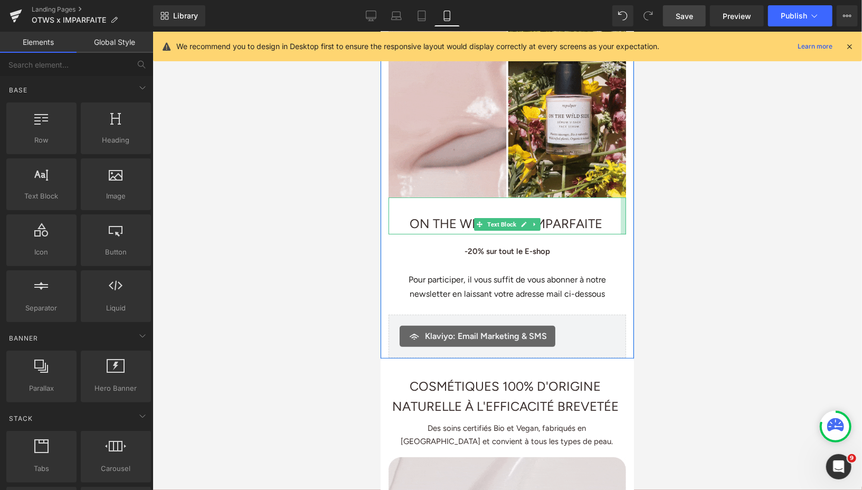
click at [682, 17] on span "Save" at bounding box center [684, 16] width 17 height 11
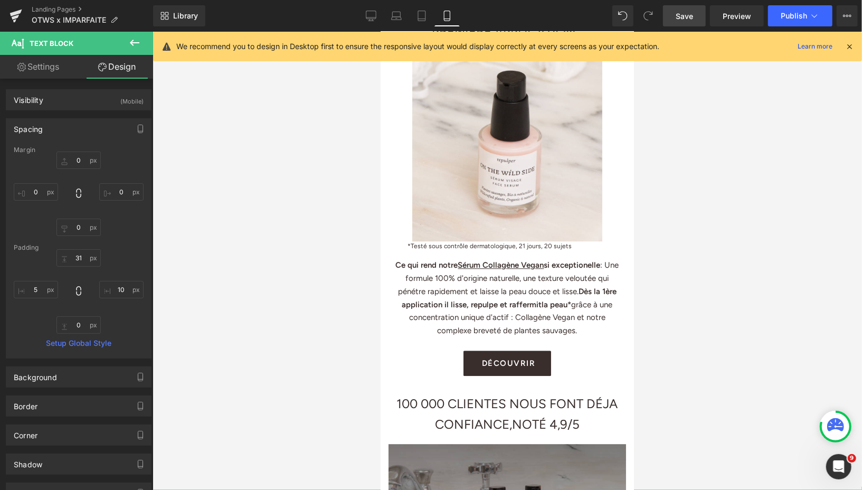
scroll to position [1643, 0]
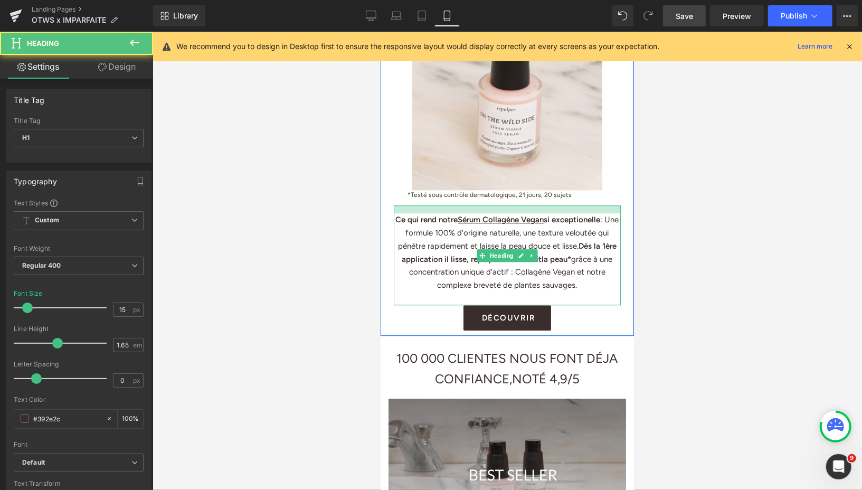
drag, startPoint x: 518, startPoint y: 215, endPoint x: 517, endPoint y: 221, distance: 6.4
click at [517, 213] on div at bounding box center [506, 209] width 227 height 8
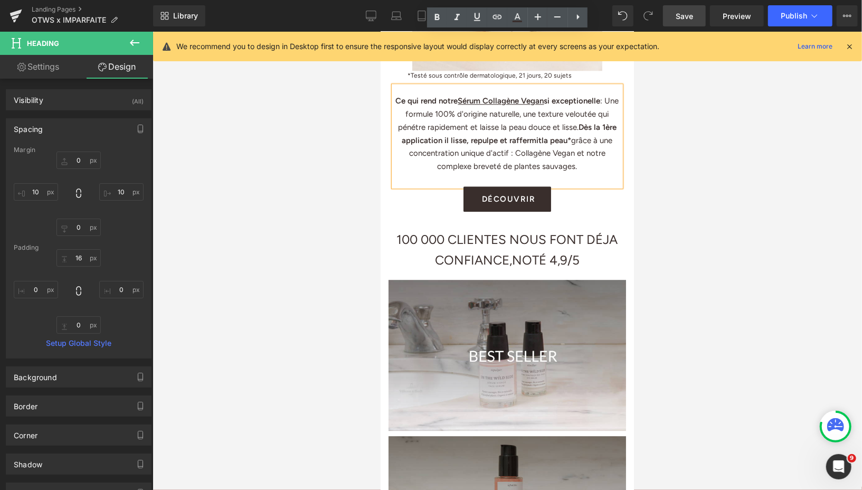
scroll to position [1826, 0]
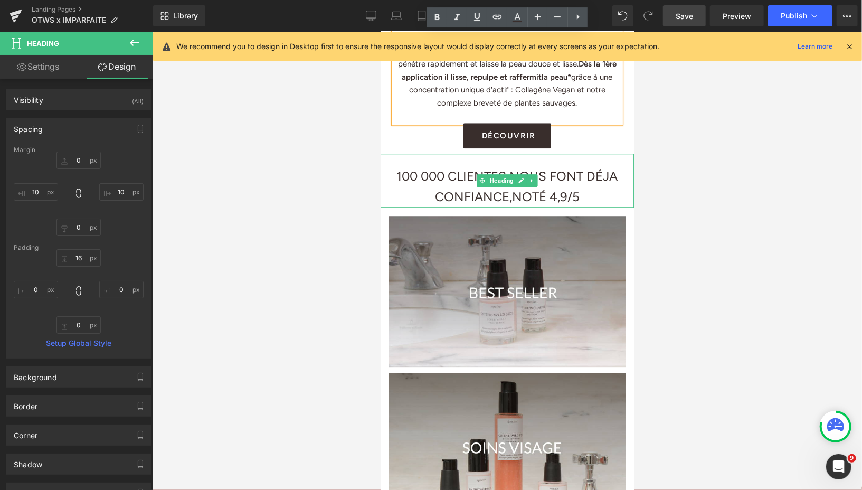
click at [513, 204] on span "NOTÉ 4,9/5" at bounding box center [546, 196] width 68 height 15
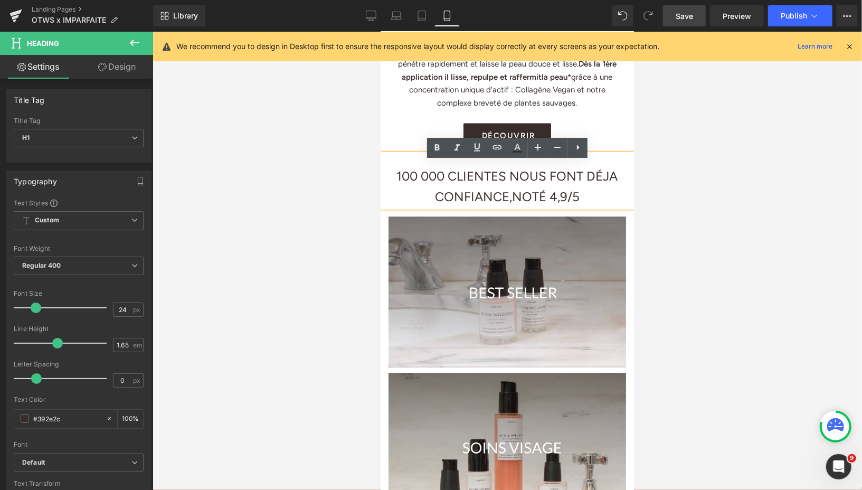
click at [512, 204] on span "NOTÉ 4,9/5" at bounding box center [546, 196] width 68 height 15
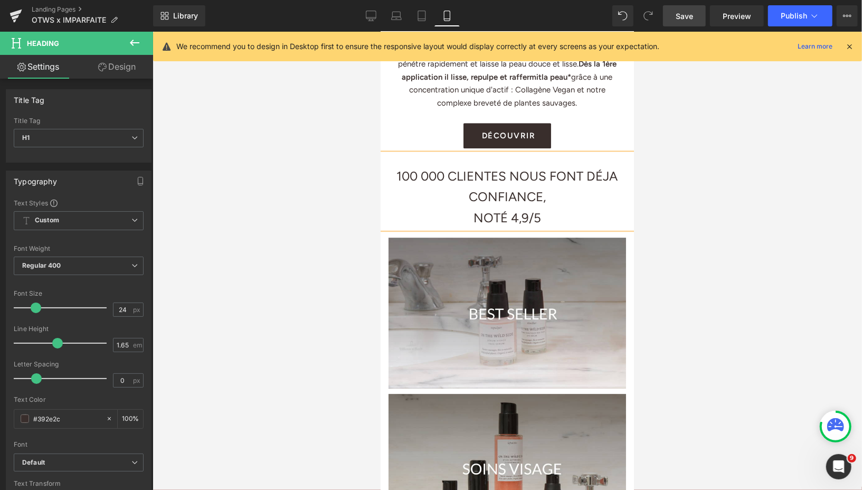
click at [585, 185] on h1 "100 000 CLIENTES NOUS FONT DÉJA CONFIANCE," at bounding box center [506, 186] width 253 height 42
click at [473, 225] on span "NOTÉ 4,9/5" at bounding box center [507, 217] width 68 height 15
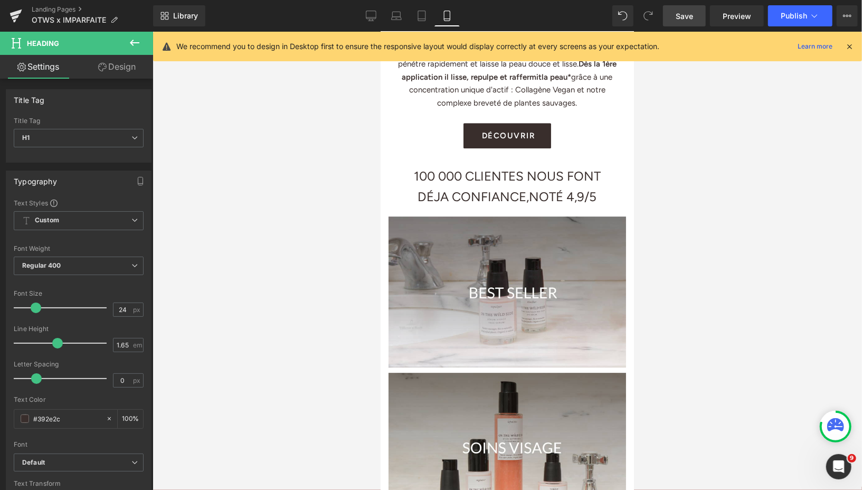
click at [668, 187] on div at bounding box center [508, 261] width 710 height 458
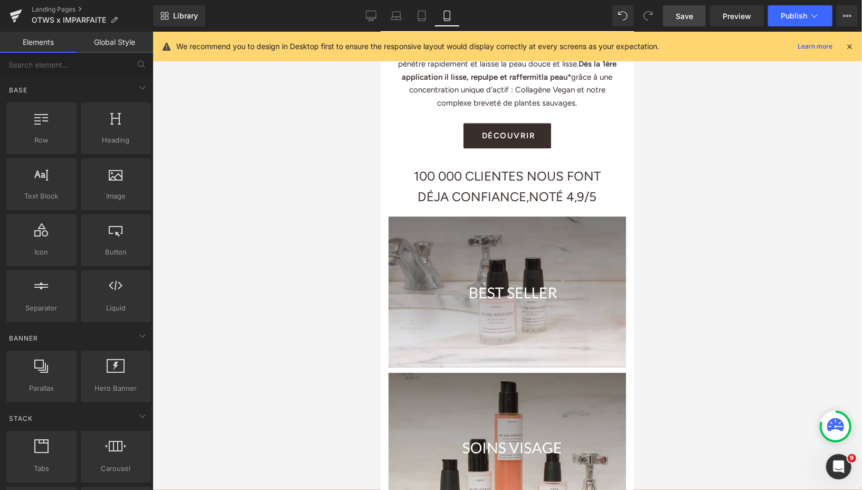
click at [690, 13] on span "Save" at bounding box center [684, 16] width 17 height 11
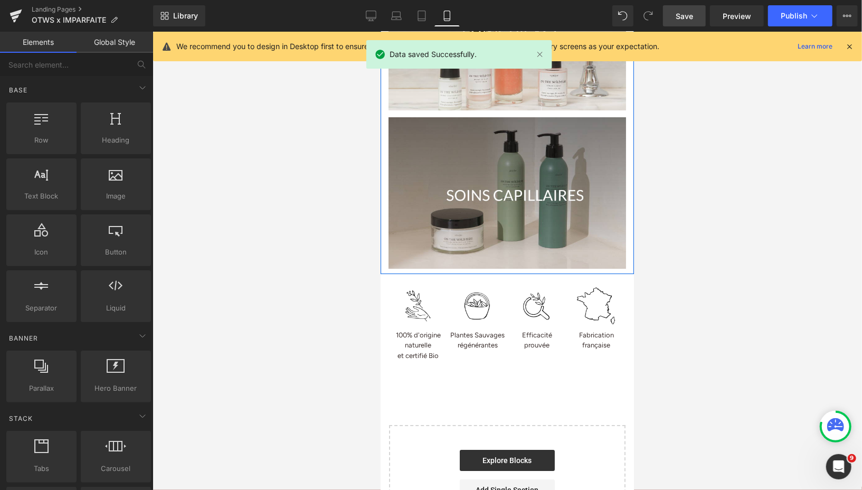
scroll to position [2241, 0]
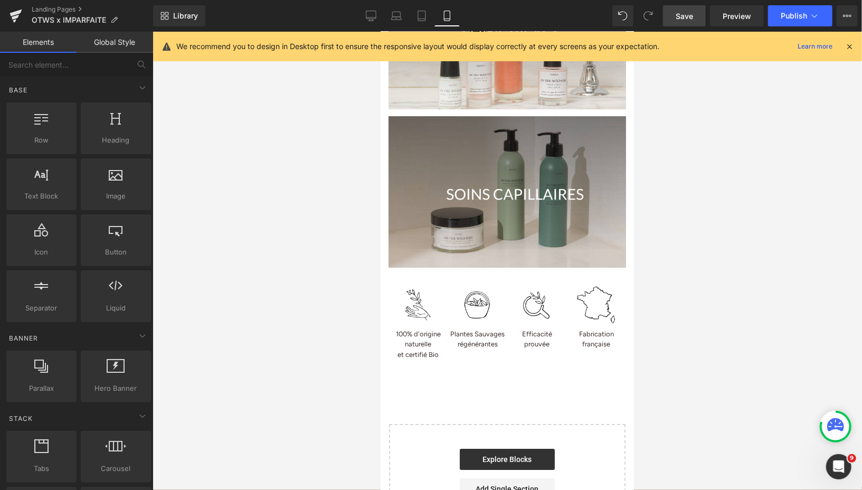
click at [683, 18] on span "Save" at bounding box center [684, 16] width 17 height 11
